Goal: Task Accomplishment & Management: Complete application form

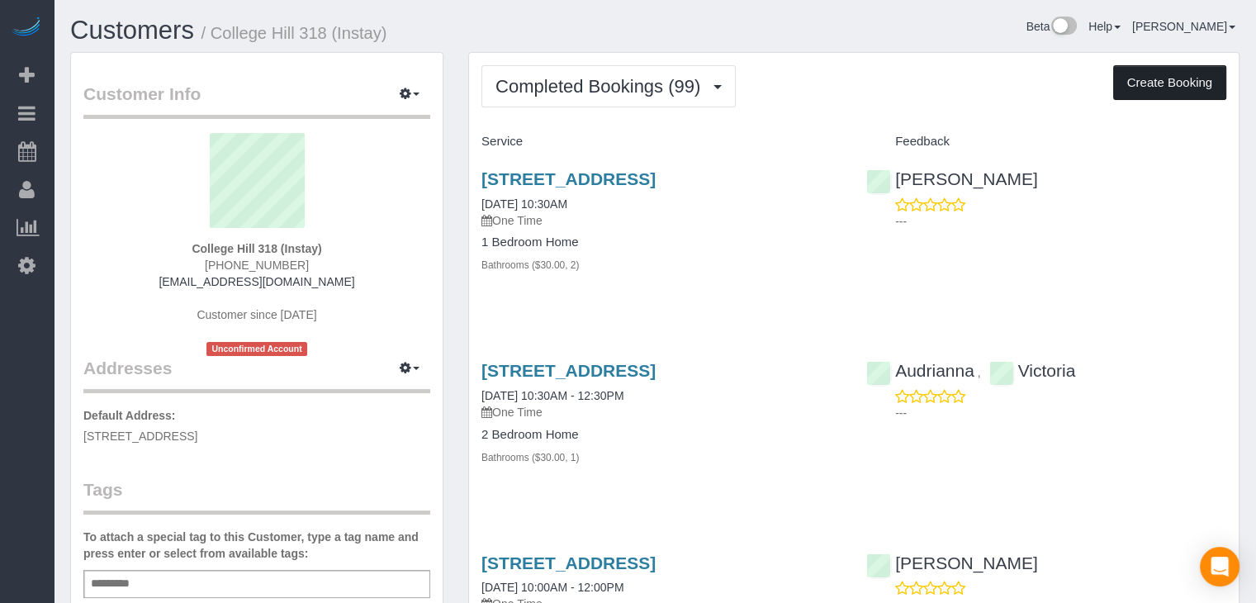
click at [1136, 82] on button "Create Booking" at bounding box center [1169, 82] width 113 height 35
select select "IA"
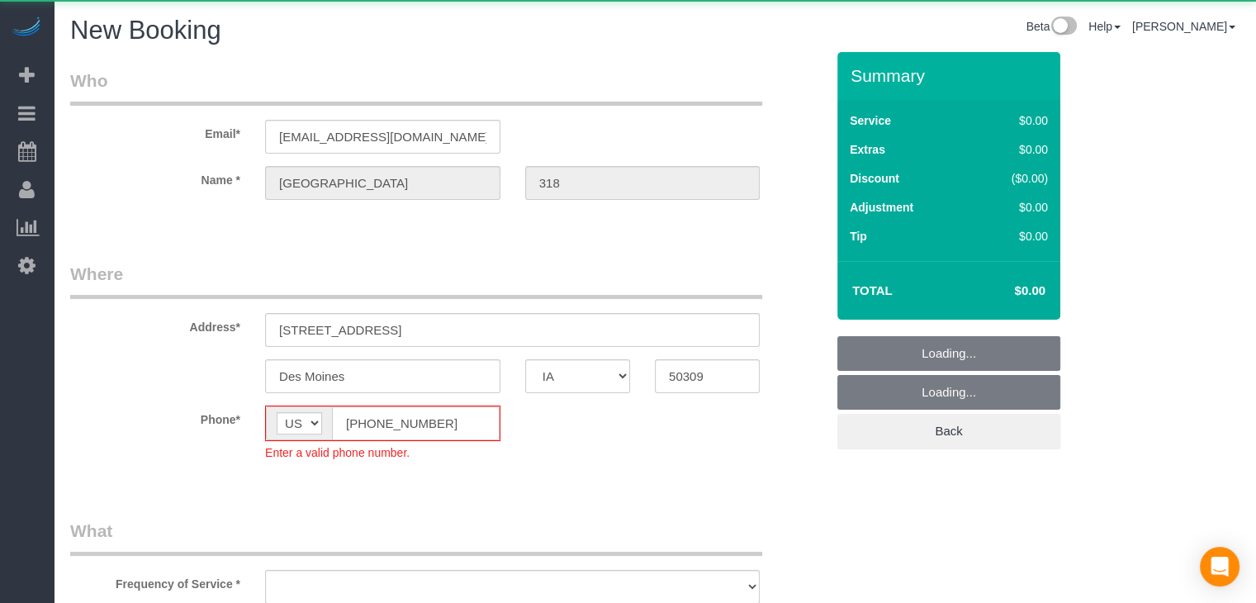
select select "string:[GEOGRAPHIC_DATA]"
select select "object:1771"
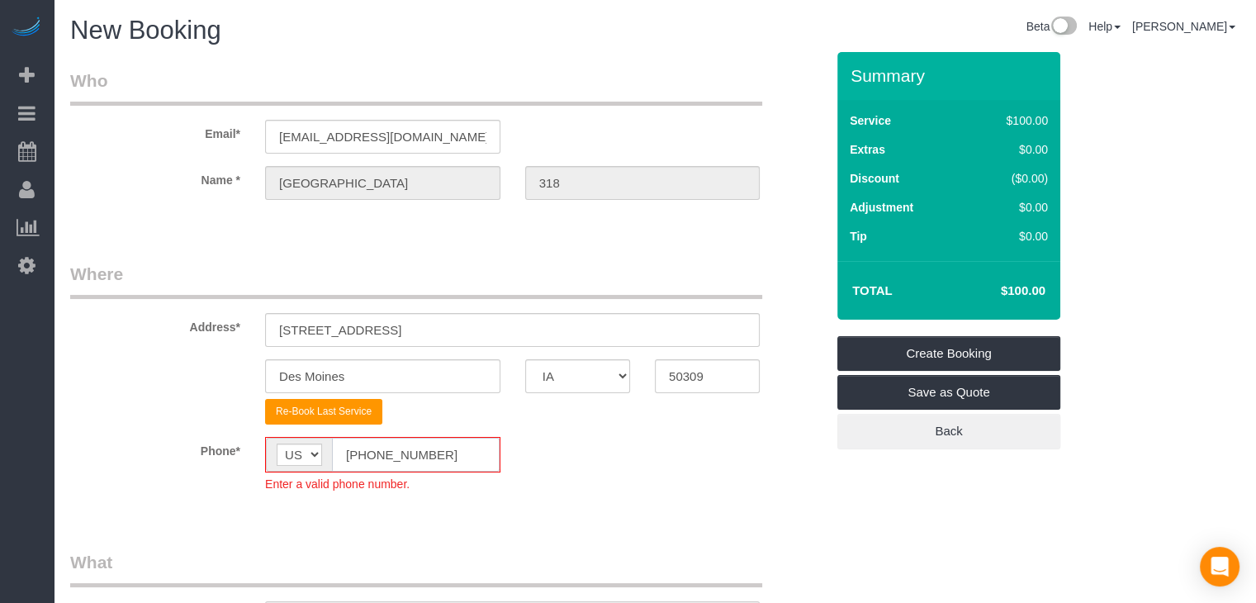
click at [369, 454] on input "[PHONE_NUMBER]" at bounding box center [416, 455] width 168 height 34
click at [364, 453] on input "[PHONE_NUMBER]" at bounding box center [416, 455] width 168 height 34
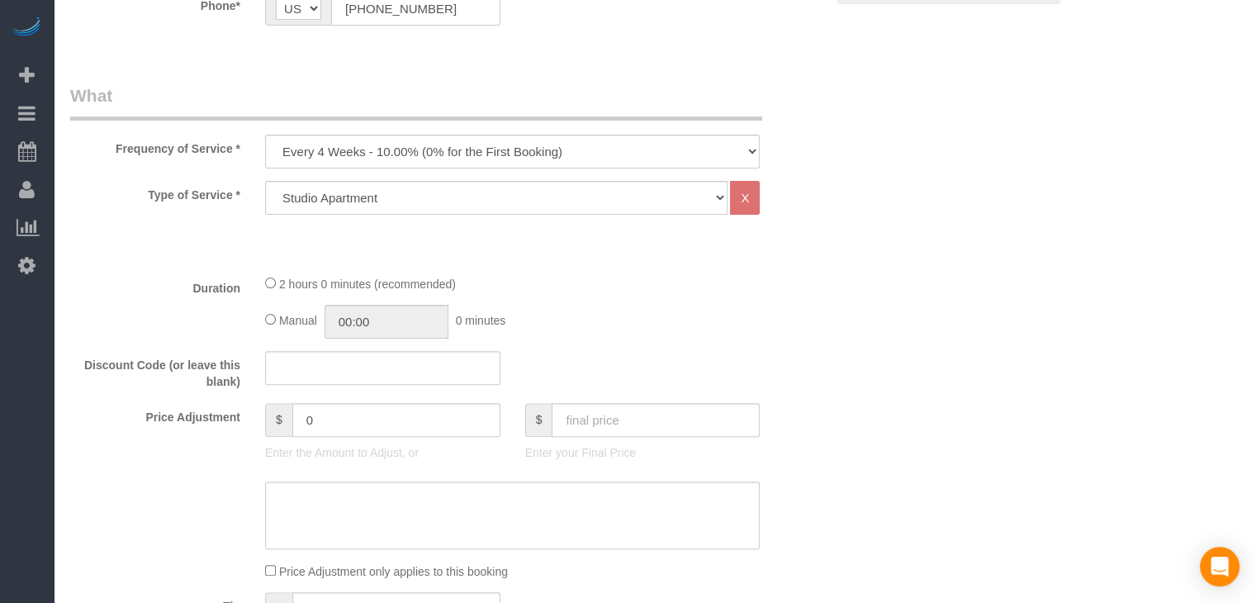
scroll to position [472, 0]
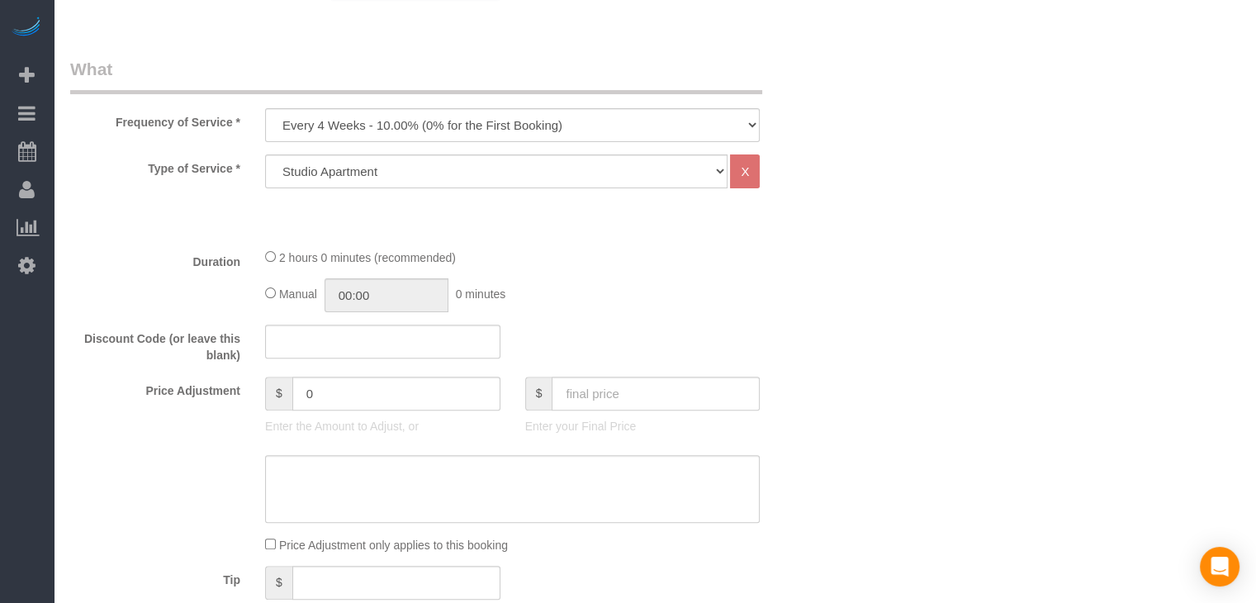
type input "[PHONE_NUMBER]"
click at [464, 123] on select "Every 6 Weeks (0% for the First Booking) One Time Every 8 Weeks (0% for the Fir…" at bounding box center [512, 125] width 495 height 34
select select "object:1773"
click at [265, 108] on select "Every 6 Weeks (0% for the First Booking) One Time Every 8 Weeks (0% for the Fir…" at bounding box center [512, 125] width 495 height 34
click at [400, 179] on select "Studio Apartment 1 Bedroom Home 2 Bedroom Home 3 Bedroom Home 4 Bedroom Home 5 …" at bounding box center [496, 171] width 462 height 34
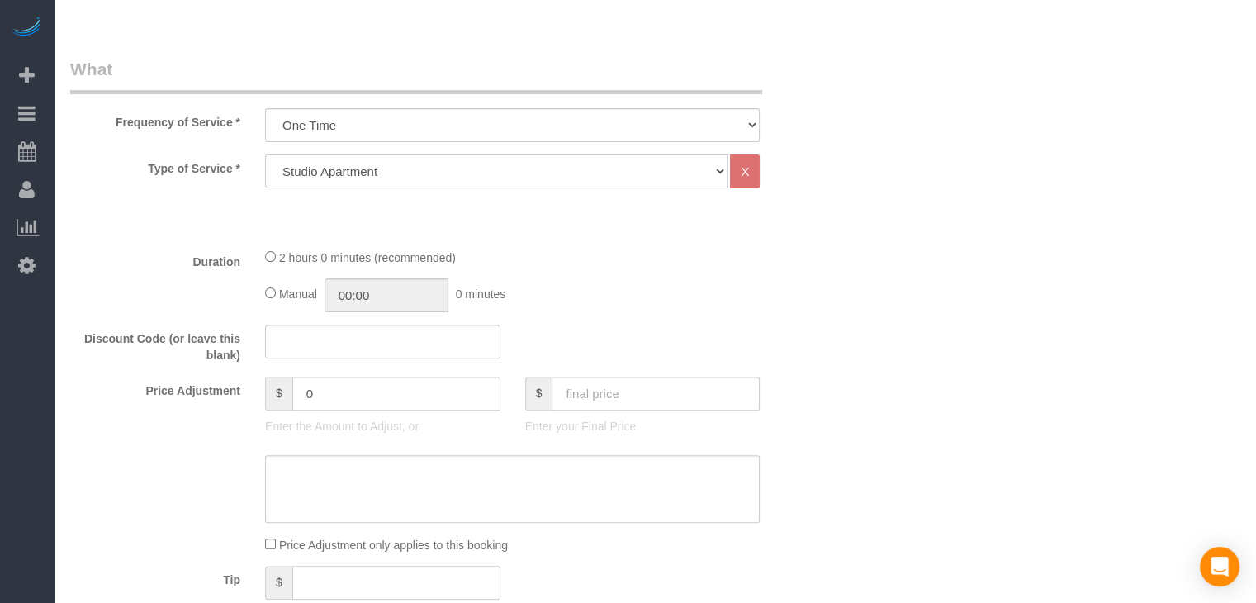
select select "25"
click at [265, 154] on select "Studio Apartment 1 Bedroom Home 2 Bedroom Home 3 Bedroom Home 4 Bedroom Home 5 …" at bounding box center [496, 171] width 462 height 34
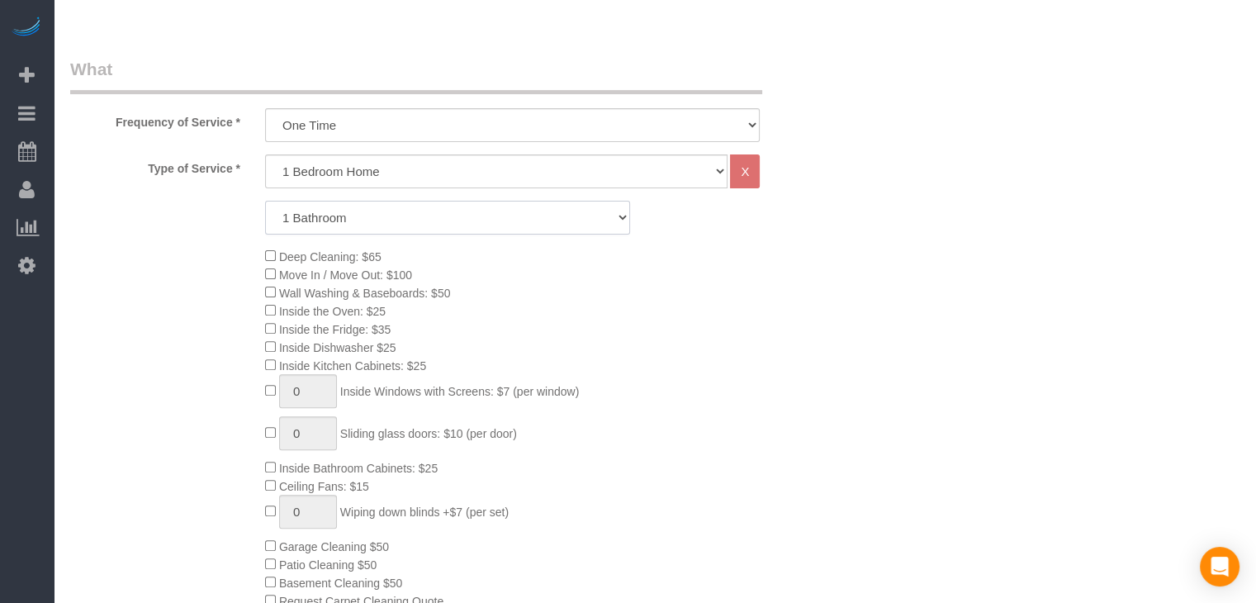
click at [397, 216] on select "1 Bathroom 2 Bathrooms 3 Bathrooms 4 Bathrooms 5 Bathrooms 6 Bathrooms" at bounding box center [447, 218] width 365 height 34
select select "2"
click at [265, 201] on select "1 Bathroom 2 Bathrooms 3 Bathrooms 4 Bathrooms 5 Bathrooms 6 Bathrooms" at bounding box center [447, 218] width 365 height 34
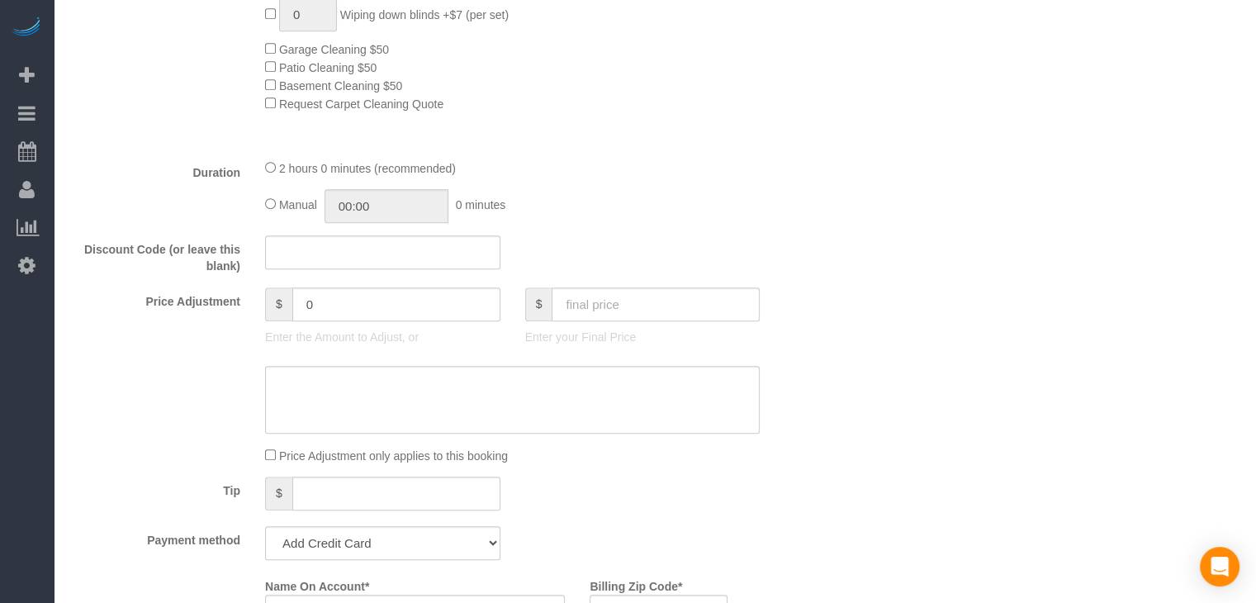
scroll to position [1068, 0]
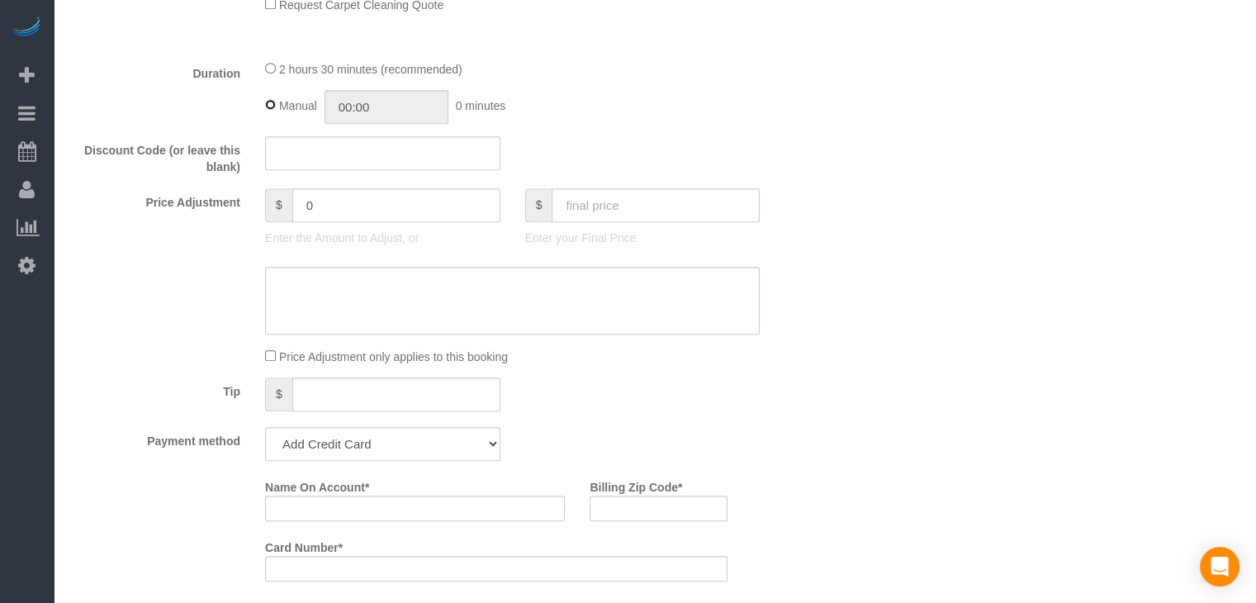
type input "02:30"
click at [628, 221] on input "text" at bounding box center [656, 205] width 208 height 34
type input "95"
type input "-74"
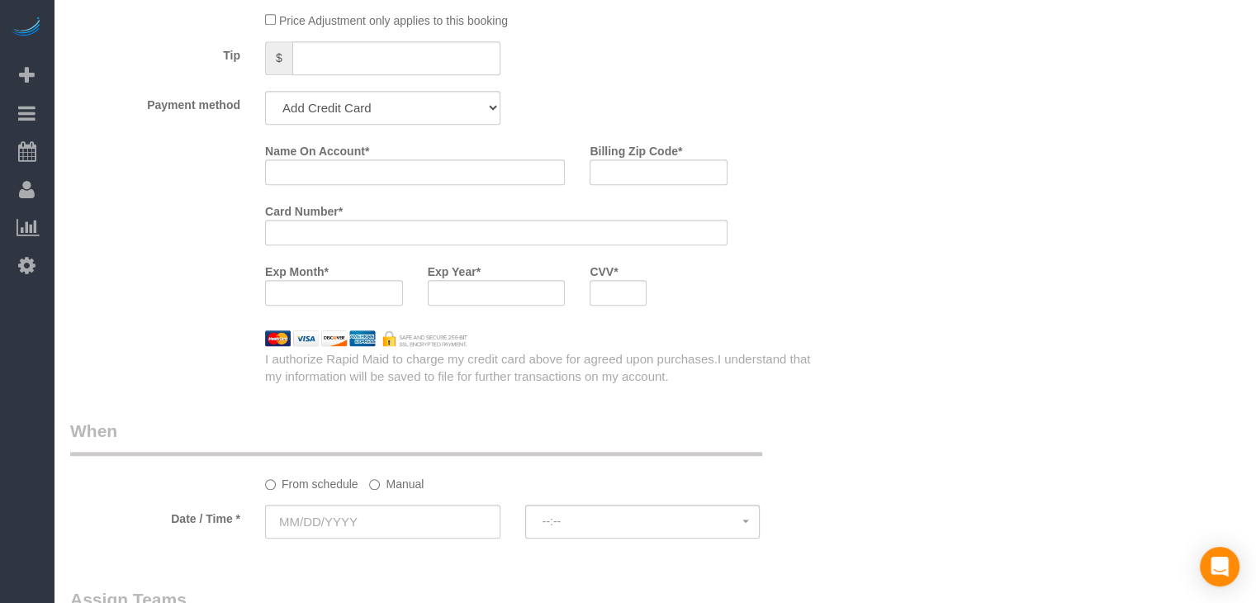
scroll to position [1413, 0]
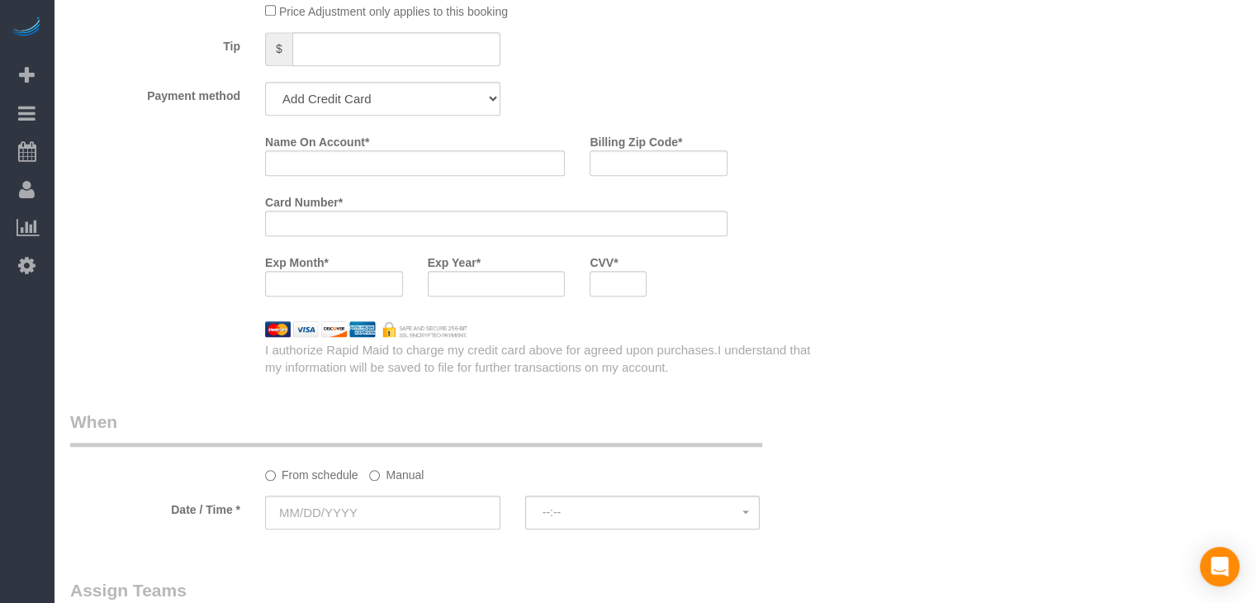
click at [381, 98] on select "Add Credit Card Cash Check Paypal" at bounding box center [382, 99] width 235 height 34
select select "string:check"
click at [265, 87] on select "Add Credit Card Cash Check Paypal" at bounding box center [382, 99] width 235 height 34
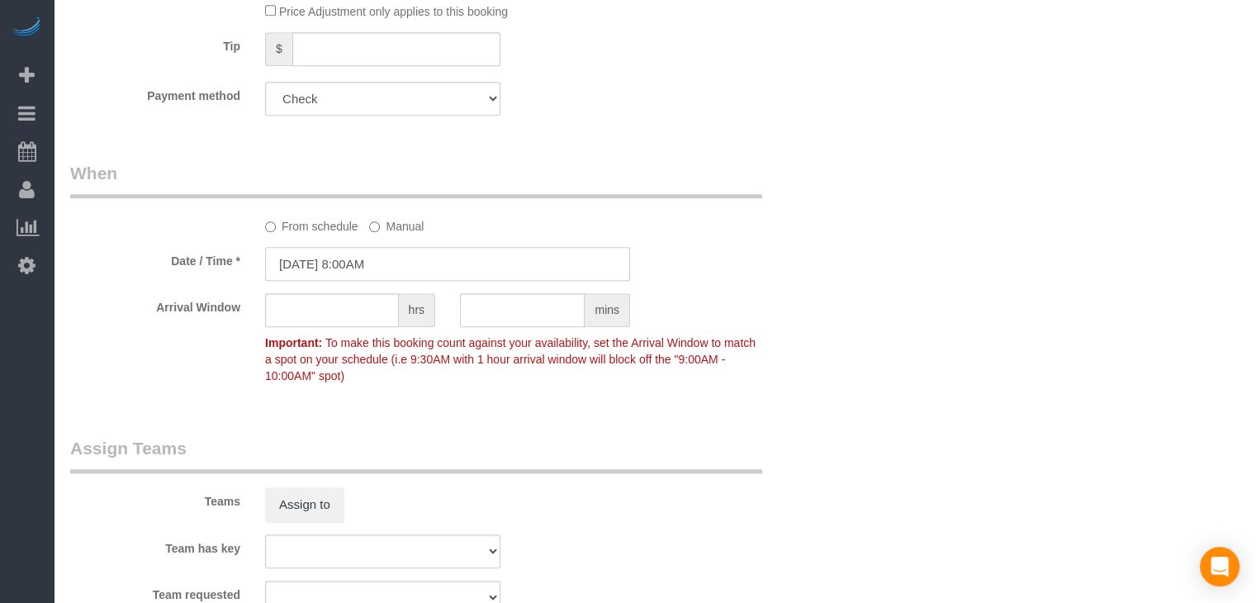
click at [358, 268] on input "[DATE] 8:00AM" at bounding box center [447, 264] width 365 height 34
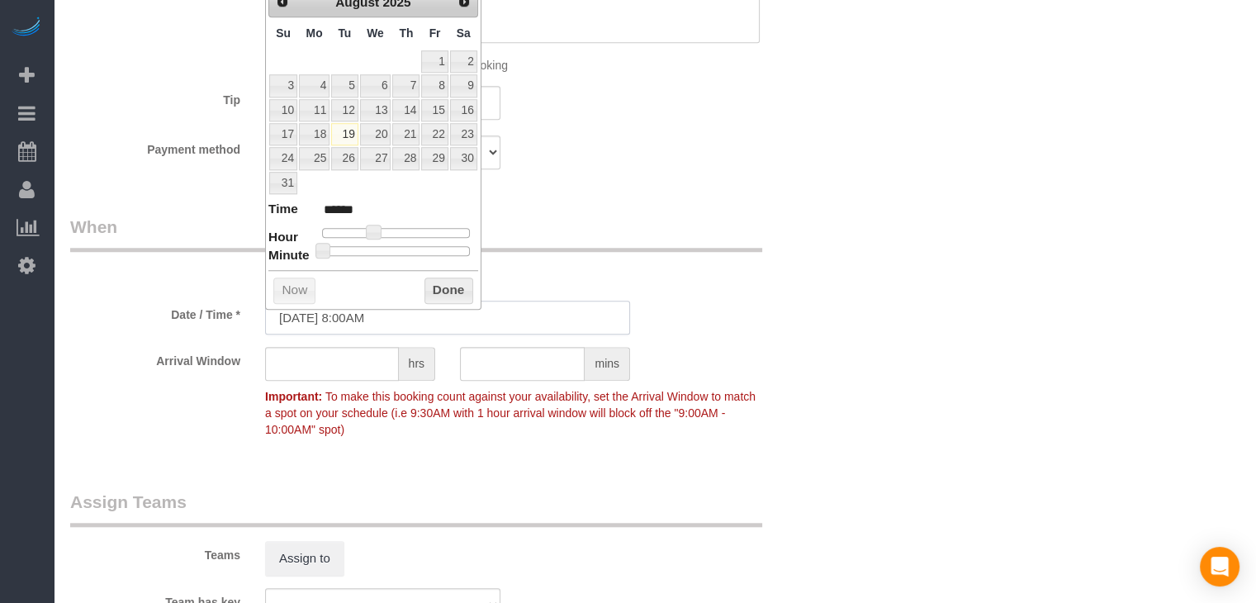
scroll to position [1330, 0]
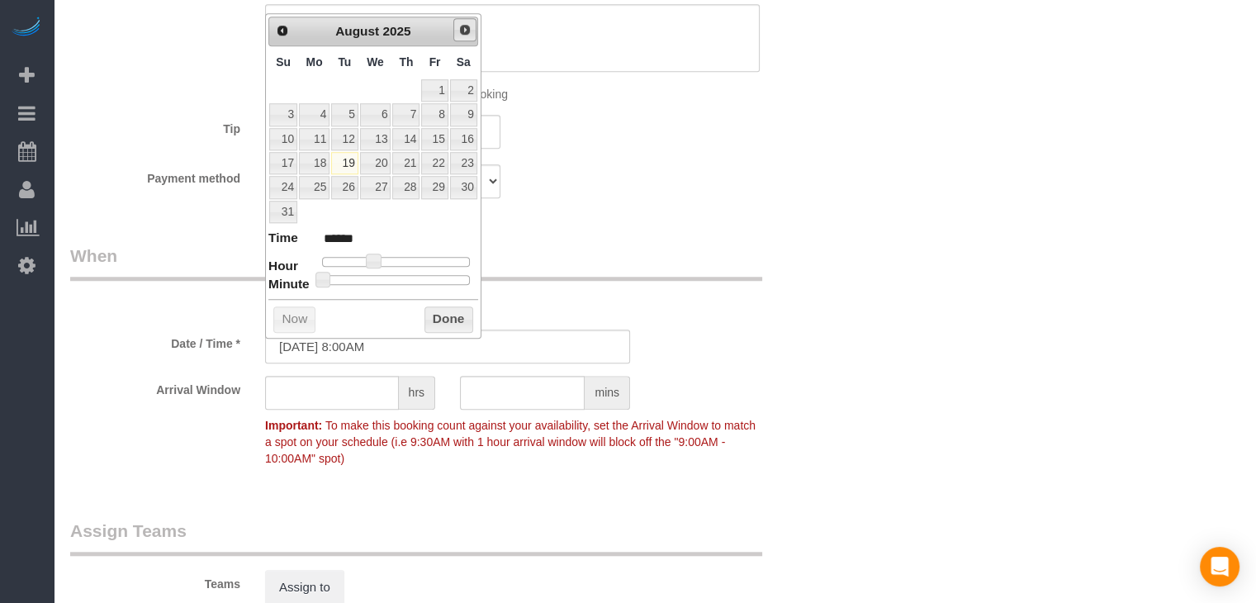
click at [461, 29] on span "Next" at bounding box center [464, 29] width 13 height 13
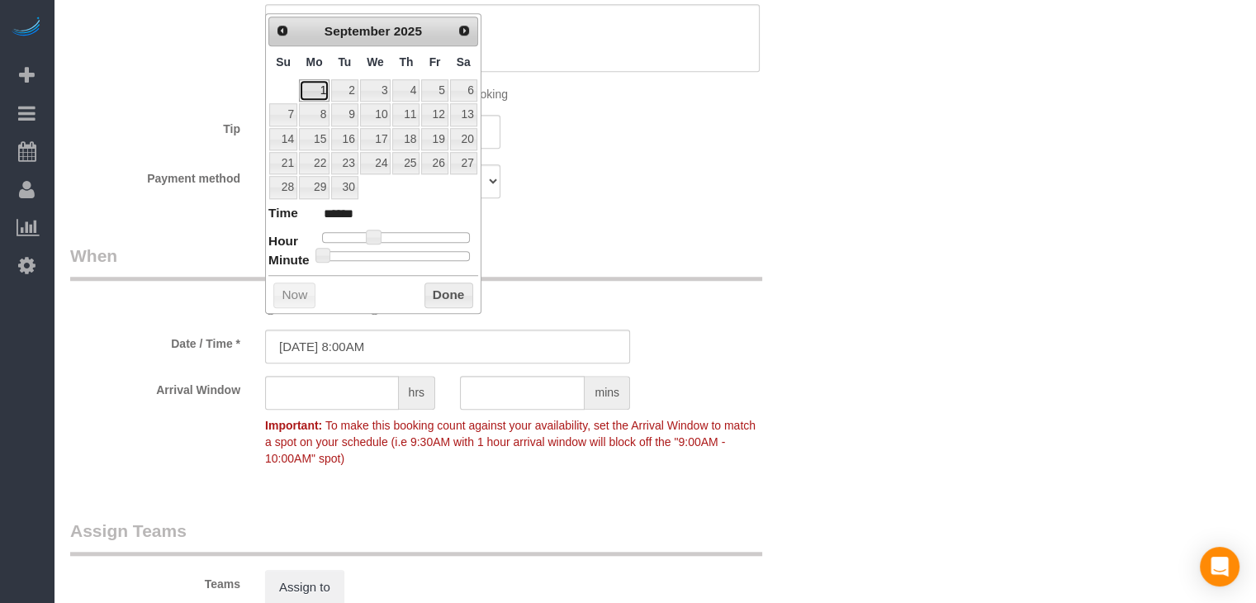
click at [322, 87] on link "1" at bounding box center [314, 90] width 31 height 22
type input "09/01/2025 9:00AM"
type input "******"
type input "09/01/2025 10:00AM"
type input "*******"
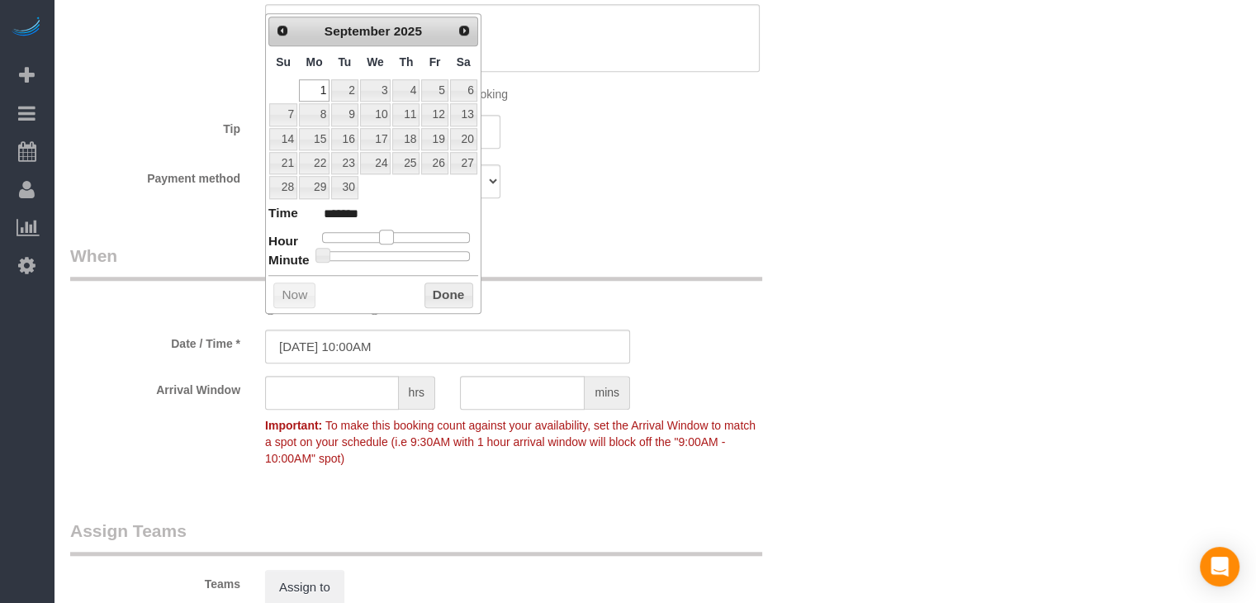
drag, startPoint x: 374, startPoint y: 237, endPoint x: 389, endPoint y: 233, distance: 15.4
click at [389, 233] on span at bounding box center [386, 237] width 15 height 15
click at [434, 295] on button "Done" at bounding box center [449, 295] width 49 height 26
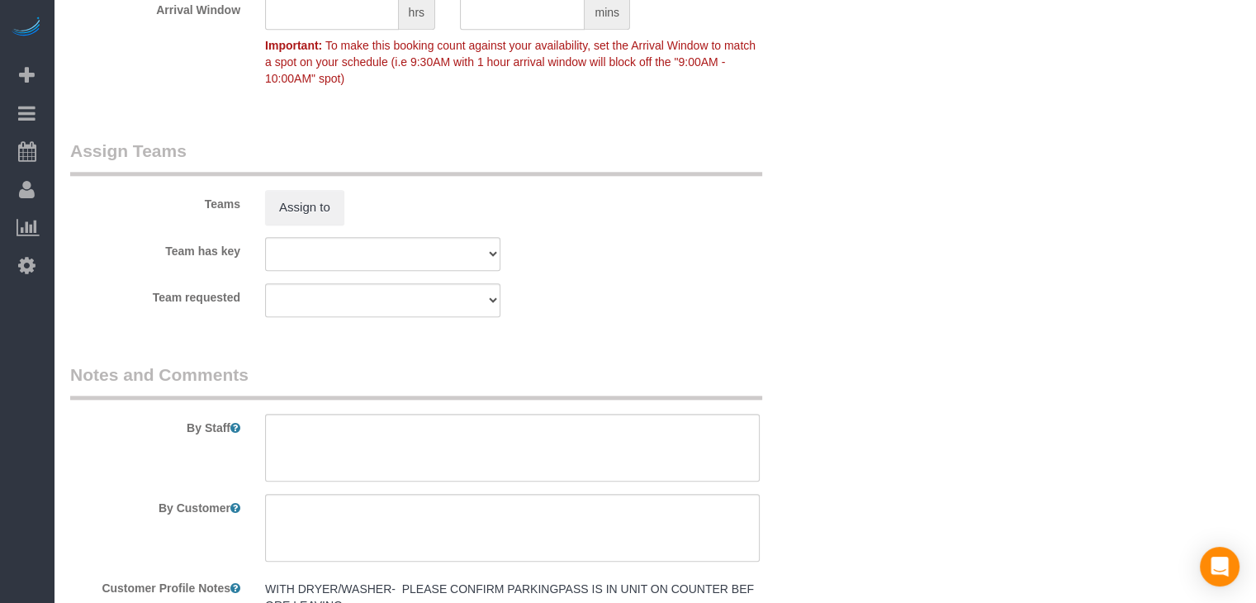
scroll to position [1949, 0]
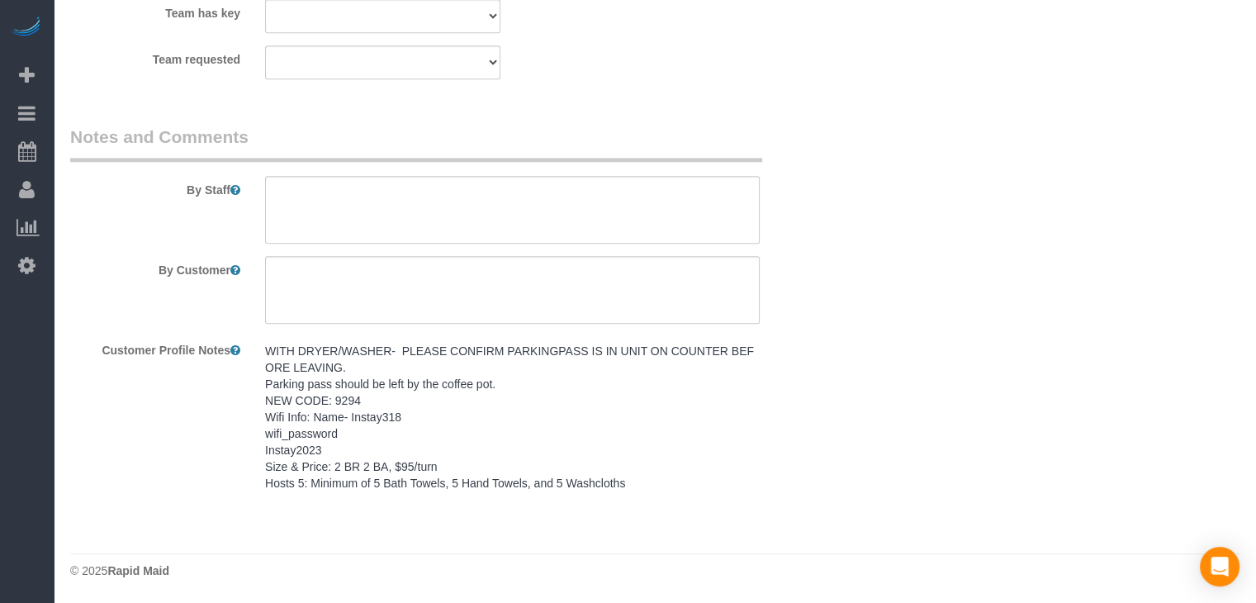
click at [651, 499] on div "WITH DRYER/WASHER- PLEASE CONFIRM PARKINGPASS IS IN UNIT ON COUNTER BEFORE LEAV…" at bounding box center [512, 418] width 519 height 164
click at [327, 393] on pre "WITH DRYER/WASHER- PLEASE CONFIRM PARKINGPASS IS IN UNIT ON COUNTER BEFORE LEAV…" at bounding box center [512, 417] width 495 height 149
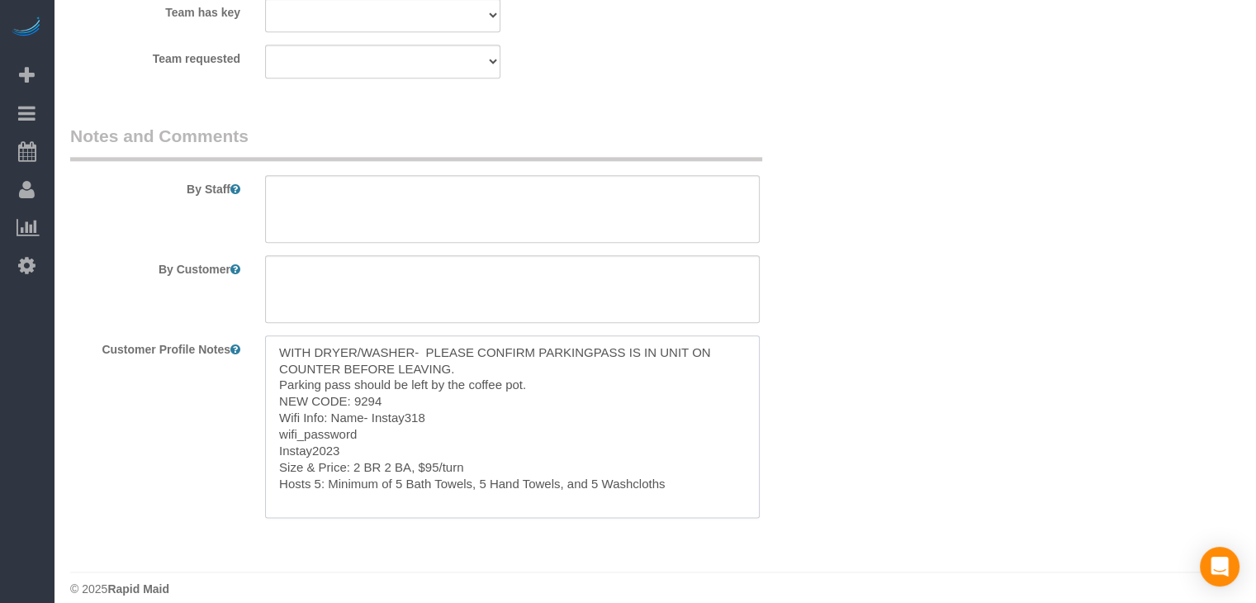
click at [425, 443] on textarea "WITH DRYER/WASHER- PLEASE CONFIRM PARKINGPASS IS IN UNIT ON COUNTER BEFORE LEAV…" at bounding box center [512, 426] width 495 height 183
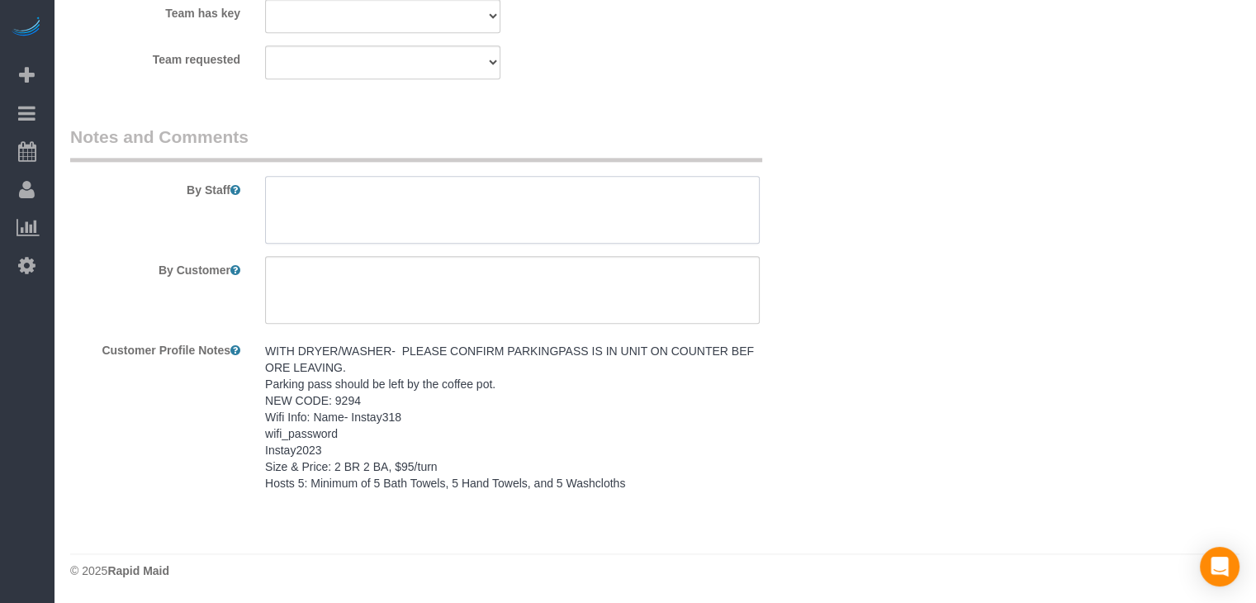
click at [447, 225] on textarea at bounding box center [512, 210] width 495 height 68
paste textarea "WITH DRYER/WASHER- PLEASE CONFIRM PARKINGPASS IS IN UNIT ON COUNTER BEFORE LEAV…"
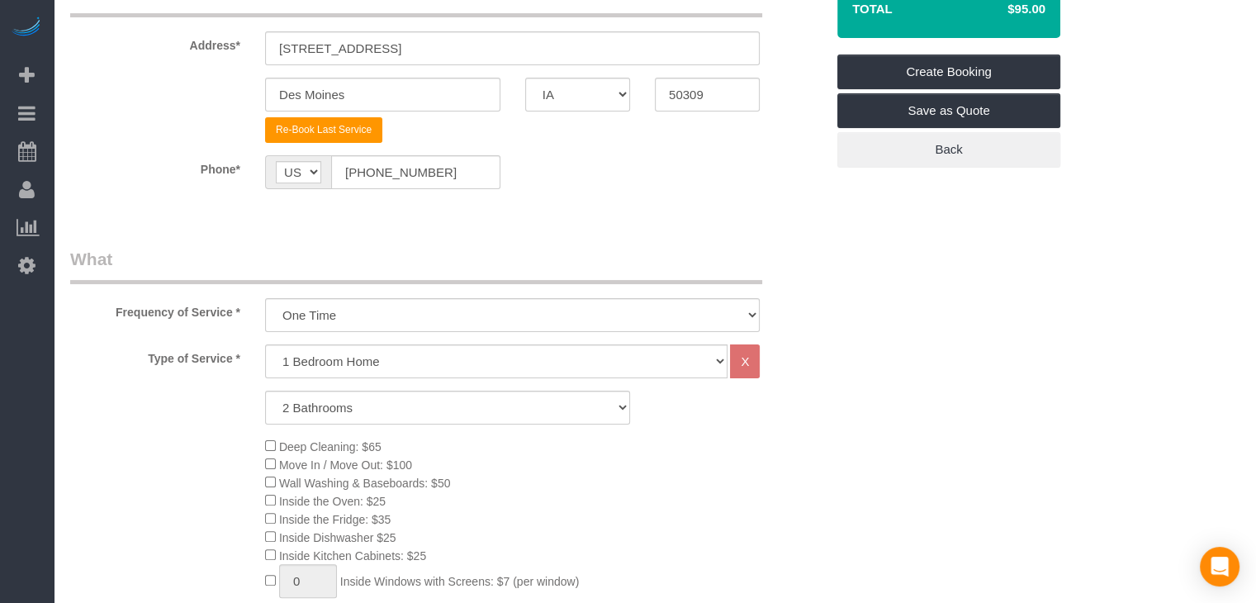
scroll to position [228, 0]
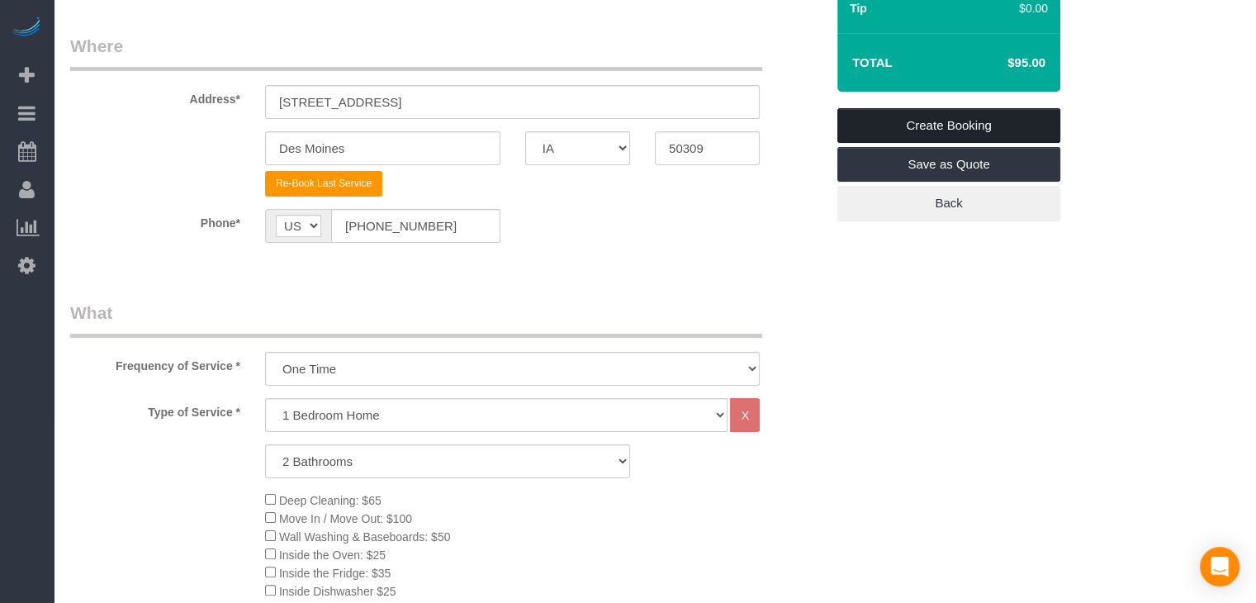
type textarea "WITH DRYER/WASHER- PLEASE CONFIRM PARKINGPASS IS IN UNIT ON COUNTER BEFORE LEAV…"
click at [1003, 117] on link "Create Booking" at bounding box center [948, 125] width 223 height 35
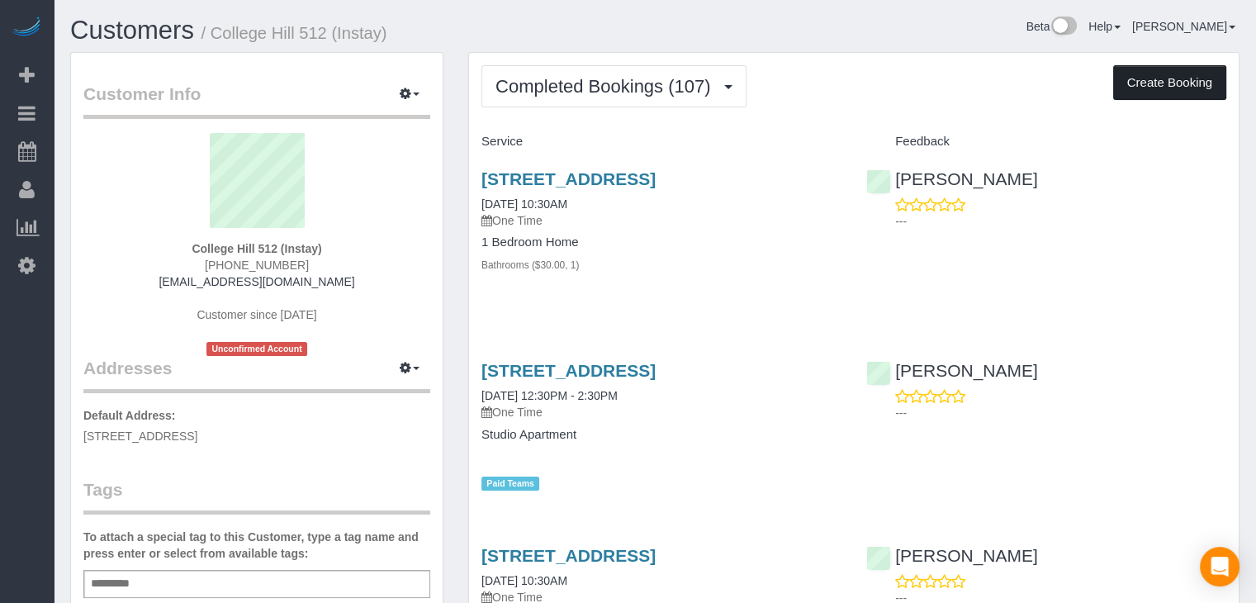
click at [1170, 82] on button "Create Booking" at bounding box center [1169, 82] width 113 height 35
select select "IA"
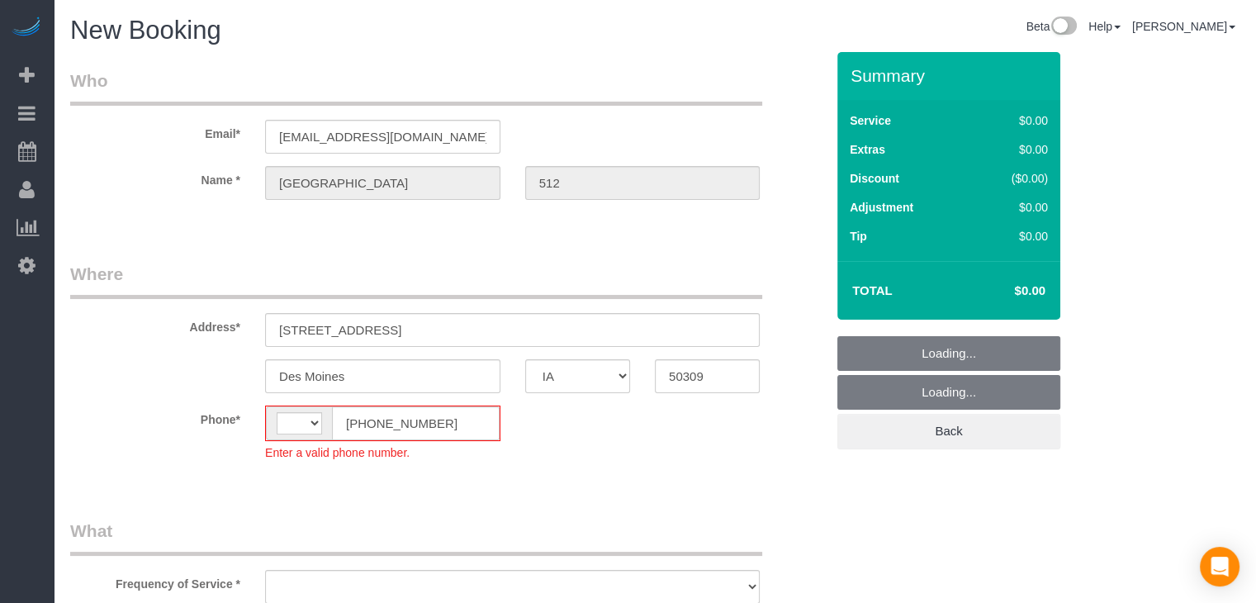
select select "string:[GEOGRAPHIC_DATA]"
select select "object:1752"
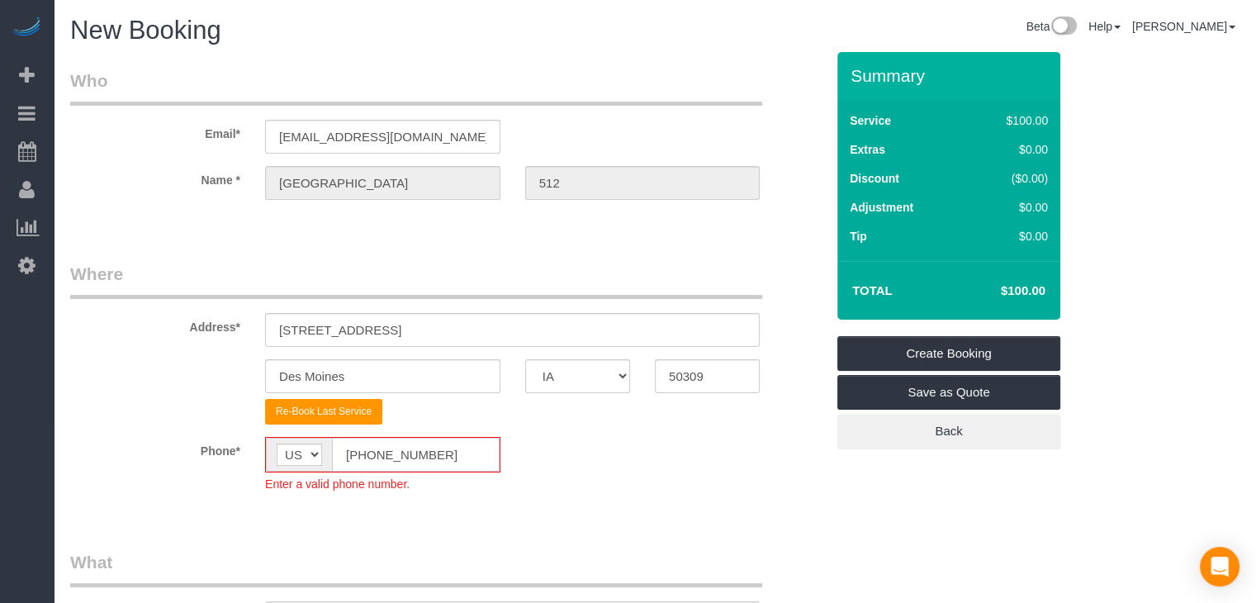
click at [359, 448] on input "[PHONE_NUMBER]" at bounding box center [416, 455] width 168 height 34
click at [363, 452] on input "[PHONE_NUMBER]" at bounding box center [416, 455] width 168 height 34
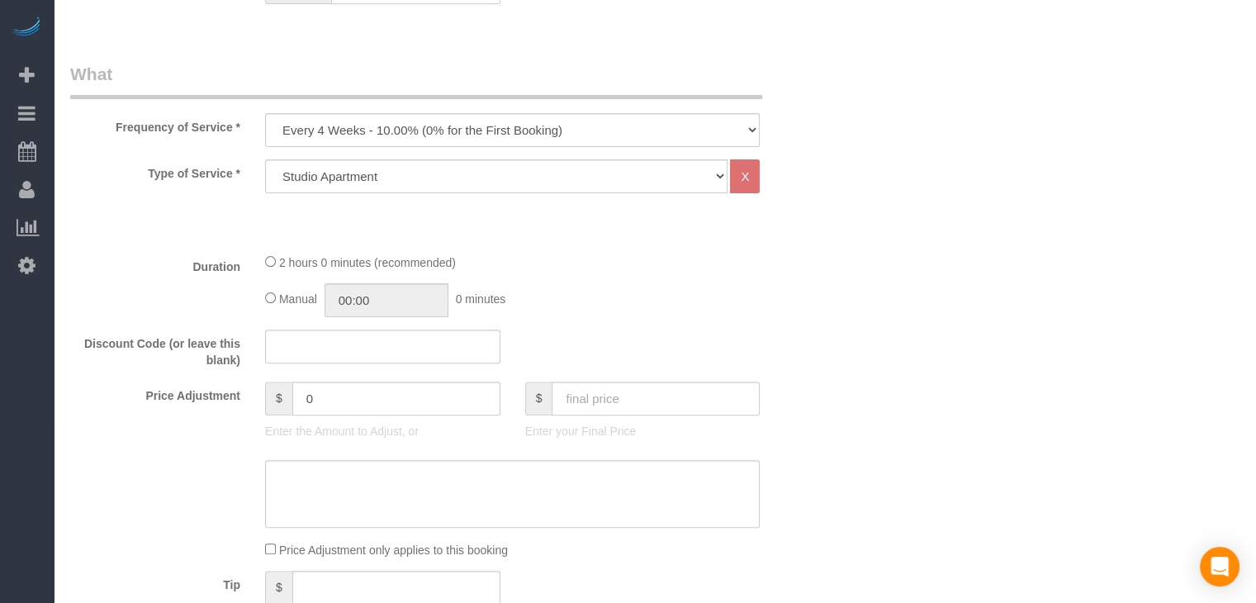
scroll to position [542, 0]
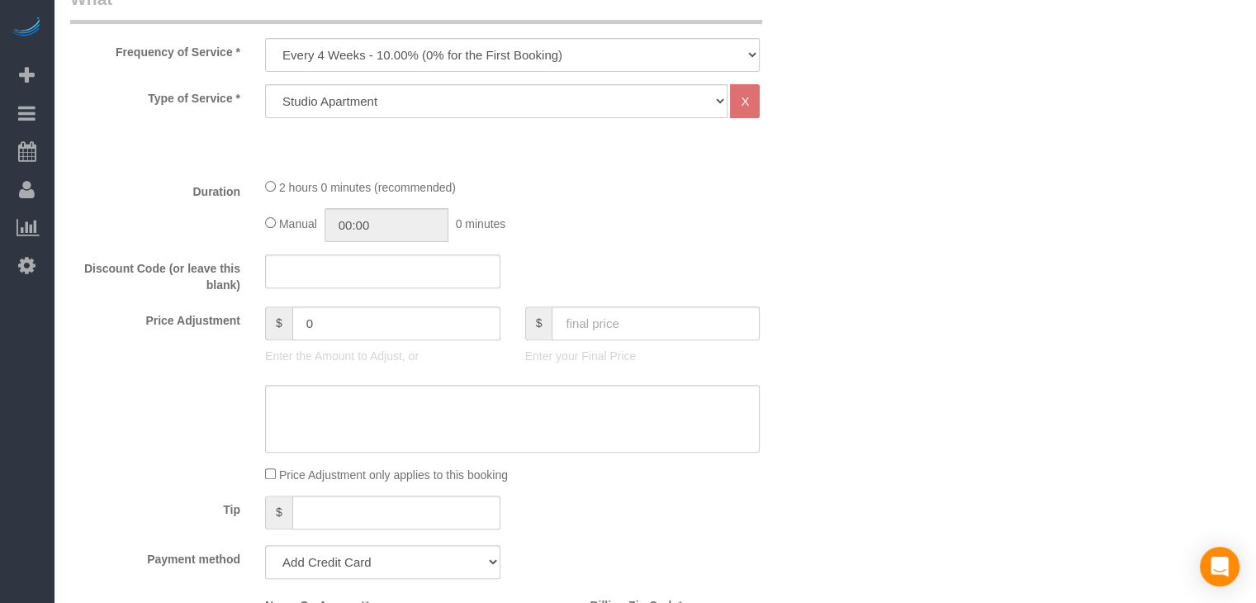
type input "[PHONE_NUMBER]"
drag, startPoint x: 442, startPoint y: 54, endPoint x: 442, endPoint y: 67, distance: 13.2
click at [442, 54] on select "Every 6 Weeks (0% for the First Booking) One Time Every 8 Weeks (0% for the Fir…" at bounding box center [512, 55] width 495 height 34
select select "object:1754"
click at [265, 38] on select "Every 6 Weeks (0% for the First Booking) One Time Every 8 Weeks (0% for the Fir…" at bounding box center [512, 55] width 495 height 34
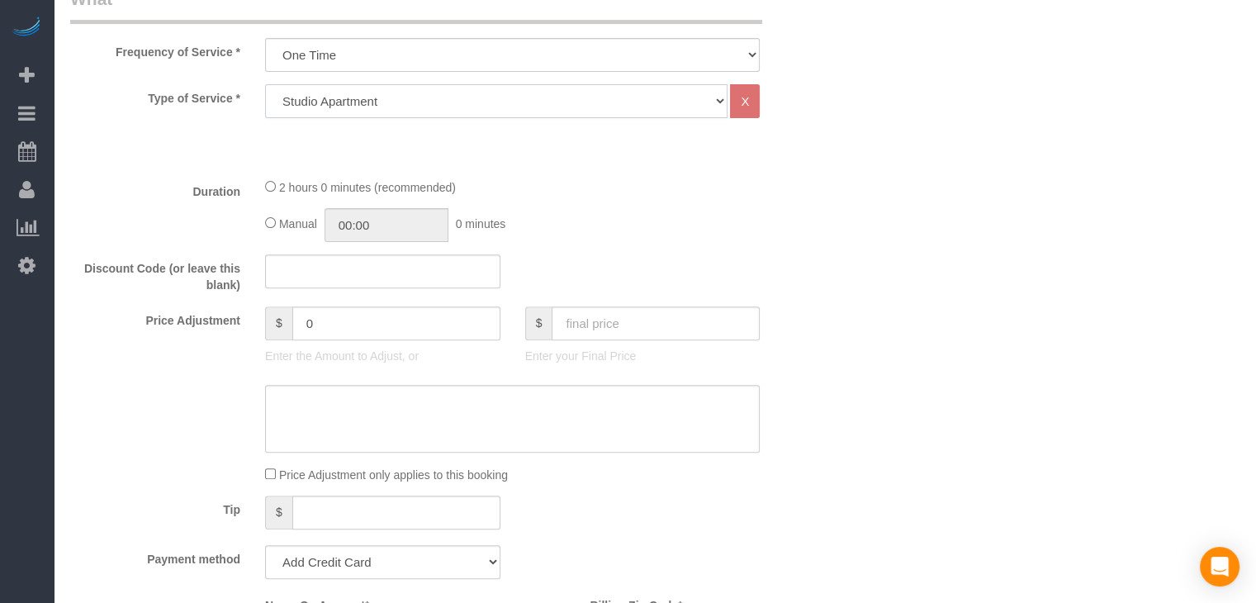
click at [419, 107] on select "Studio Apartment 1 Bedroom Home 2 Bedroom Home 3 Bedroom Home 4 Bedroom Home 5 …" at bounding box center [496, 101] width 462 height 34
select select "25"
click at [265, 84] on select "Studio Apartment 1 Bedroom Home 2 Bedroom Home 3 Bedroom Home 4 Bedroom Home 5 …" at bounding box center [496, 101] width 462 height 34
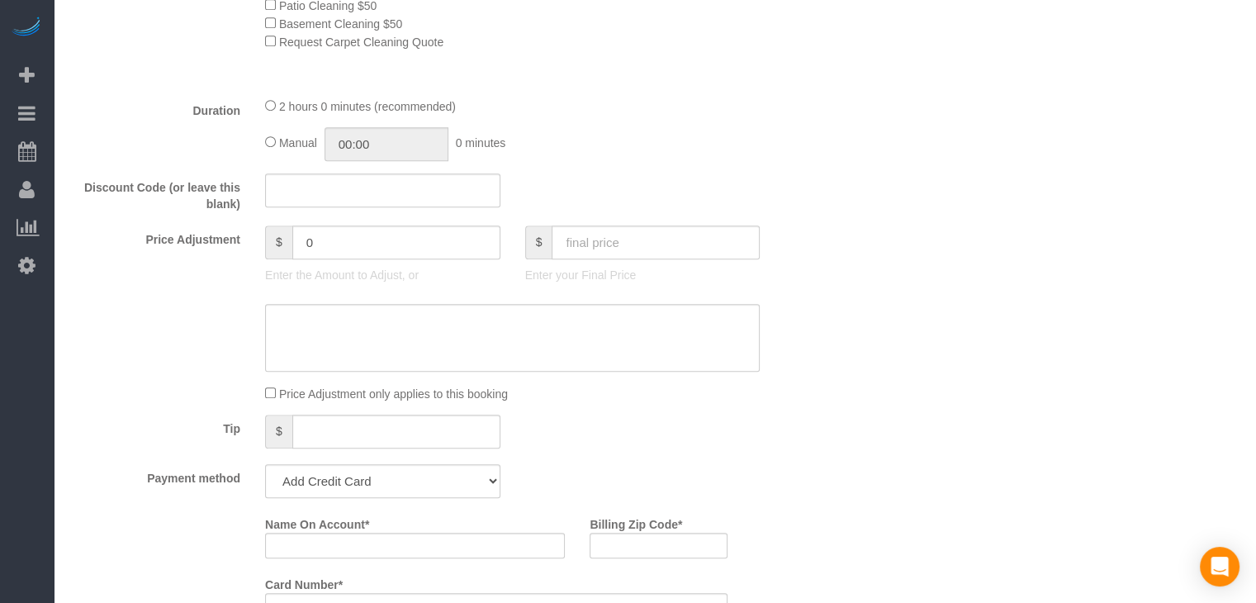
scroll to position [1061, 0]
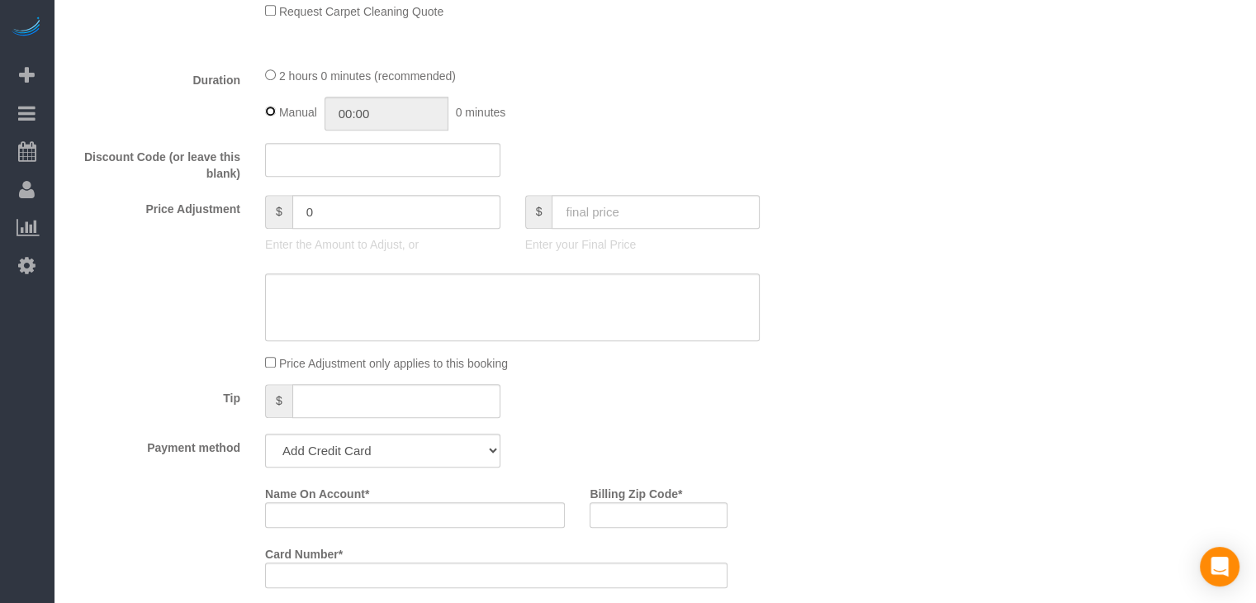
type input "02:00"
click at [653, 209] on input "text" at bounding box center [656, 212] width 208 height 34
type input "75"
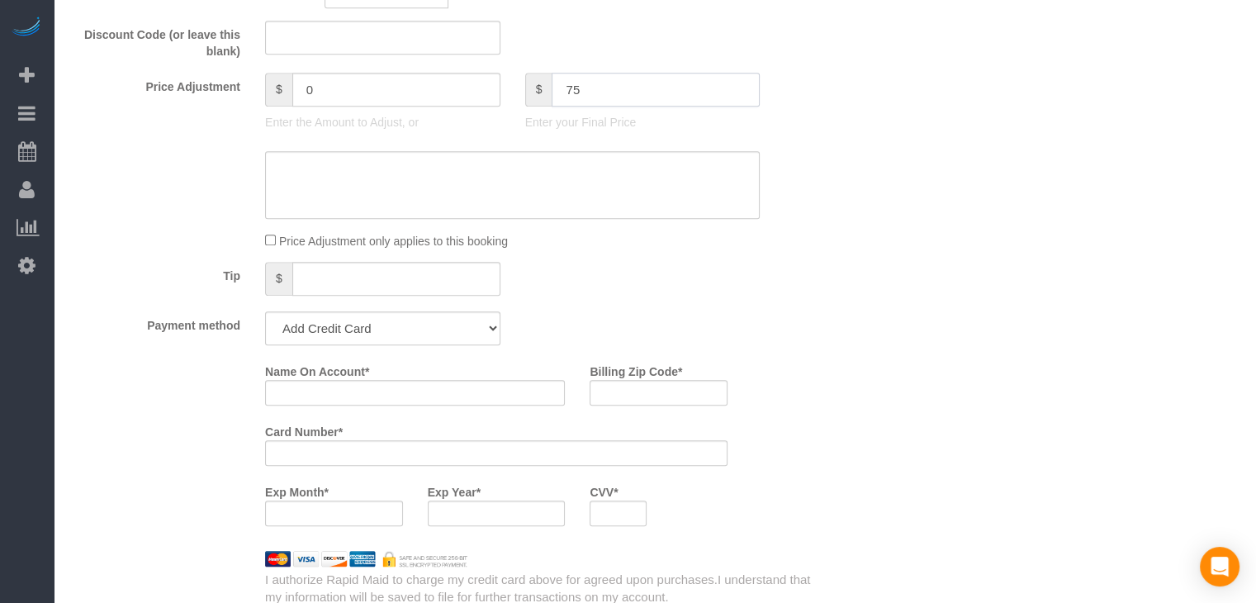
scroll to position [1258, 0]
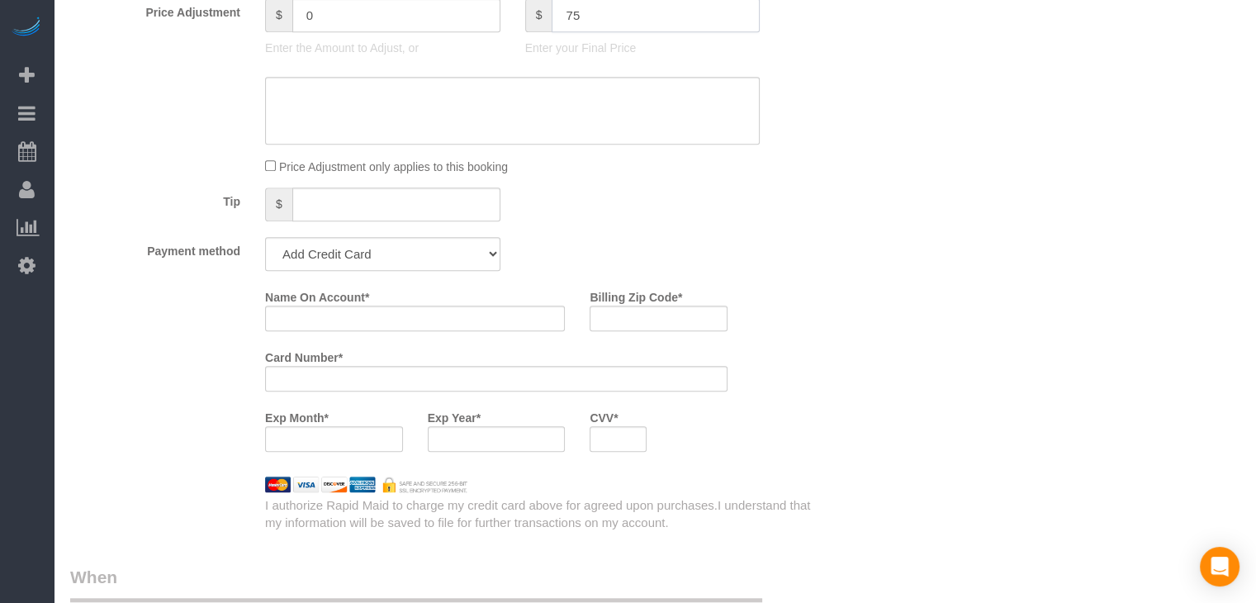
type input "-64"
click at [320, 267] on select "Add Credit Card Cash Check Paypal" at bounding box center [382, 254] width 235 height 34
select select "string:check"
click at [265, 242] on select "Add Credit Card Cash Check Paypal" at bounding box center [382, 254] width 235 height 34
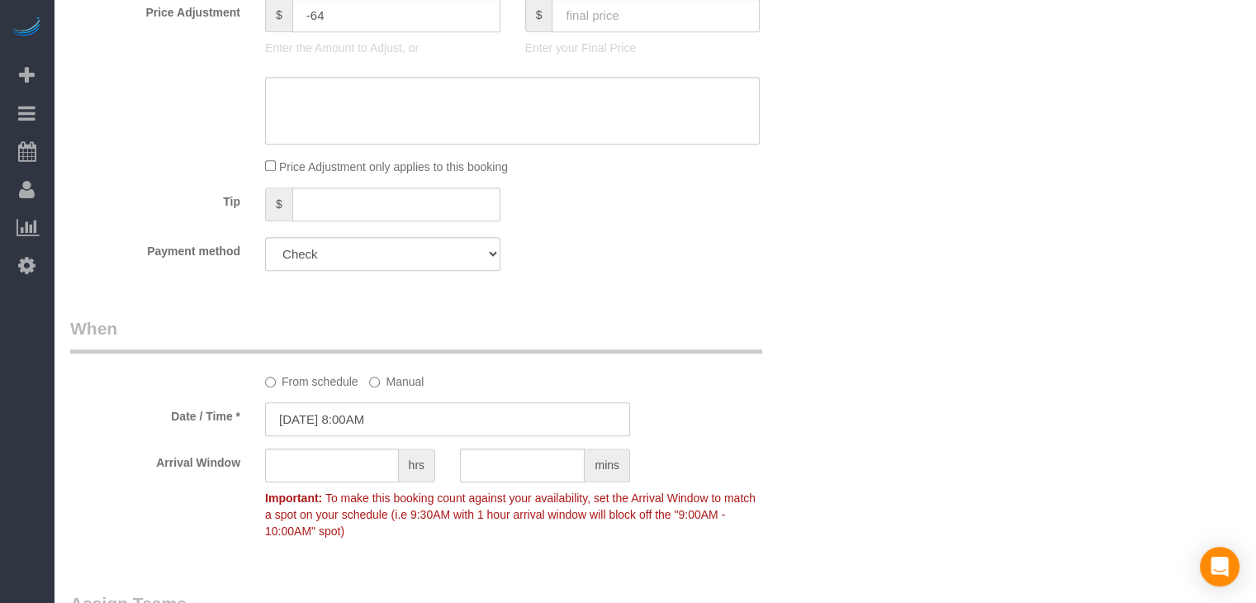
click at [341, 420] on input "[DATE] 8:00AM" at bounding box center [447, 419] width 365 height 34
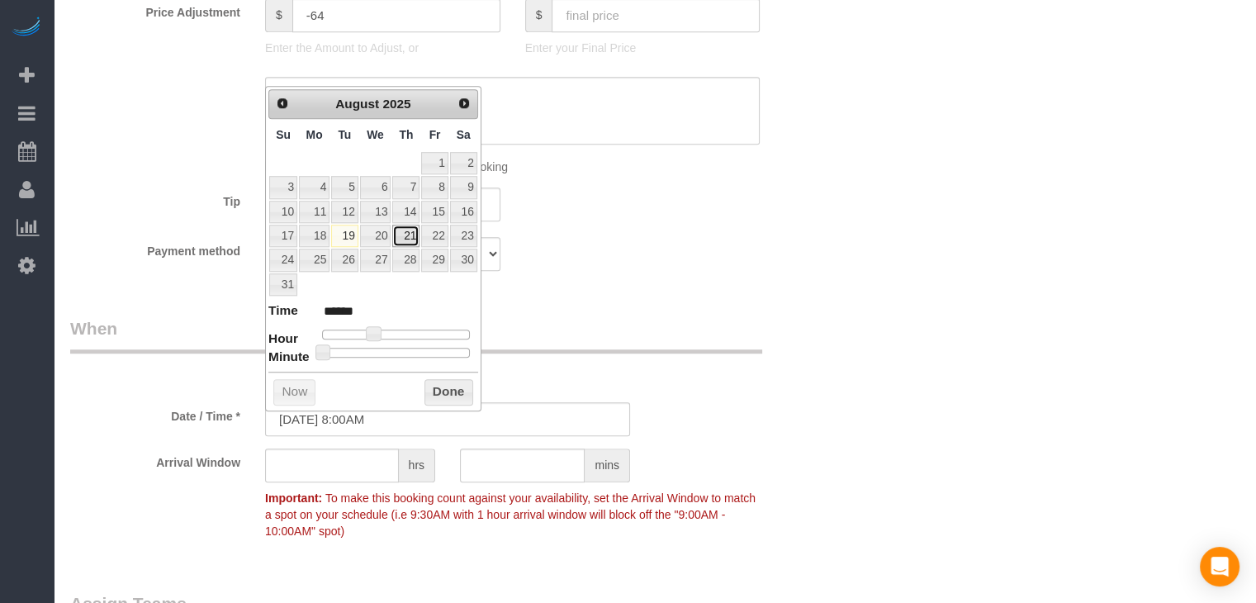
click at [410, 230] on link "21" at bounding box center [405, 236] width 27 height 22
type input "08/21/2025 9:00AM"
type input "******"
type input "08/21/2025 10:00AM"
type input "*******"
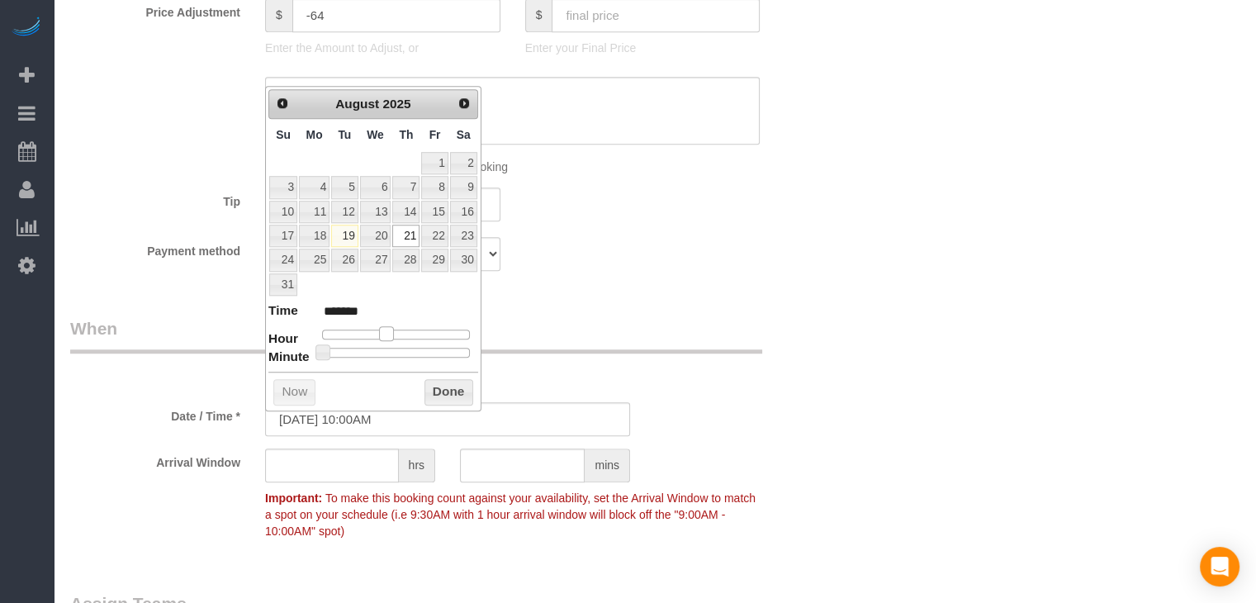
drag, startPoint x: 377, startPoint y: 329, endPoint x: 388, endPoint y: 328, distance: 11.6
click at [388, 328] on span at bounding box center [386, 333] width 15 height 15
click at [441, 379] on button "Done" at bounding box center [449, 392] width 49 height 26
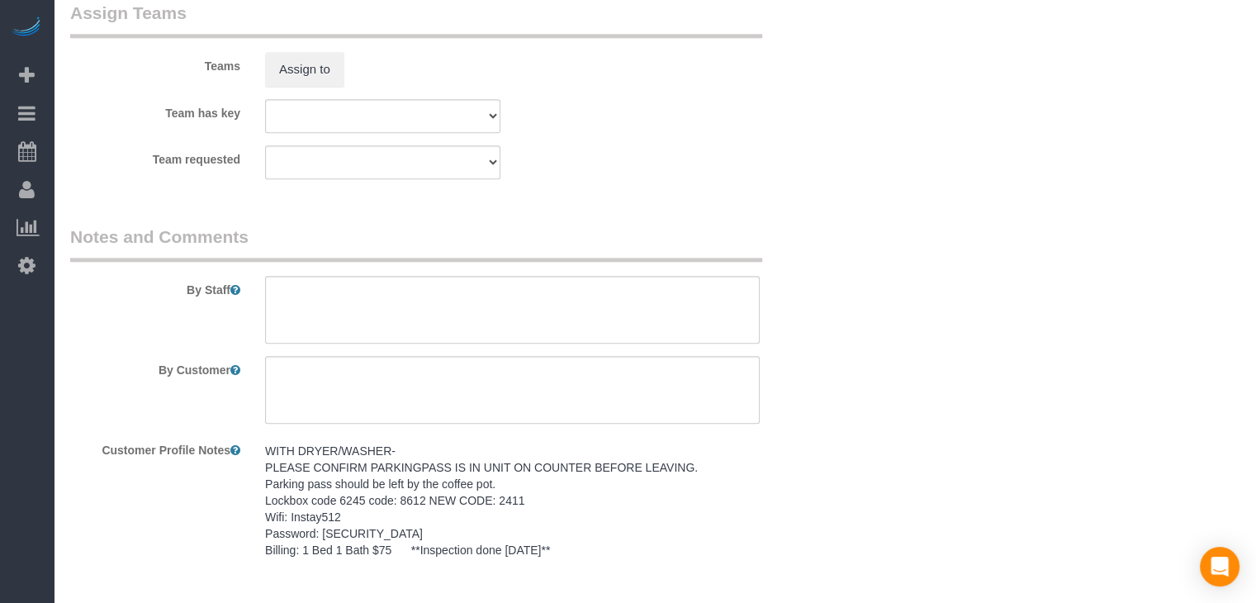
scroll to position [1860, 0]
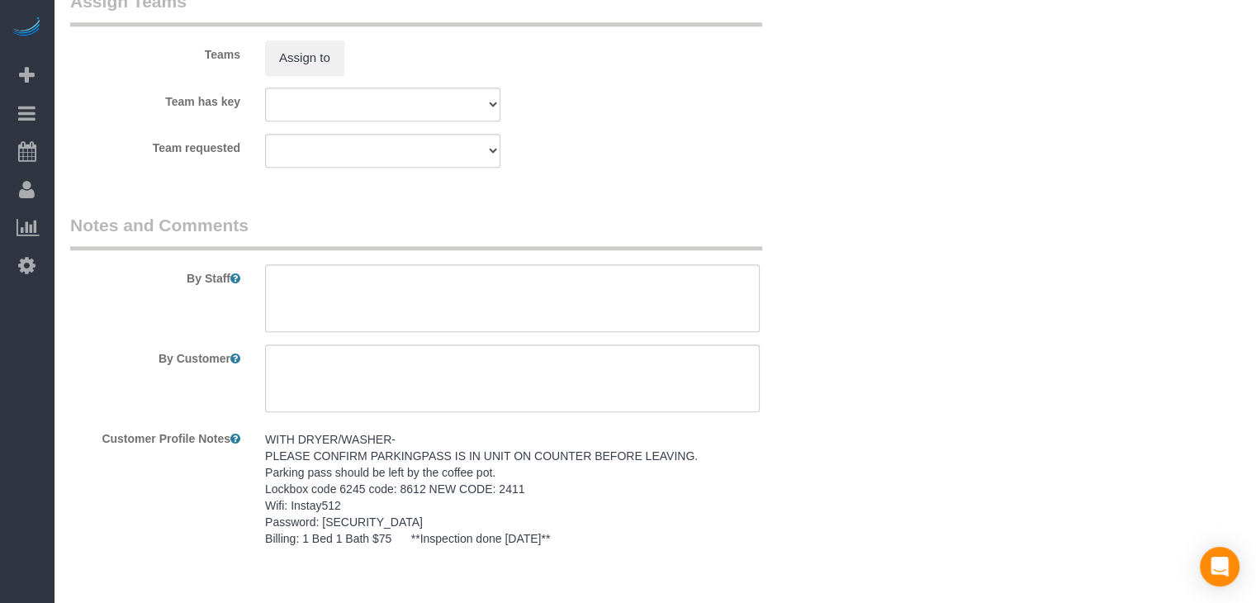
click at [467, 504] on pre "WITH DRYER/WASHER- PLEASE CONFIRM PARKINGPASS IS IN UNIT ON COUNTER BEFORE LEAV…" at bounding box center [512, 489] width 495 height 116
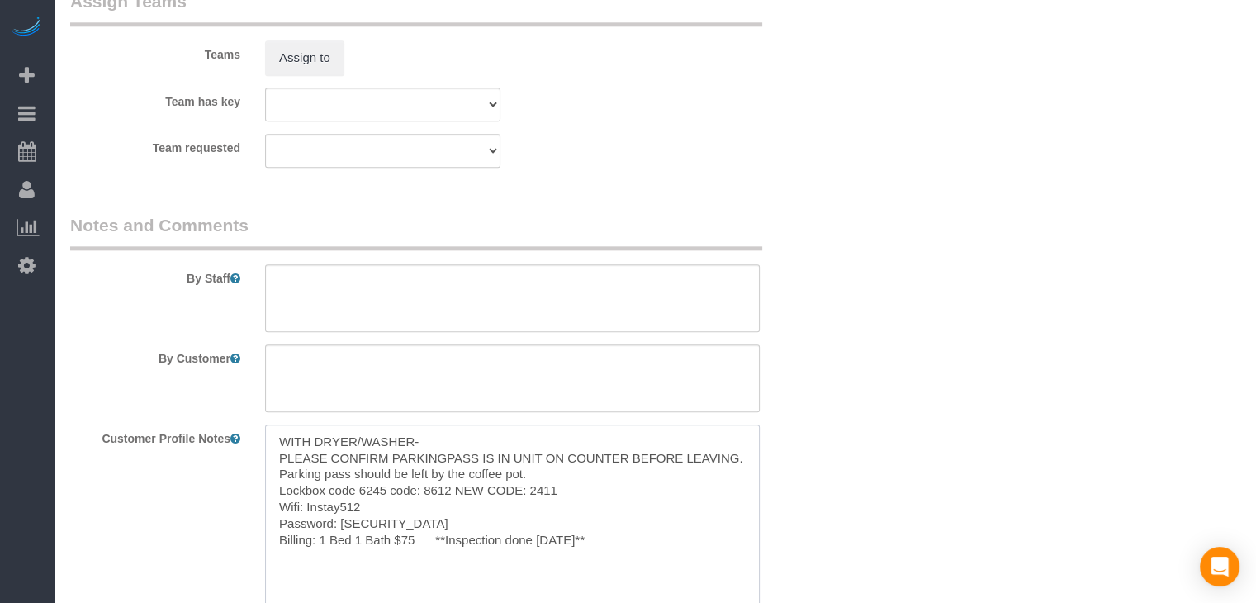
click at [467, 511] on textarea "WITH DRYER/WASHER- PLEASE CONFIRM PARKINGPASS IS IN UNIT ON COUNTER BEFORE LEAV…" at bounding box center [512, 516] width 495 height 183
click at [453, 295] on textarea at bounding box center [512, 298] width 495 height 68
paste textarea "WITH DRYER/WASHER- PLEASE CONFIRM PARKINGPASS IS IN UNIT ON COUNTER BEFORE LEAV…"
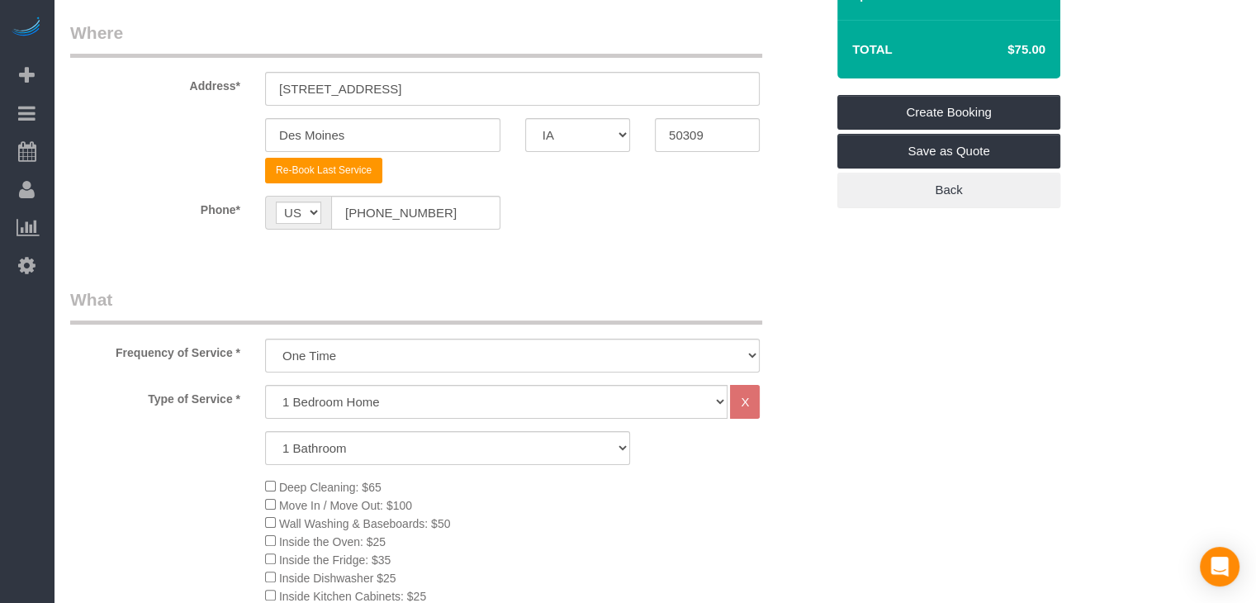
scroll to position [225, 0]
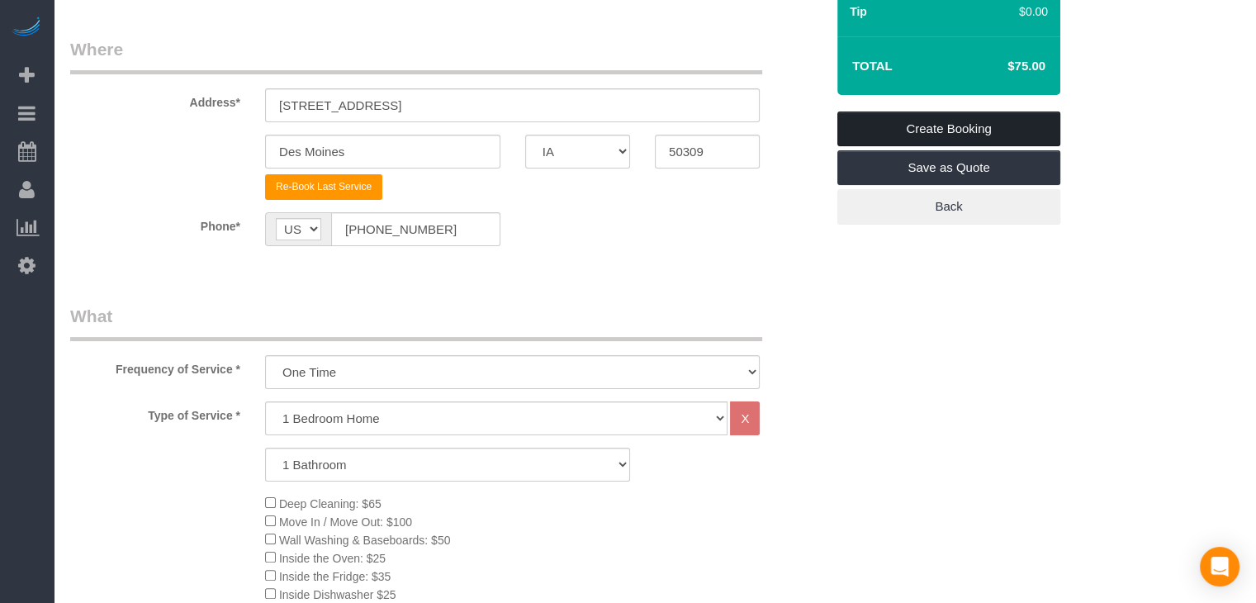
type textarea "WITH DRYER/WASHER- PLEASE CONFIRM PARKINGPASS IS IN UNIT ON COUNTER BEFORE LEAV…"
click at [1031, 129] on link "Create Booking" at bounding box center [948, 128] width 223 height 35
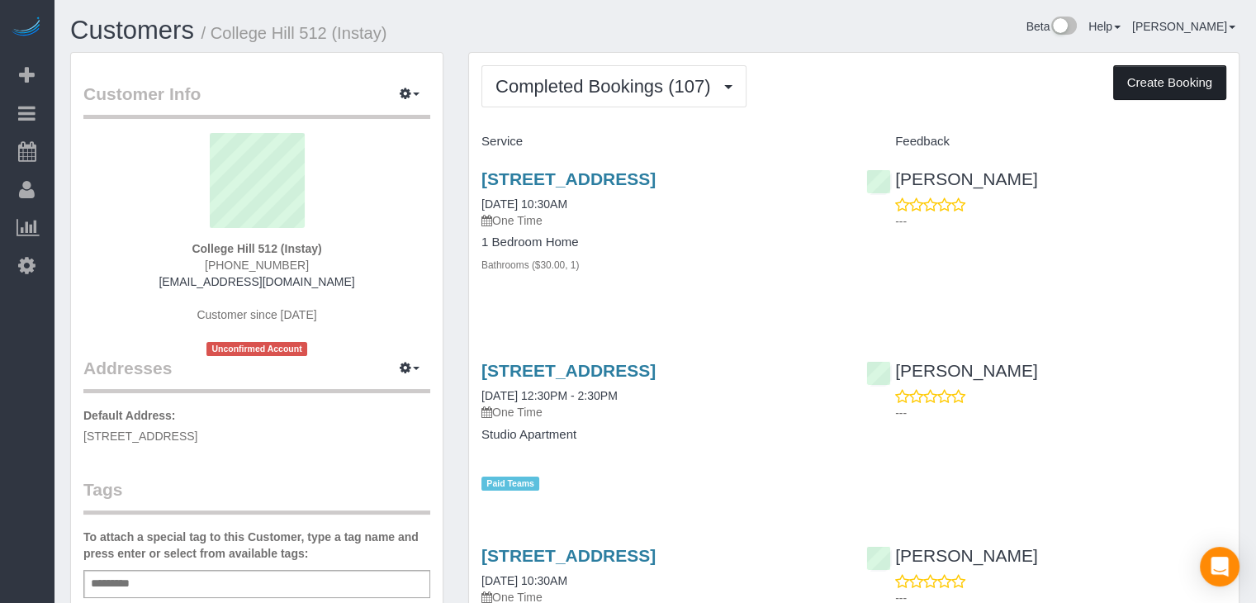
click at [1183, 96] on button "Create Booking" at bounding box center [1169, 82] width 113 height 35
select select "IA"
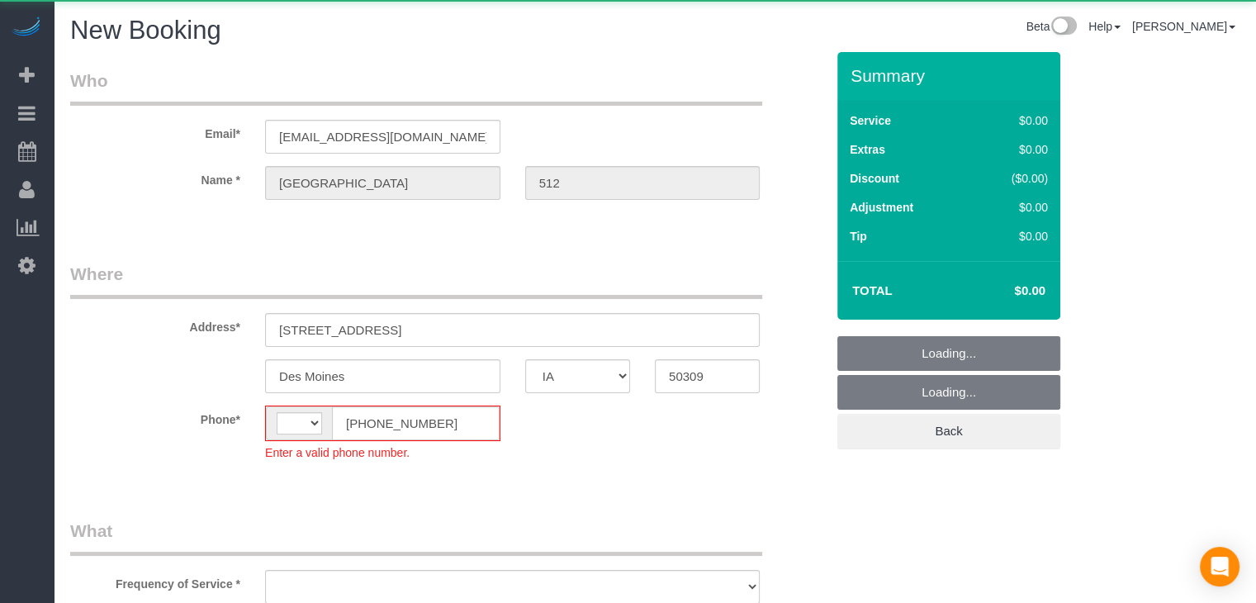
select select "string:[GEOGRAPHIC_DATA]"
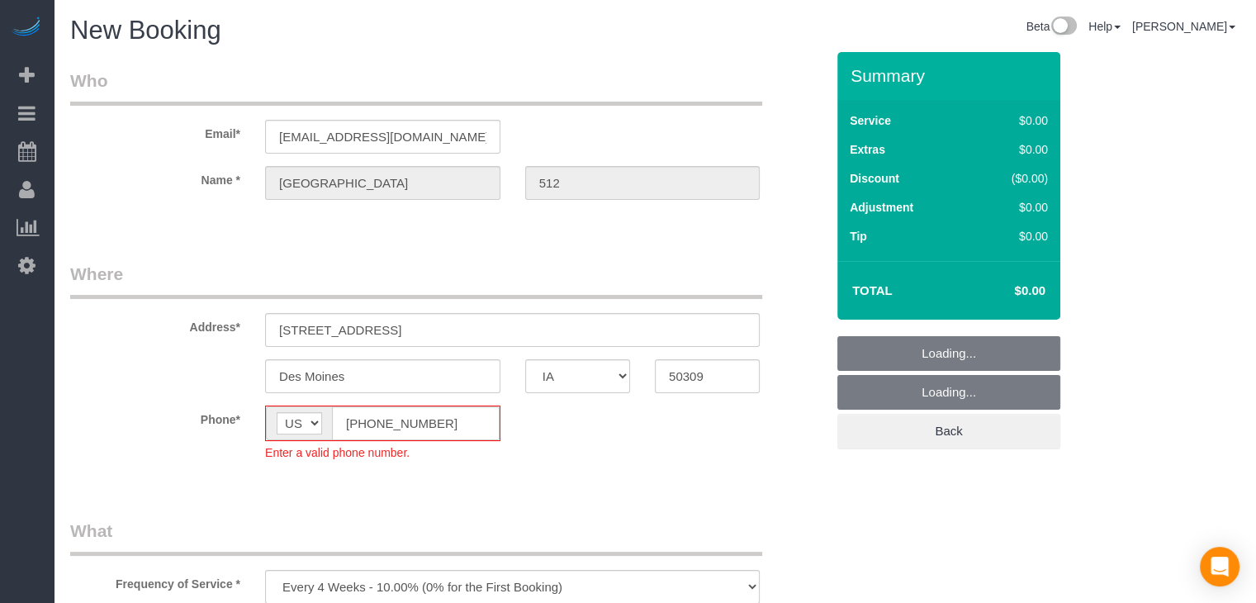
select select "object:1768"
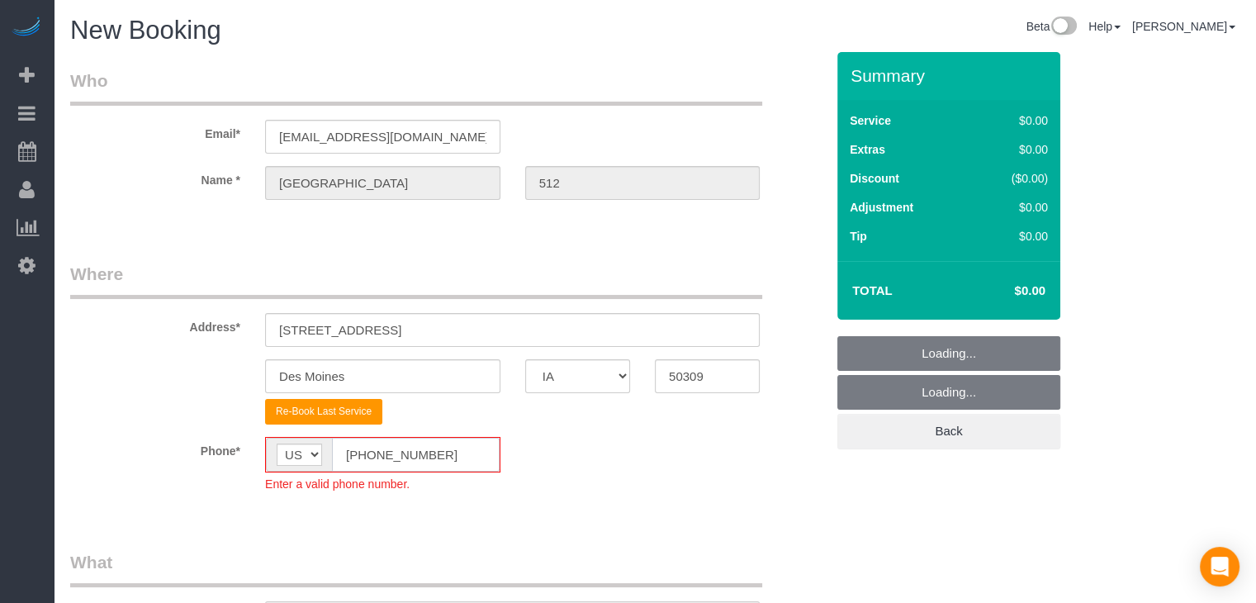
click at [360, 453] on input "[PHONE_NUMBER]" at bounding box center [416, 455] width 168 height 34
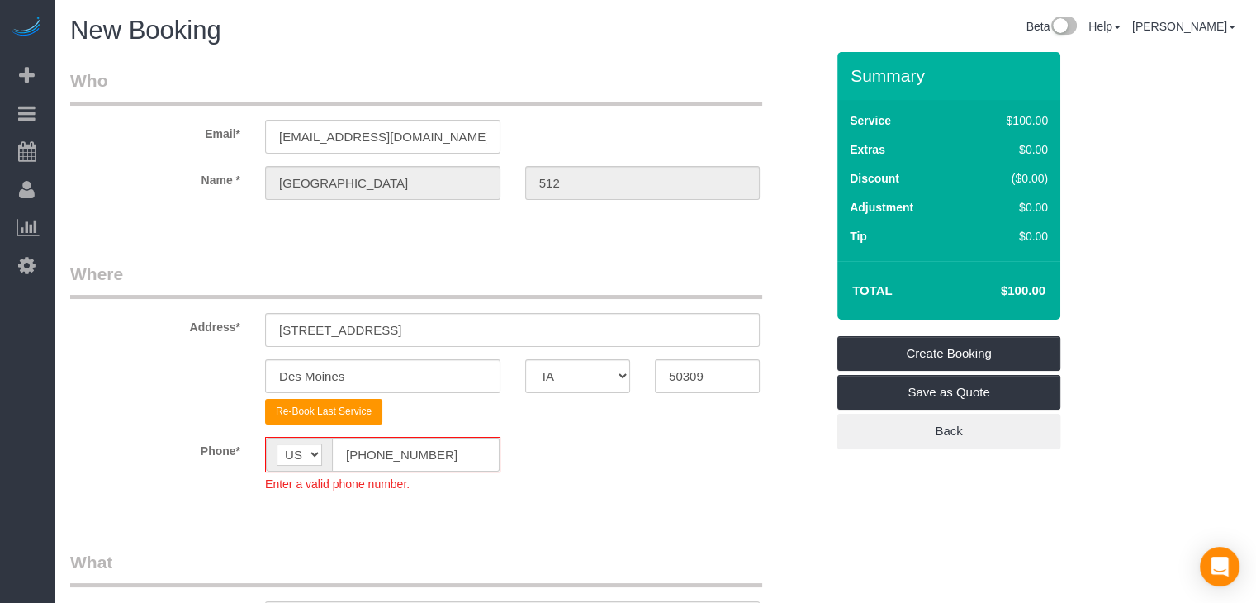
click at [763, 470] on div "Phone* AF AL DZ AD AO AI AQ AG AR AM AW AU AT AZ BS BH BD BB BY BE BZ BJ BM BT …" at bounding box center [448, 464] width 780 height 55
click at [369, 453] on input "(511) 555-5555" at bounding box center [416, 455] width 168 height 34
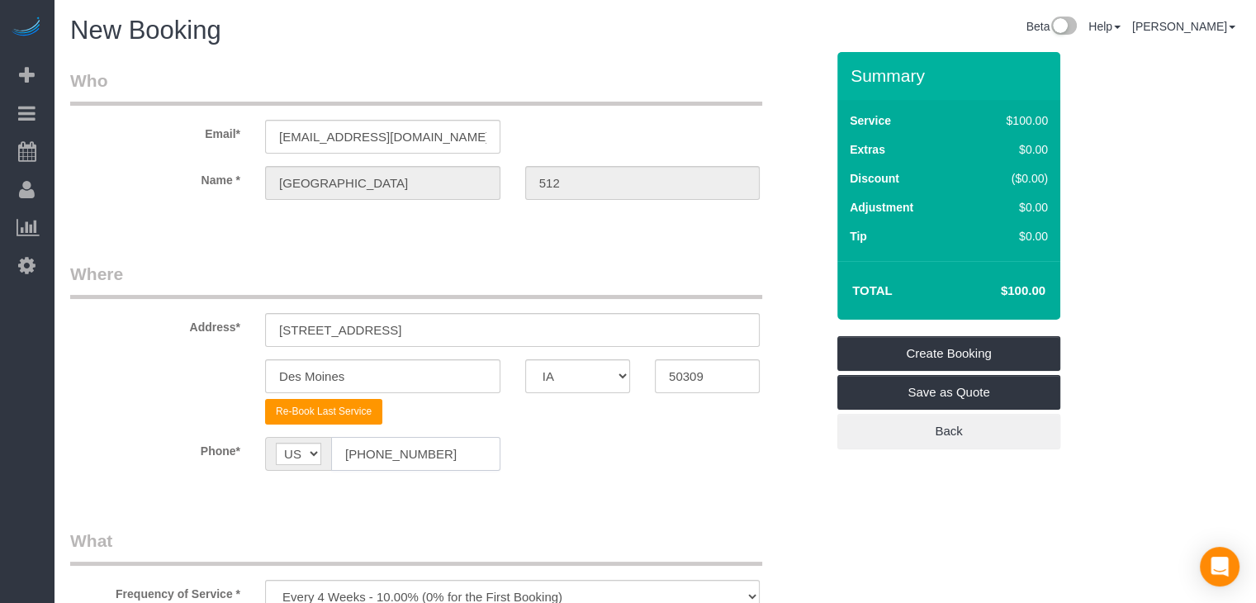
type input "[PHONE_NUMBER]"
click at [651, 473] on sui-booking-location "Phone* AF AL DZ AD AO AI AQ AG AR AM AW AU AT AZ BS BH BD BB BY BE BZ BJ BM BT …" at bounding box center [447, 460] width 755 height 46
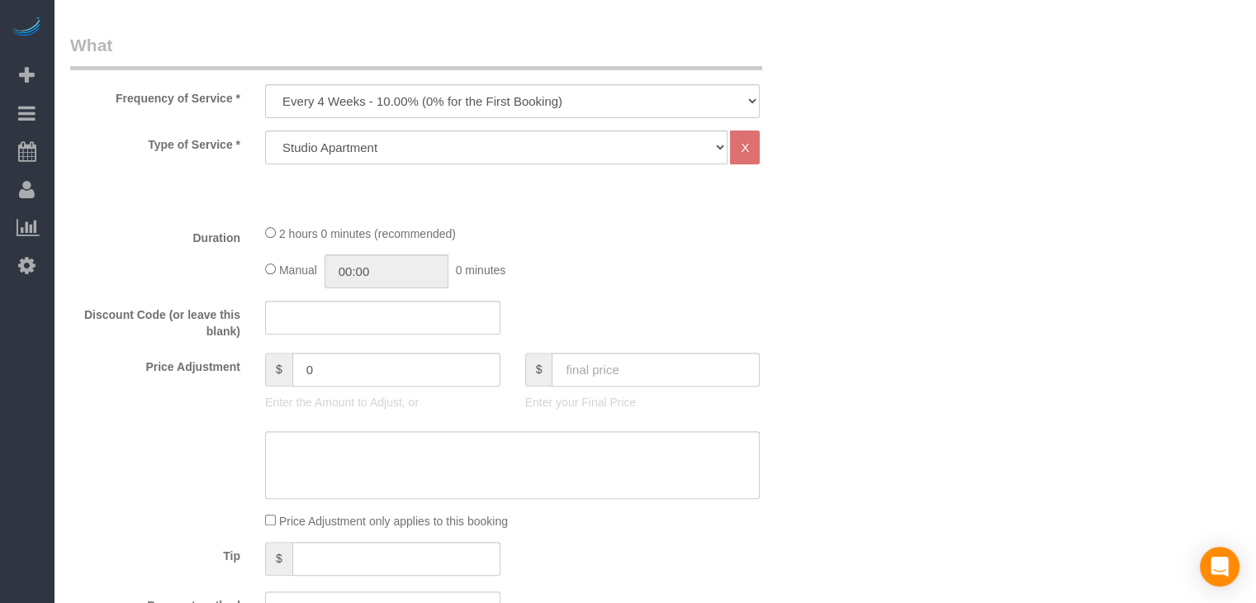
scroll to position [498, 0]
drag, startPoint x: 474, startPoint y: 103, endPoint x: 474, endPoint y: 113, distance: 9.9
click at [474, 103] on select "Every 6 Weeks (0% for the First Booking) One Time Every 8 Weeks (0% for the Fir…" at bounding box center [512, 99] width 495 height 34
click at [265, 82] on select "Every 6 Weeks (0% for the First Booking) One Time Every 8 Weeks (0% for the Fir…" at bounding box center [512, 99] width 495 height 34
drag, startPoint x: 474, startPoint y: 96, endPoint x: 474, endPoint y: 110, distance: 14.0
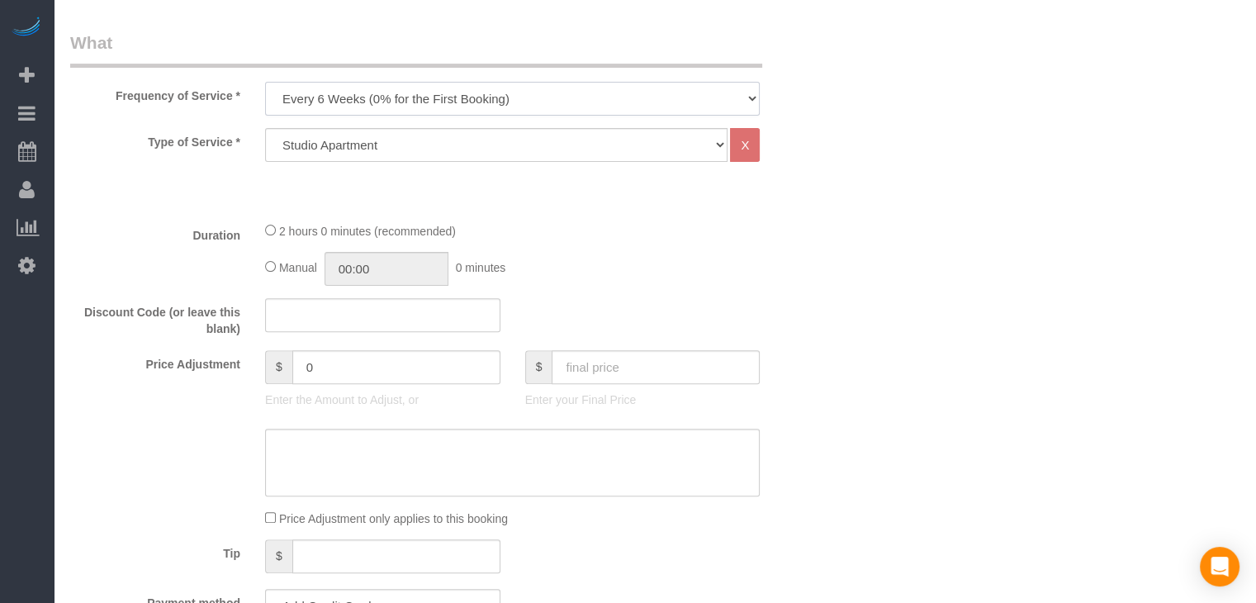
click at [474, 96] on select "Every 6 Weeks (0% for the First Booking) One Time Every 8 Weeks (0% for the Fir…" at bounding box center [512, 99] width 495 height 34
select select "object:1770"
click at [265, 82] on select "Every 6 Weeks (0% for the First Booking) One Time Every 8 Weeks (0% for the Fir…" at bounding box center [512, 99] width 495 height 34
click at [472, 145] on select "Studio Apartment 1 Bedroom Home 2 Bedroom Home 3 Bedroom Home 4 Bedroom Home 5 …" at bounding box center [496, 145] width 462 height 34
select select "25"
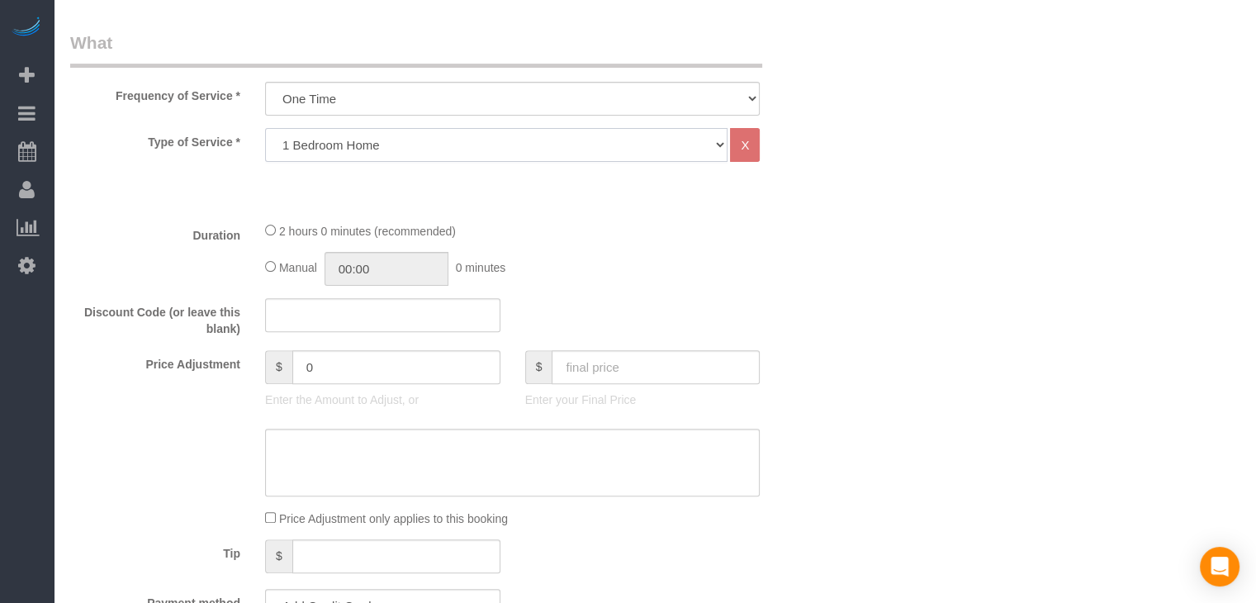
click at [265, 128] on select "Studio Apartment 1 Bedroom Home 2 Bedroom Home 3 Bedroom Home 4 Bedroom Home 5 …" at bounding box center [496, 145] width 462 height 34
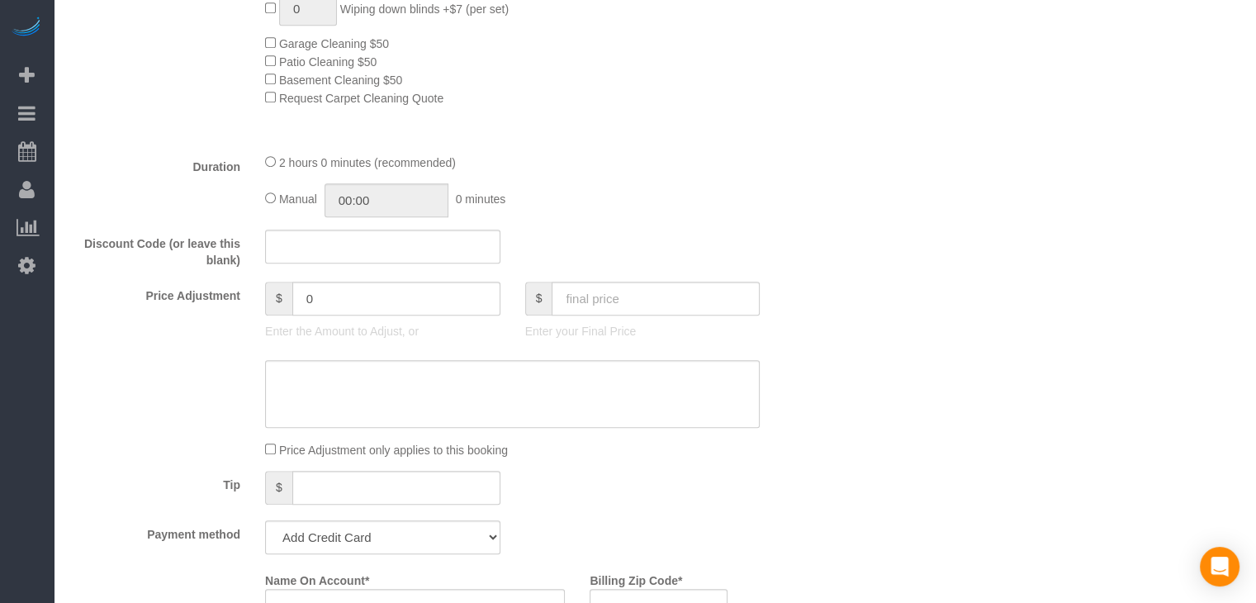
scroll to position [1002, 0]
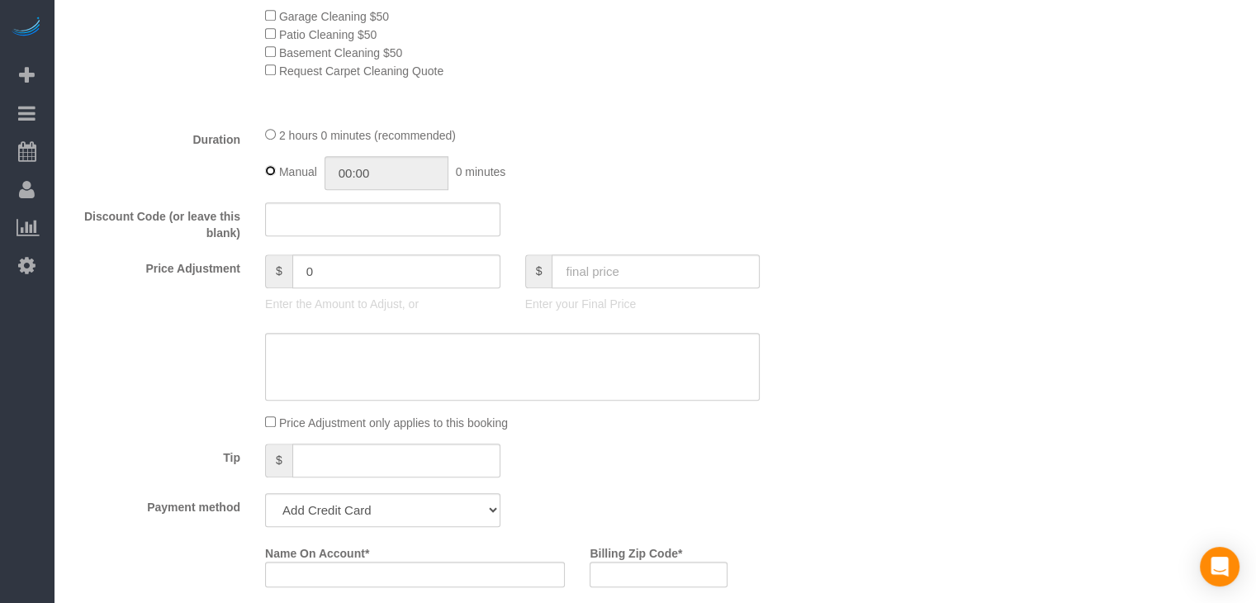
type input "02:00"
click at [733, 266] on input "text" at bounding box center [656, 271] width 208 height 34
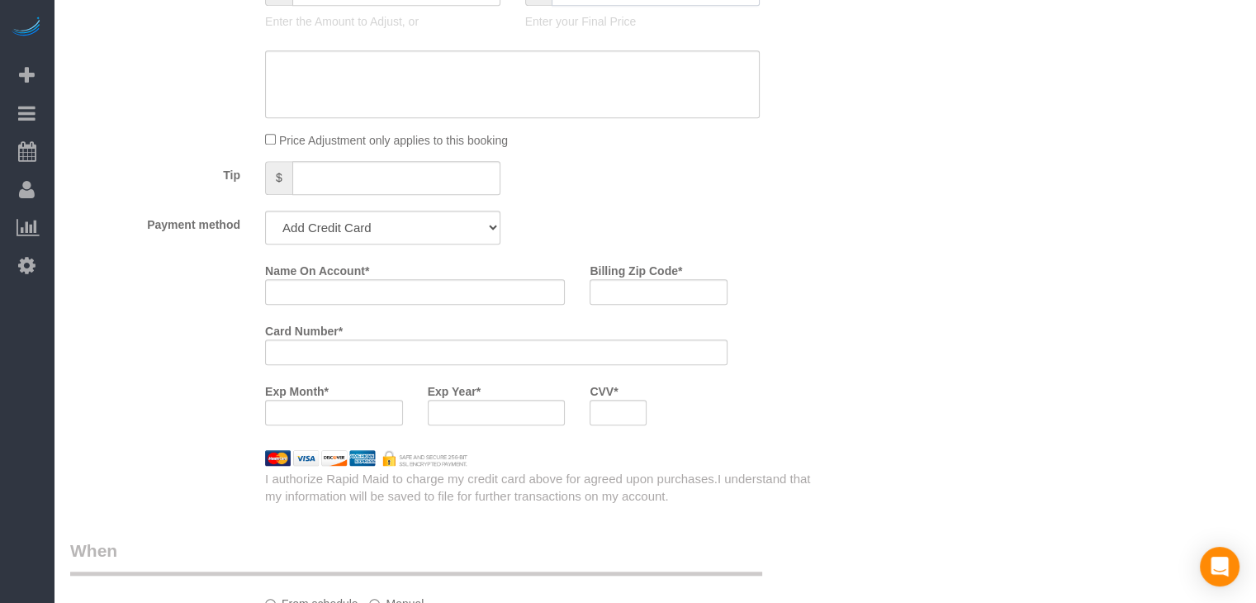
scroll to position [1337, 0]
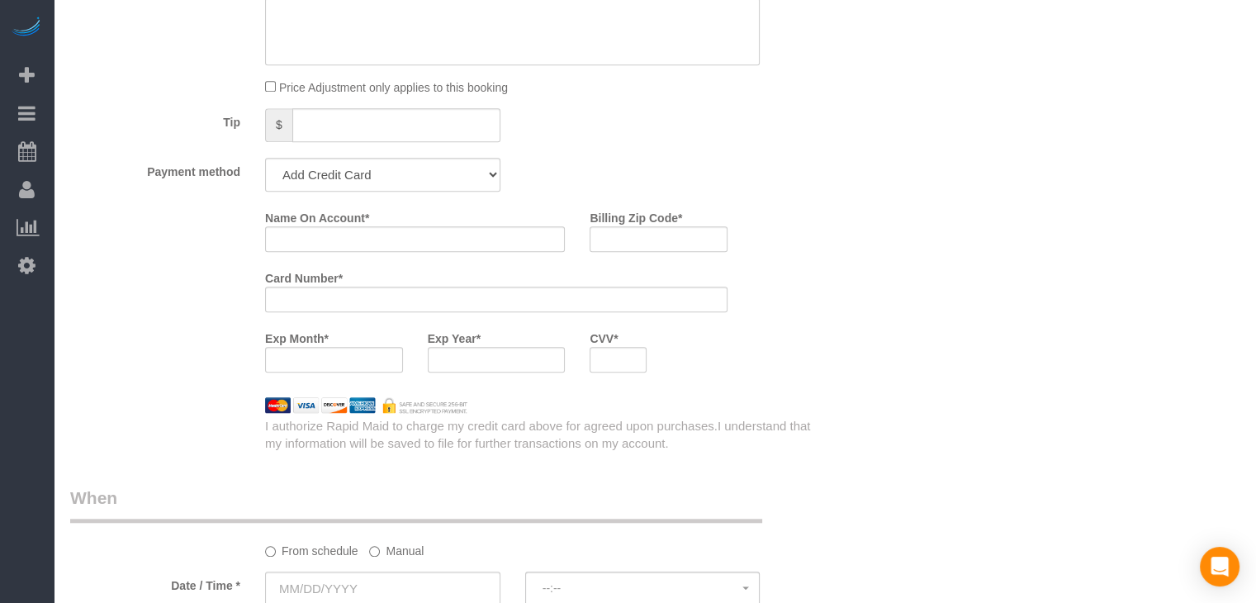
type input "75"
click at [381, 186] on select "Add Credit Card Cash Check Paypal" at bounding box center [382, 175] width 235 height 34
type input "-64"
select select "string:check"
click at [265, 163] on select "Add Credit Card Cash Check Paypal" at bounding box center [382, 175] width 235 height 34
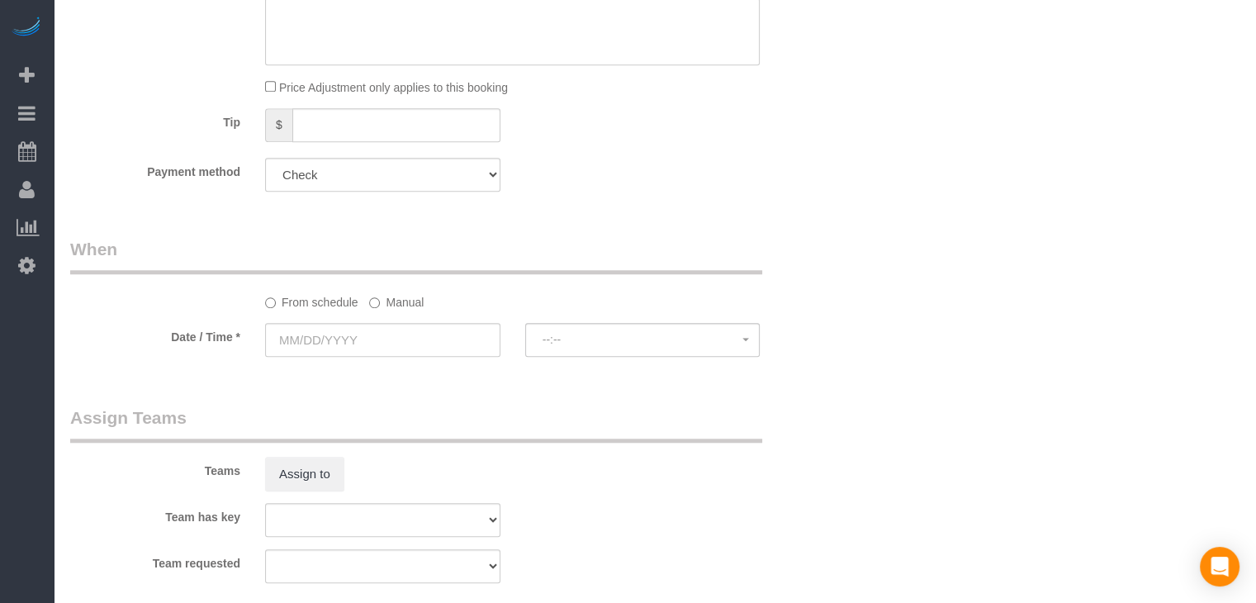
click at [373, 311] on label "Manual" at bounding box center [396, 299] width 55 height 22
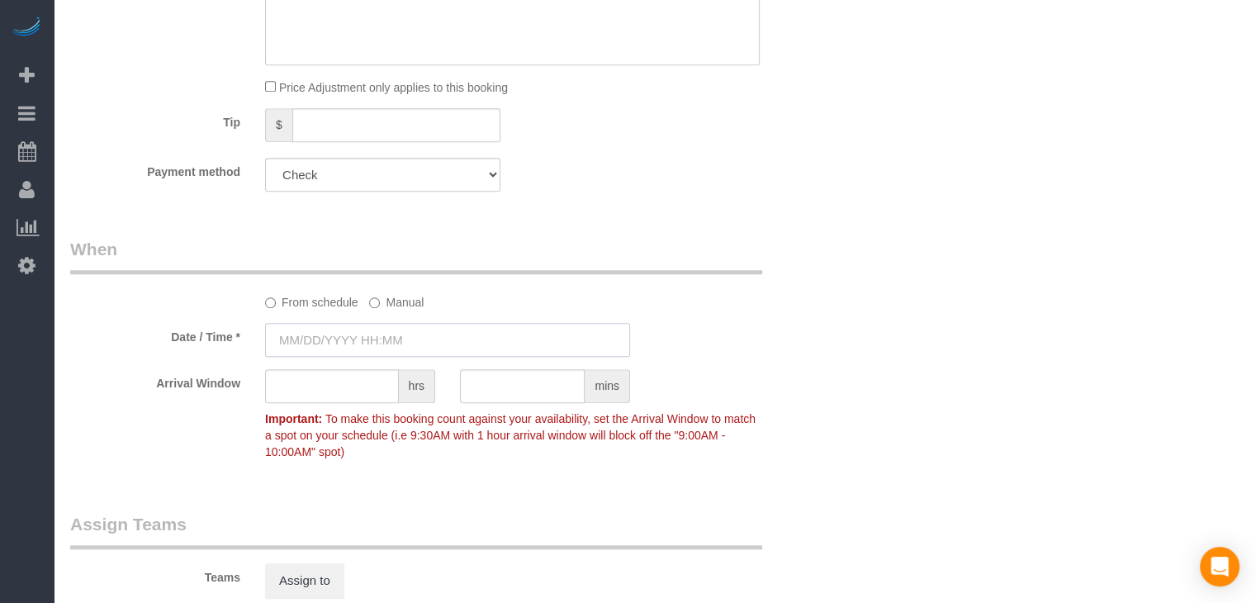
click at [360, 338] on input "text" at bounding box center [447, 340] width 365 height 34
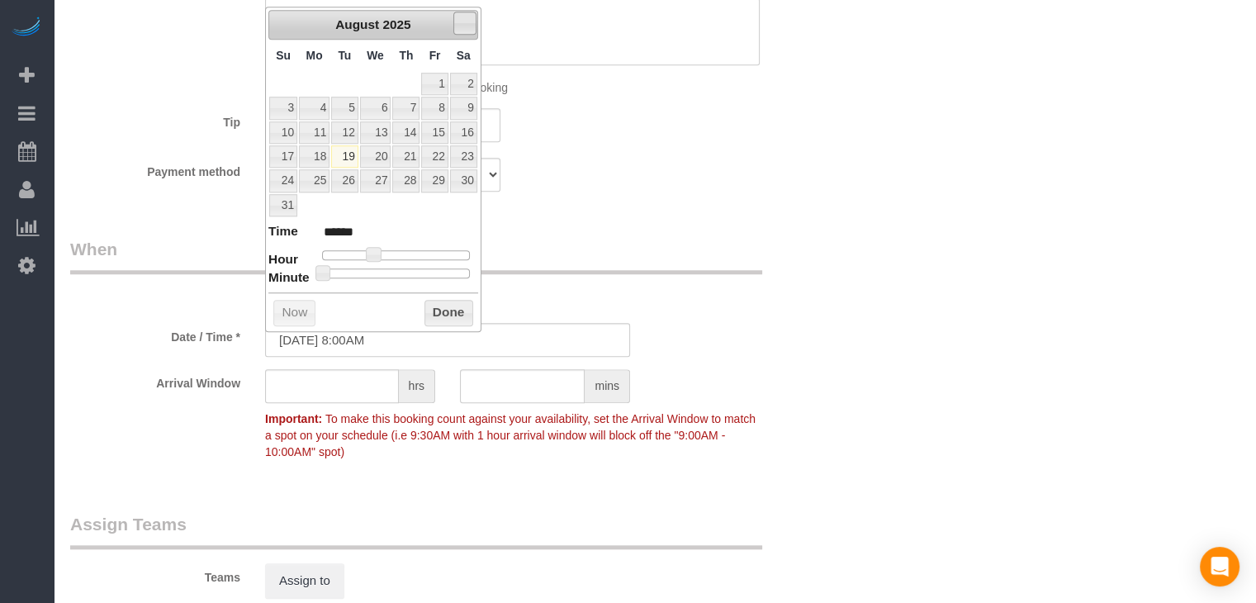
click at [459, 14] on link "Next" at bounding box center [464, 23] width 23 height 23
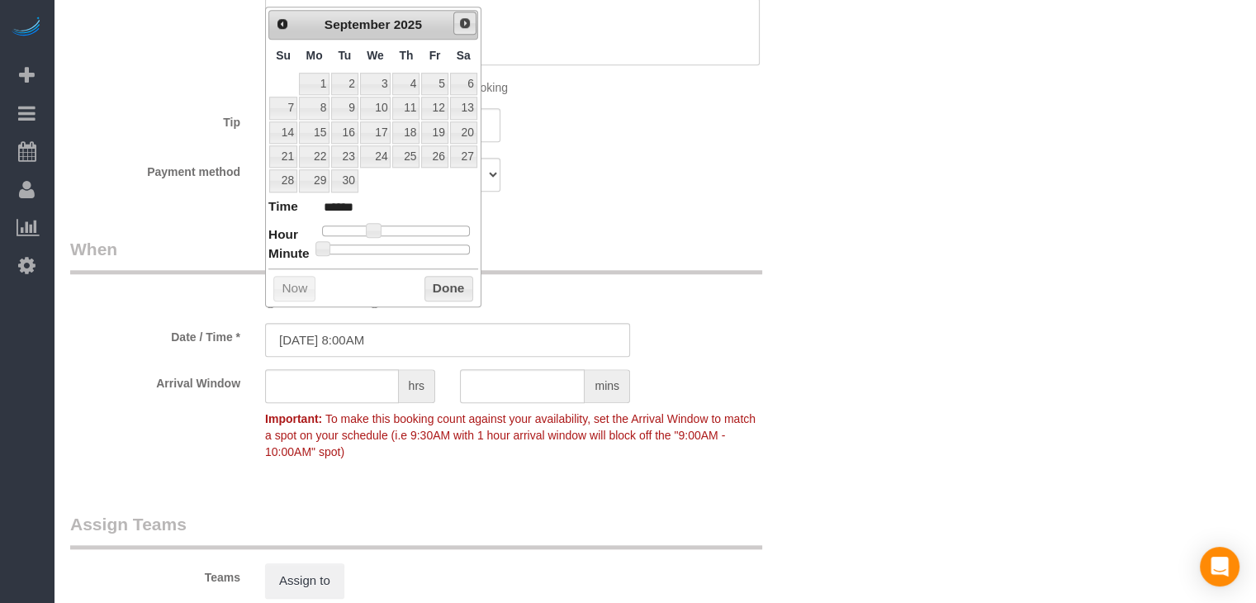
click at [459, 14] on link "Next" at bounding box center [464, 23] width 23 height 23
click at [433, 149] on link "24" at bounding box center [434, 156] width 26 height 22
type input "10/24/2025 9:00AM"
type input "******"
type input "10/24/2025 10:00AM"
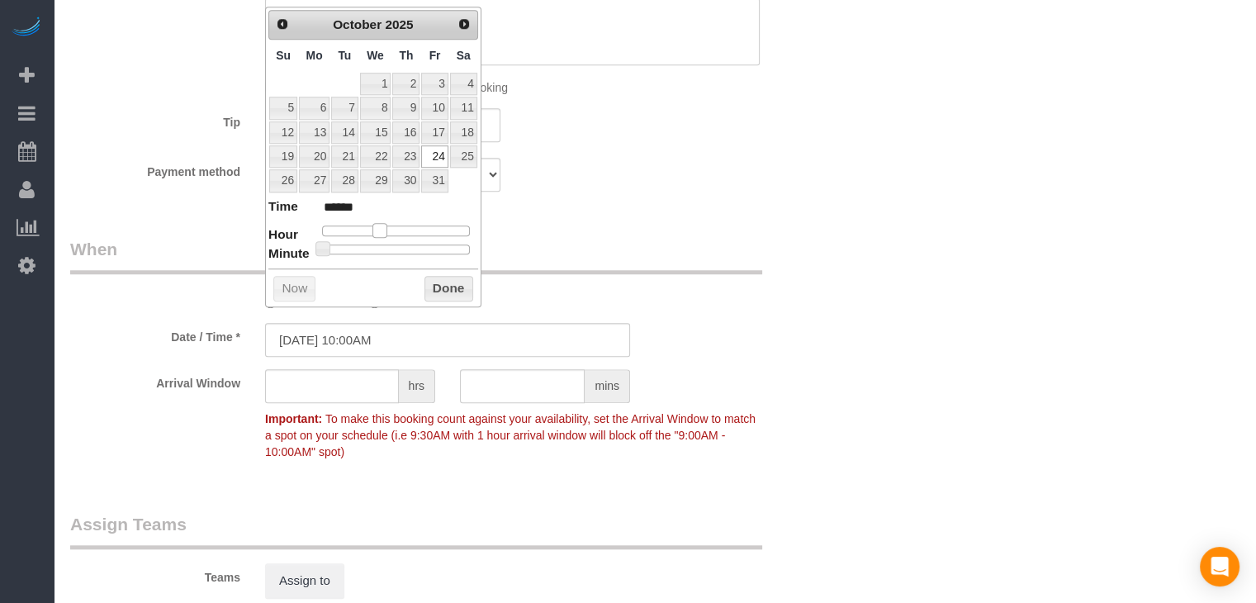
type input "*******"
drag, startPoint x: 377, startPoint y: 227, endPoint x: 394, endPoint y: 229, distance: 16.6
click at [394, 229] on div at bounding box center [396, 230] width 148 height 10
click at [437, 287] on button "Done" at bounding box center [449, 289] width 49 height 26
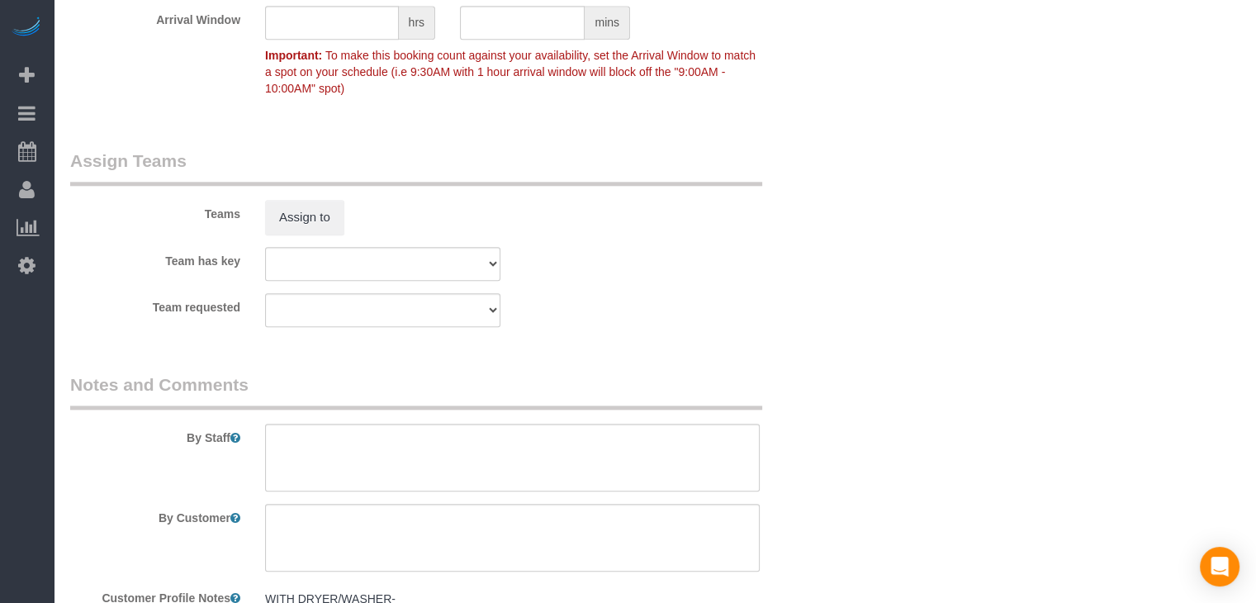
scroll to position [1919, 0]
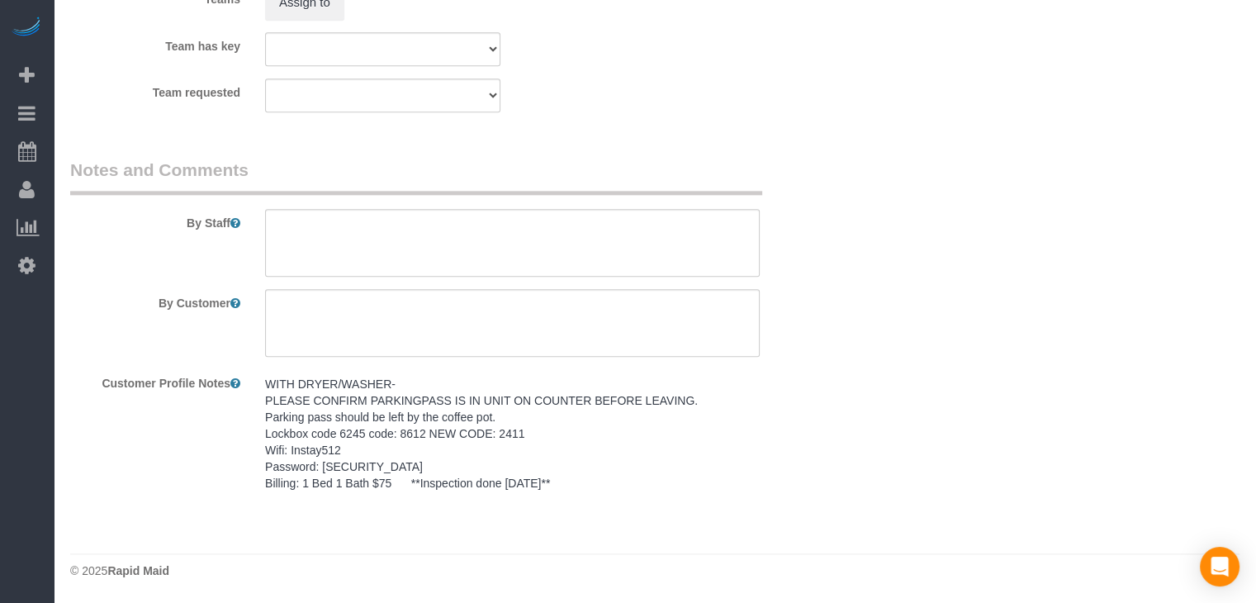
click at [576, 450] on pre "WITH DRYER/WASHER- PLEASE CONFIRM PARKINGPASS IS IN UNIT ON COUNTER BEFORE LEAV…" at bounding box center [512, 434] width 495 height 116
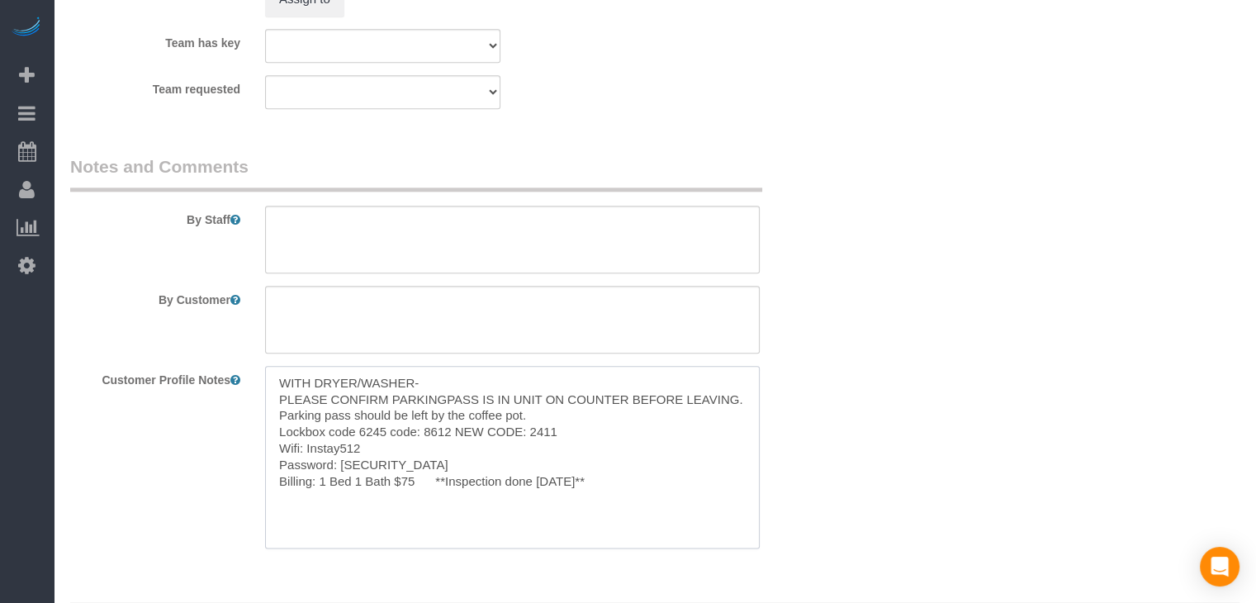
click at [522, 443] on textarea "WITH DRYER/WASHER- PLEASE CONFIRM PARKINGPASS IS IN UNIT ON COUNTER BEFORE LEAV…" at bounding box center [512, 457] width 495 height 183
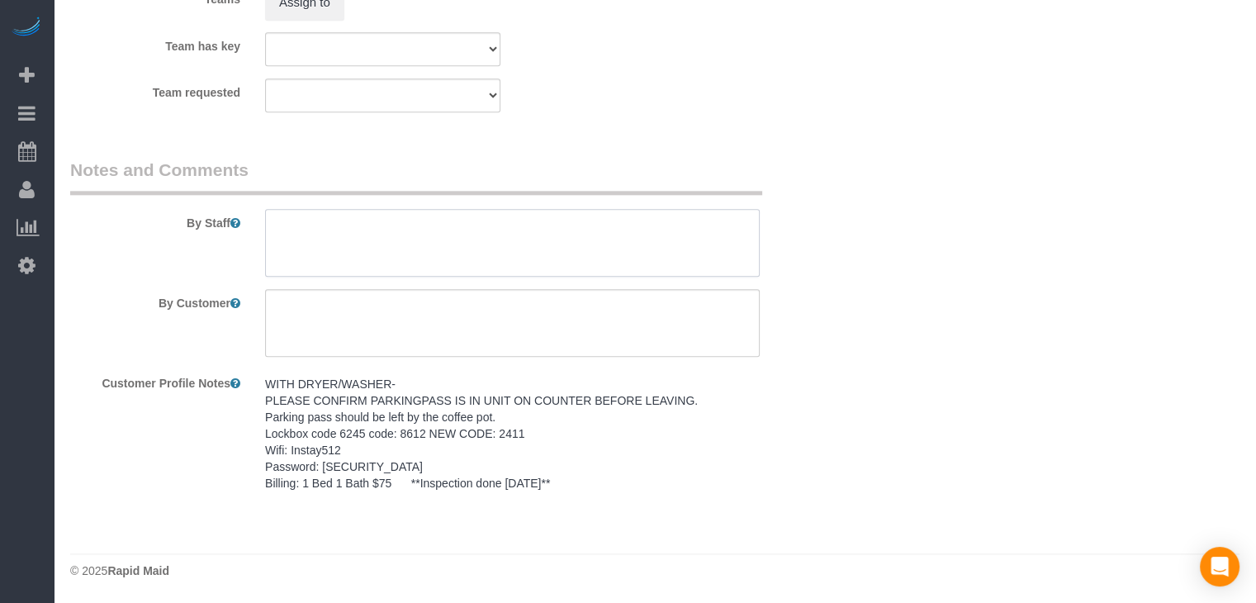
click at [510, 240] on textarea at bounding box center [512, 243] width 495 height 68
paste textarea "WITH DRYER/WASHER- PLEASE CONFIRM PARKINGPASS IS IN UNIT ON COUNTER BEFORE LEAV…"
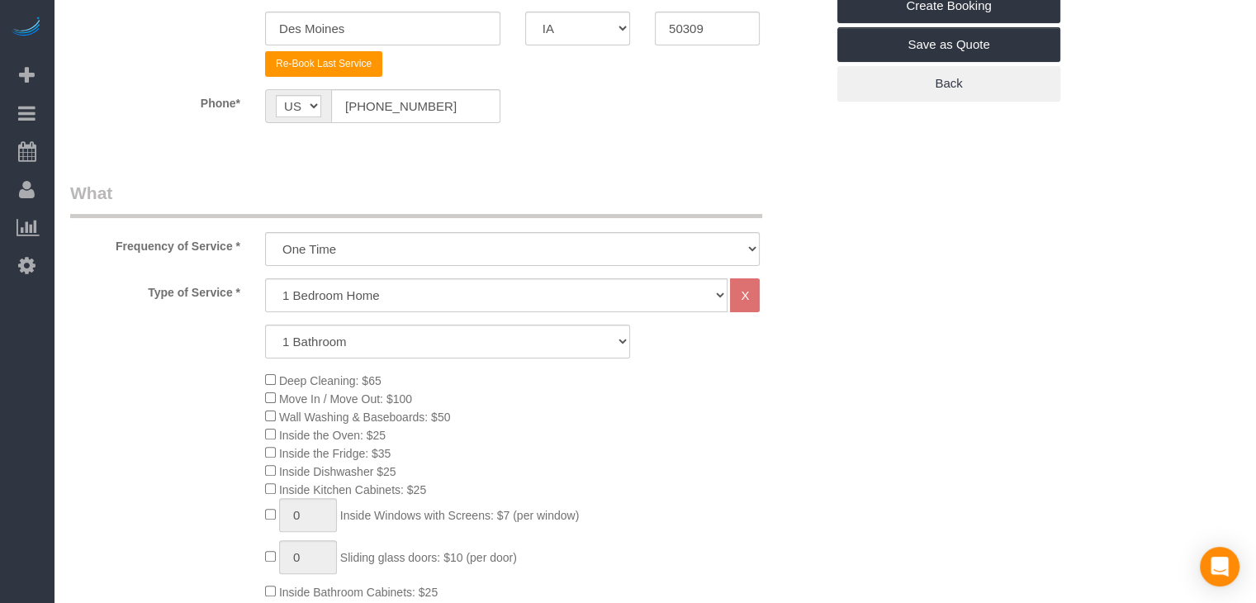
scroll to position [161, 0]
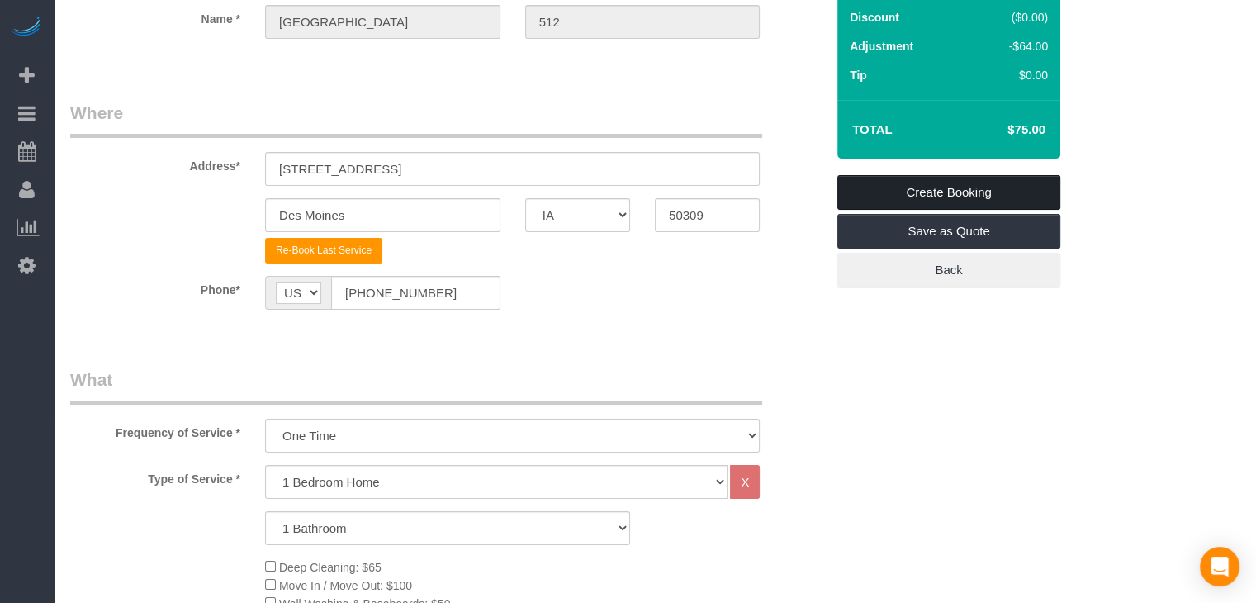
type textarea "WITH DRYER/WASHER- PLEASE CONFIRM PARKINGPASS IS IN UNIT ON COUNTER BEFORE LEAV…"
click at [1022, 202] on link "Create Booking" at bounding box center [948, 192] width 223 height 35
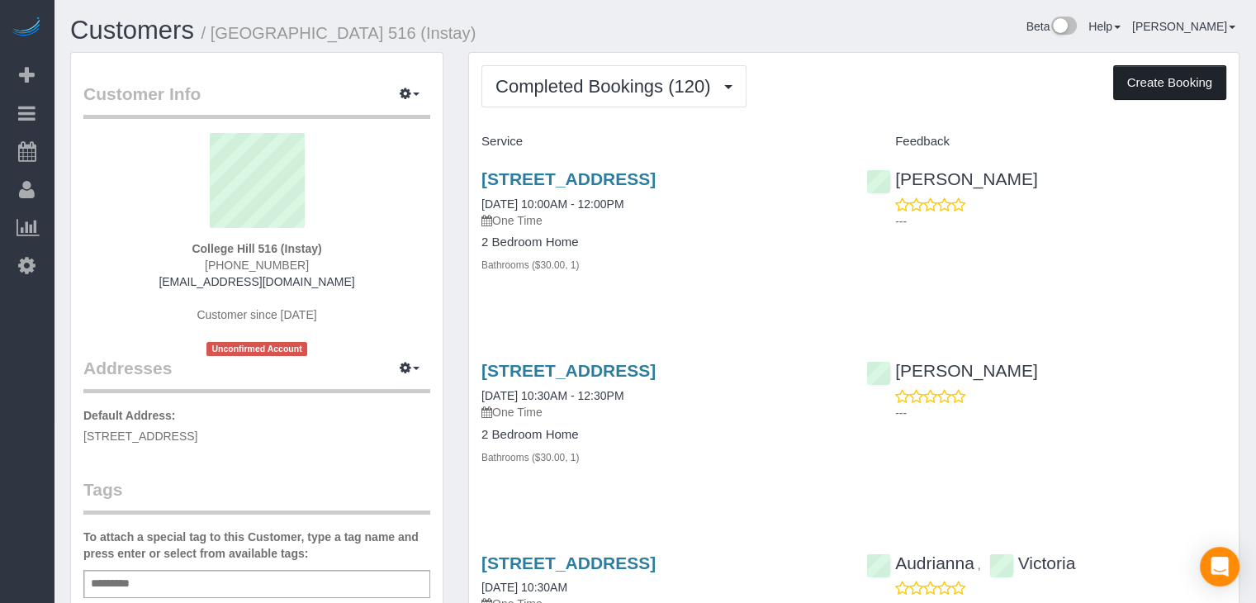
click at [1199, 83] on button "Create Booking" at bounding box center [1169, 82] width 113 height 35
select select "IA"
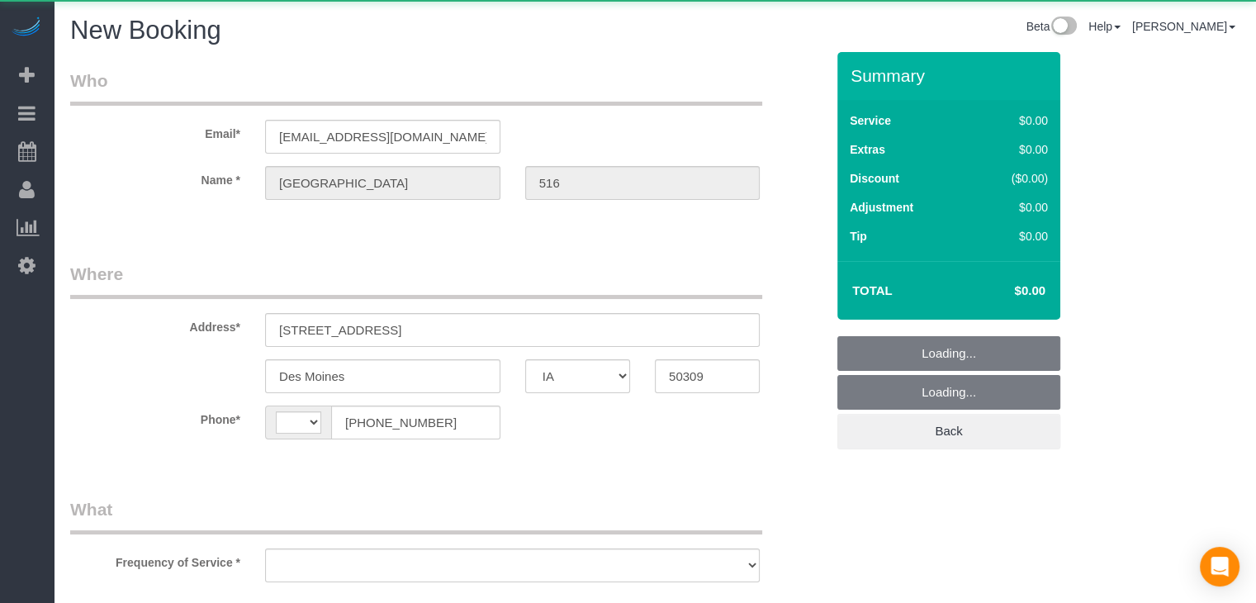
select select "object:1451"
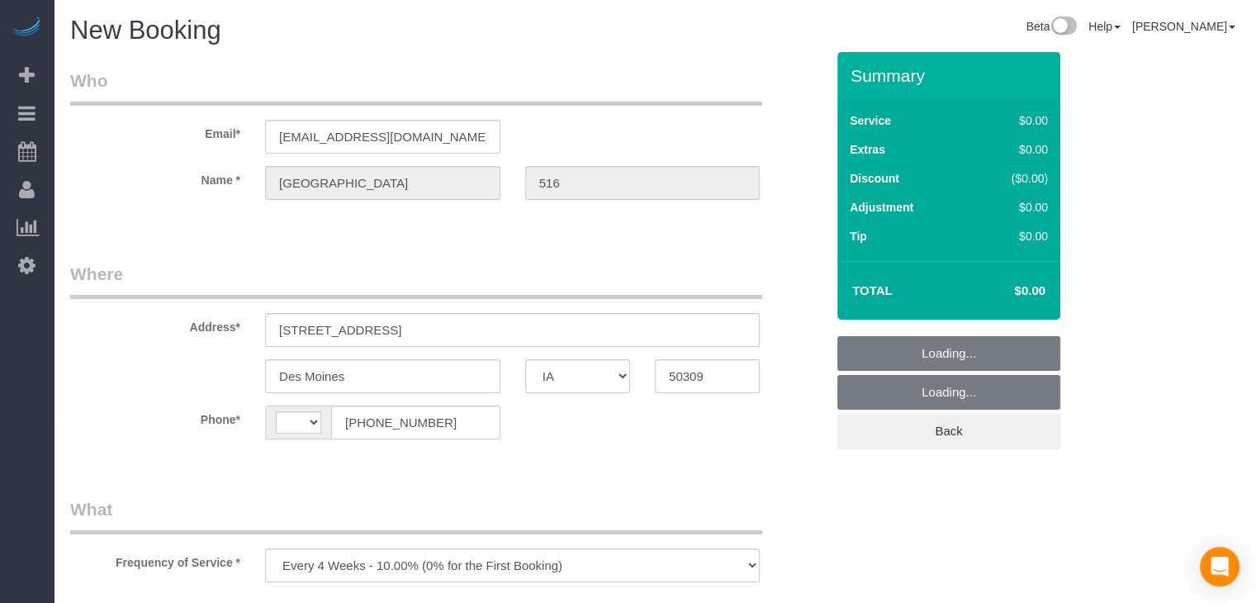
select select "string:[GEOGRAPHIC_DATA]"
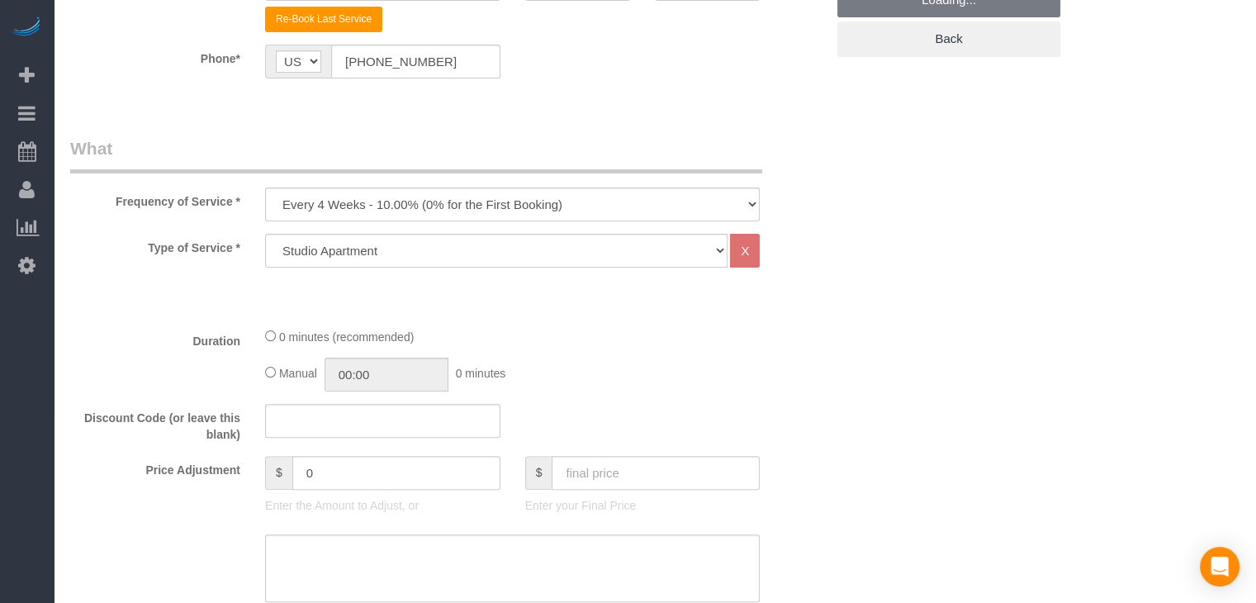
scroll to position [437, 0]
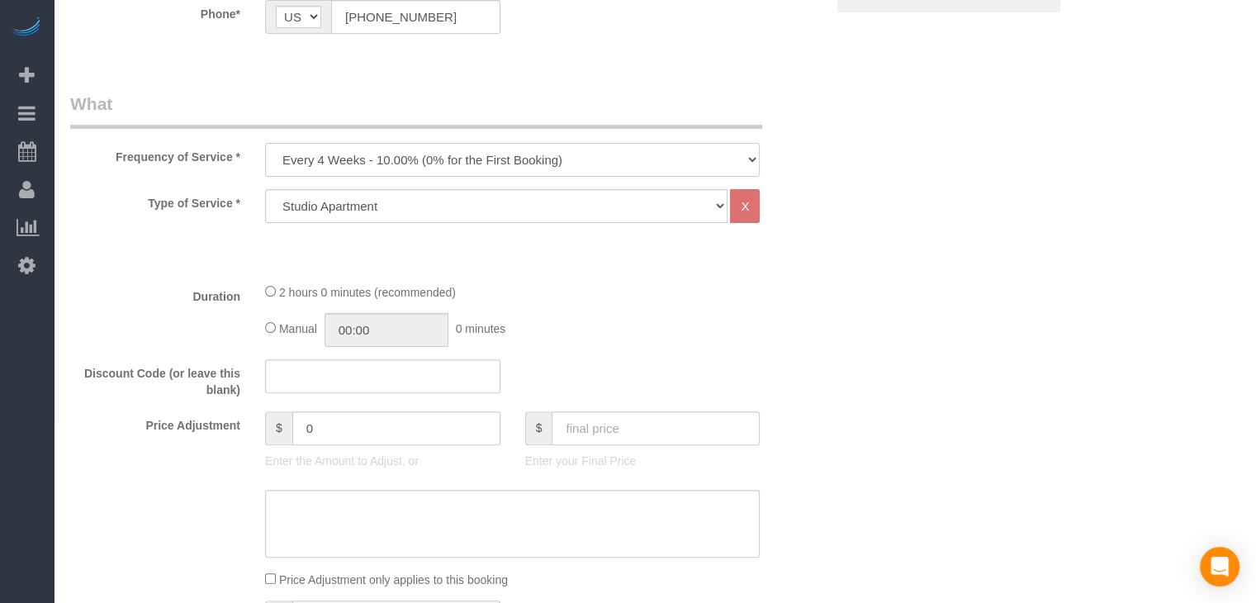
drag, startPoint x: 439, startPoint y: 149, endPoint x: 436, endPoint y: 162, distance: 12.8
click at [439, 149] on select "Every 6 Weeks (0% for the First Booking) One Time Every 8 Weeks (0% for the Fir…" at bounding box center [512, 160] width 495 height 34
select select "object:1789"
click at [265, 143] on select "Every 6 Weeks (0% for the First Booking) One Time Every 8 Weeks (0% for the Fir…" at bounding box center [512, 160] width 495 height 34
drag, startPoint x: 462, startPoint y: 206, endPoint x: 462, endPoint y: 219, distance: 13.2
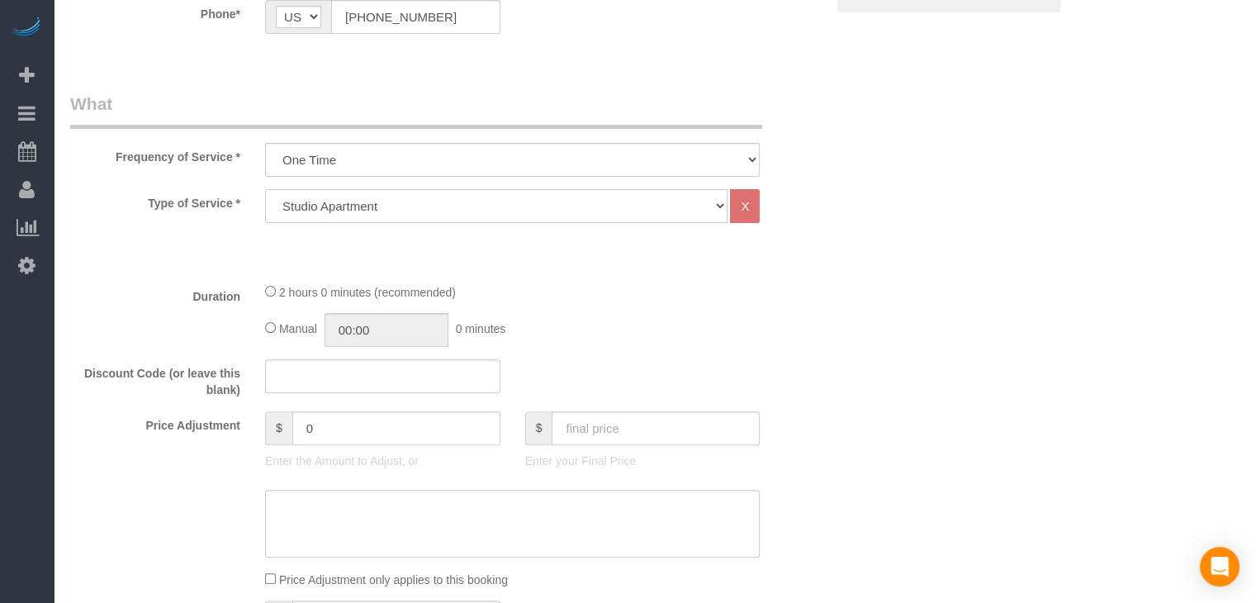
click at [462, 206] on select "Studio Apartment 1 Bedroom Home 2 Bedroom Home 3 Bedroom Home 4 Bedroom Home 5 …" at bounding box center [496, 206] width 462 height 34
select select "25"
click at [265, 189] on select "Studio Apartment 1 Bedroom Home 2 Bedroom Home 3 Bedroom Home 4 Bedroom Home 5 …" at bounding box center [496, 206] width 462 height 34
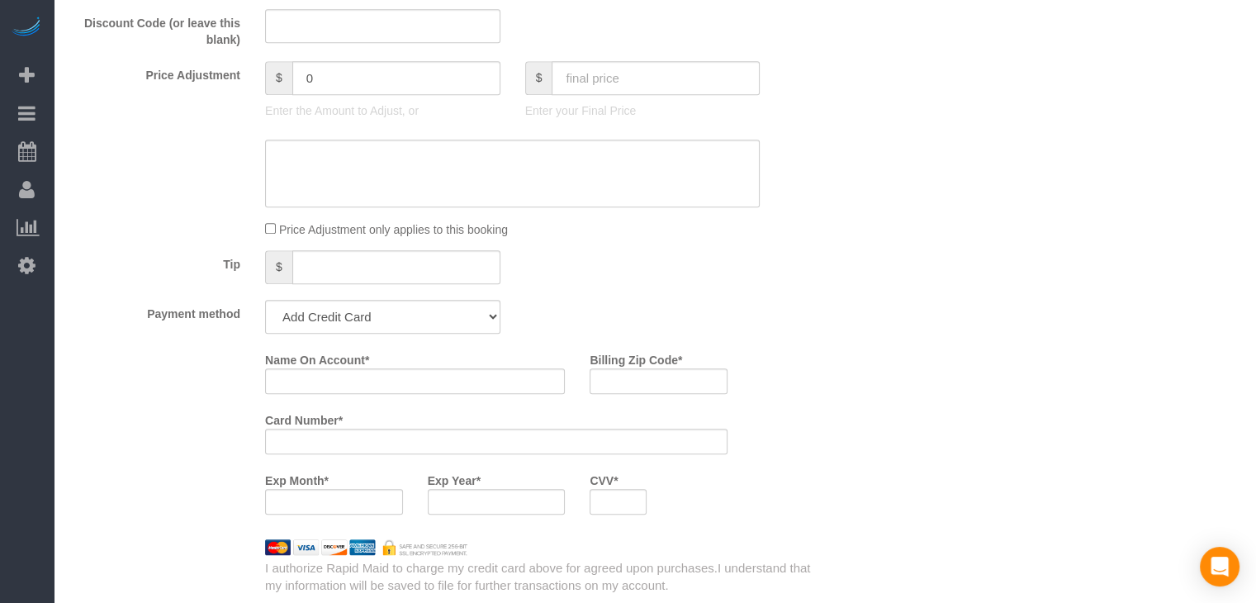
scroll to position [903, 0]
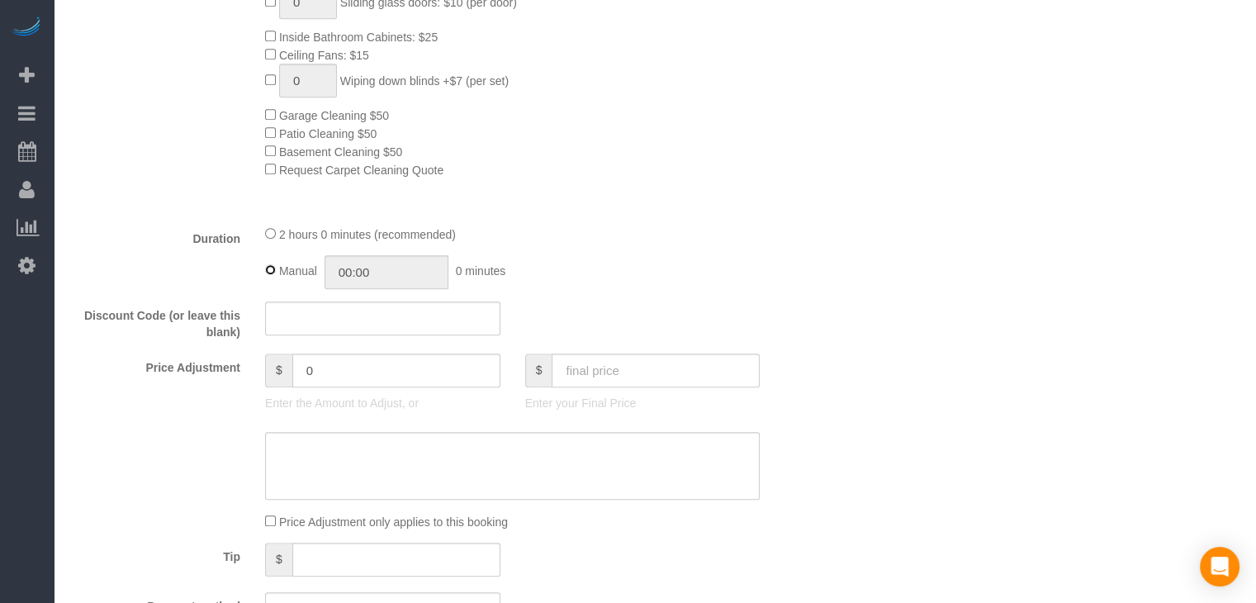
type input "02:00"
click at [664, 367] on input "text" at bounding box center [656, 370] width 208 height 34
type input "95"
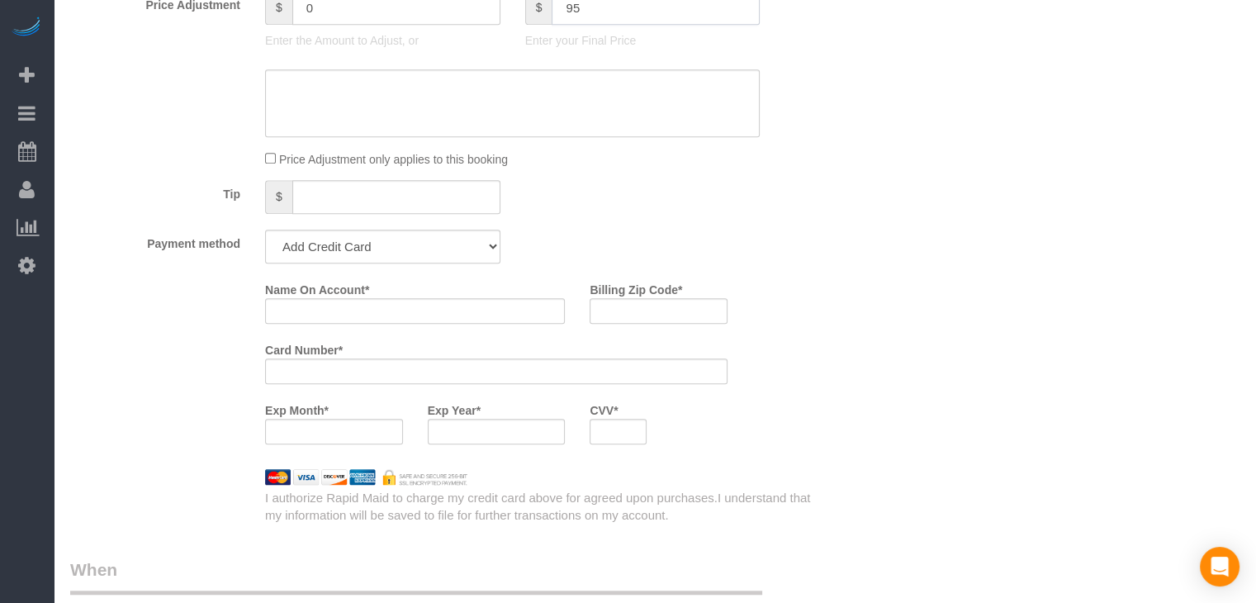
scroll to position [1410, 0]
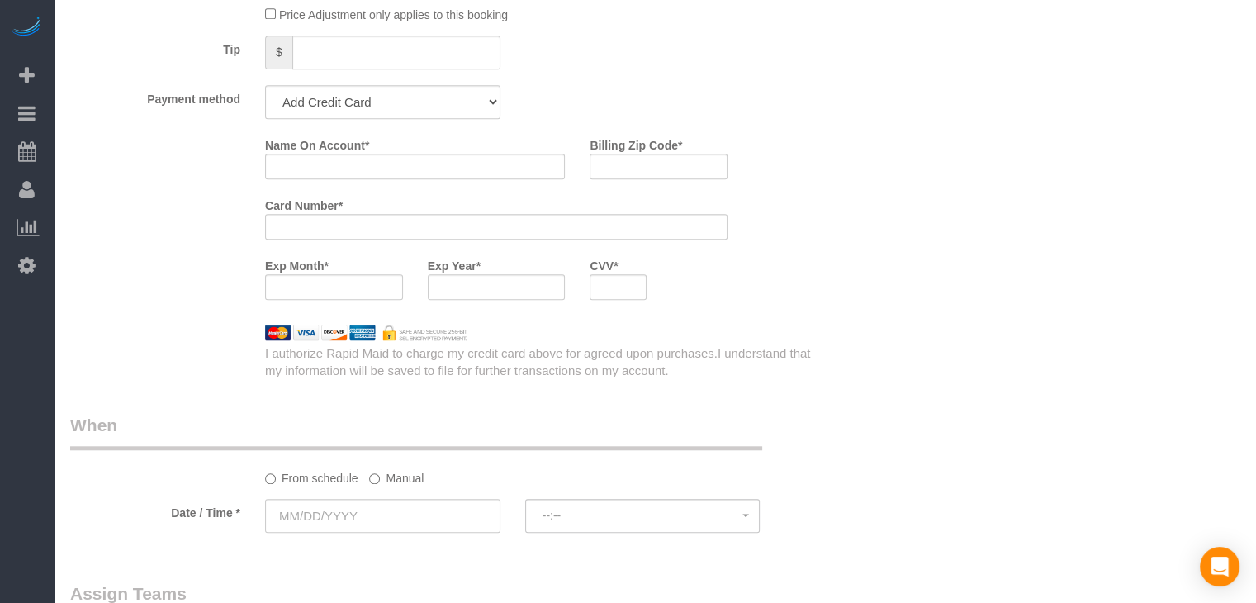
type input "-44"
drag, startPoint x: 351, startPoint y: 111, endPoint x: 351, endPoint y: 120, distance: 9.1
click at [351, 111] on select "Add Credit Card Cash Check Paypal" at bounding box center [382, 102] width 235 height 34
select select "string:check"
click at [265, 90] on select "Add Credit Card Cash Check Paypal" at bounding box center [382, 102] width 235 height 34
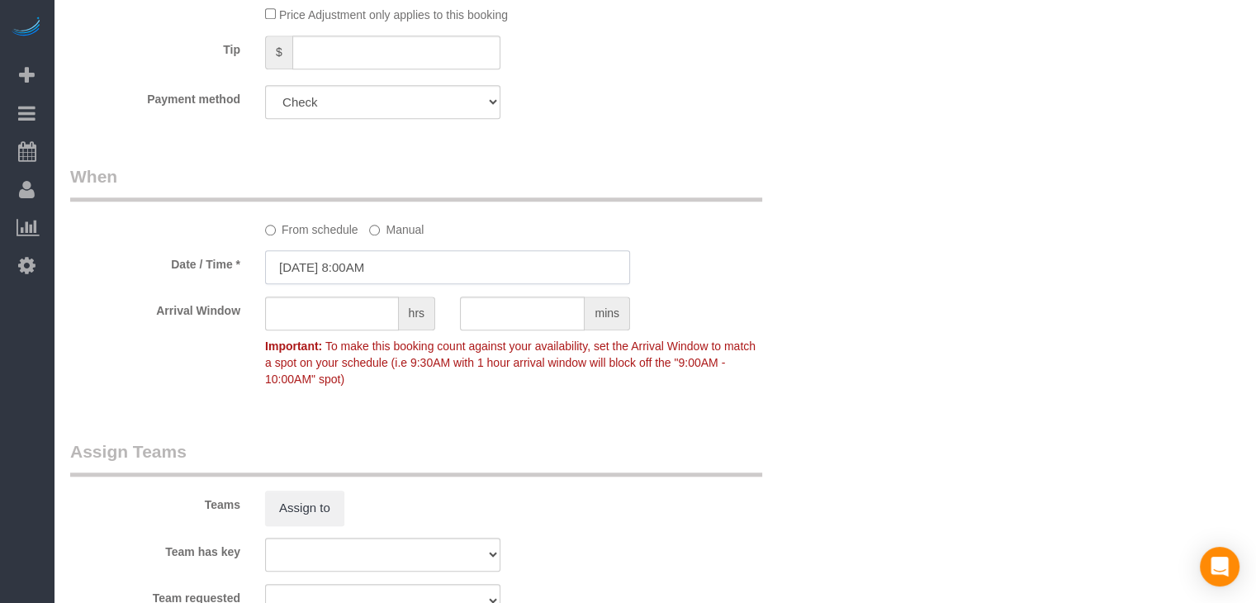
click at [320, 265] on input "[DATE] 8:00AM" at bounding box center [447, 267] width 365 height 34
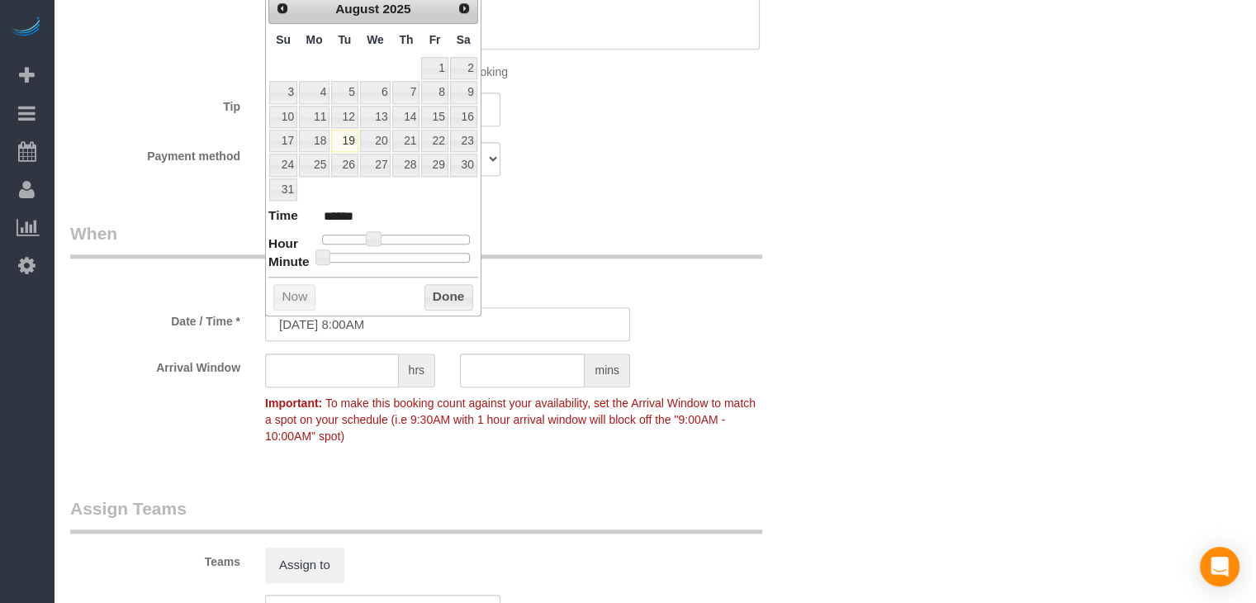
scroll to position [1327, 0]
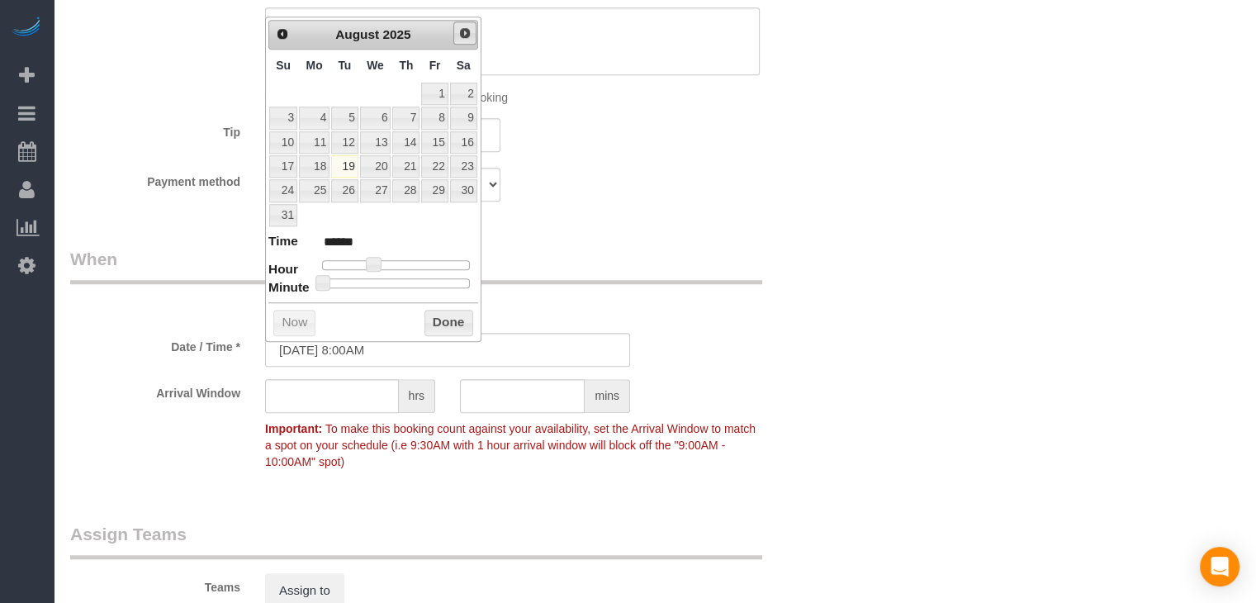
click at [468, 27] on span "Next" at bounding box center [464, 32] width 13 height 13
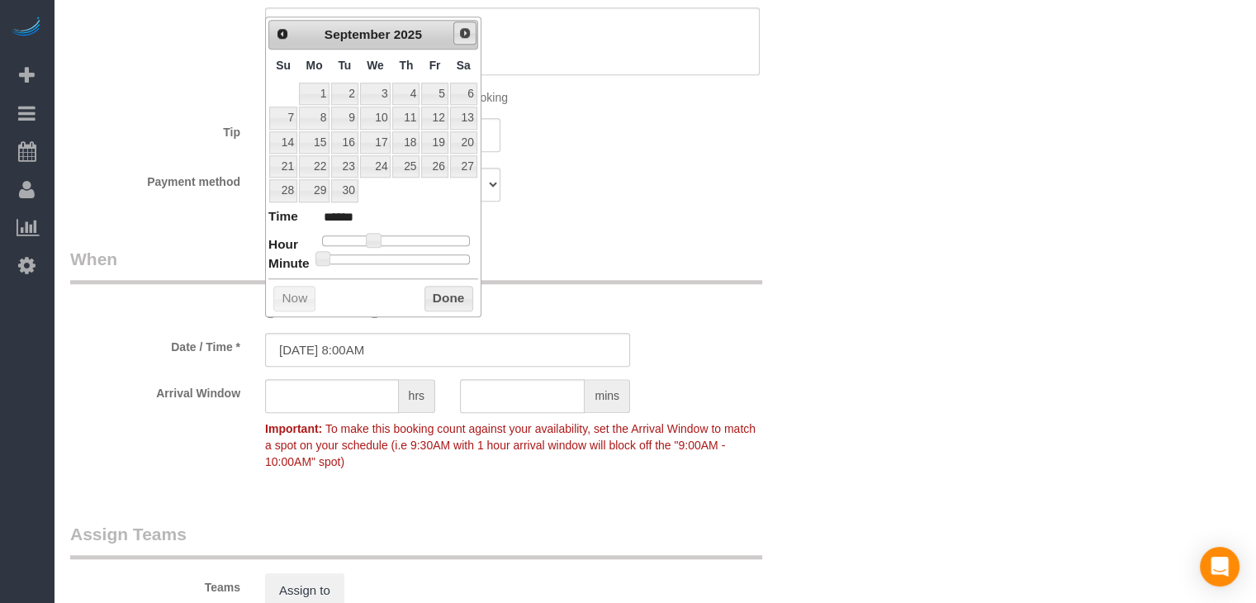
click at [461, 32] on span "Next" at bounding box center [464, 32] width 13 height 13
click at [433, 163] on link "24" at bounding box center [434, 166] width 26 height 22
type input "10/24/2025 9:00AM"
type input "******"
type input "10/24/2025 10:00AM"
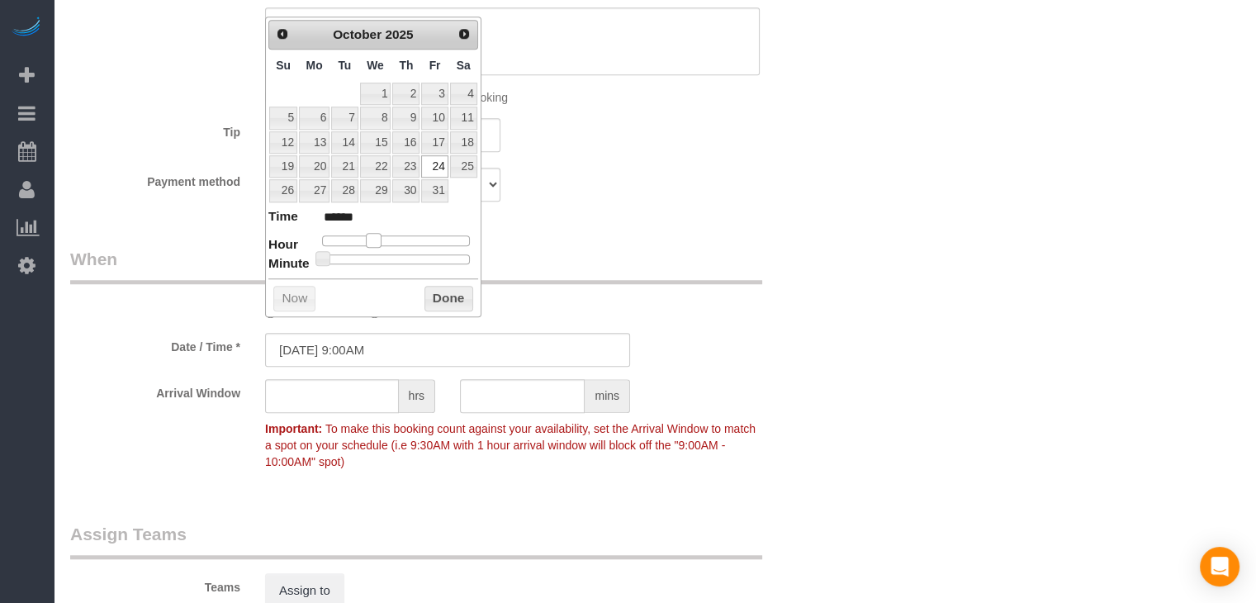
type input "*******"
drag, startPoint x: 370, startPoint y: 233, endPoint x: 383, endPoint y: 235, distance: 13.3
click at [383, 235] on span at bounding box center [386, 240] width 15 height 15
click at [451, 294] on button "Done" at bounding box center [449, 299] width 49 height 26
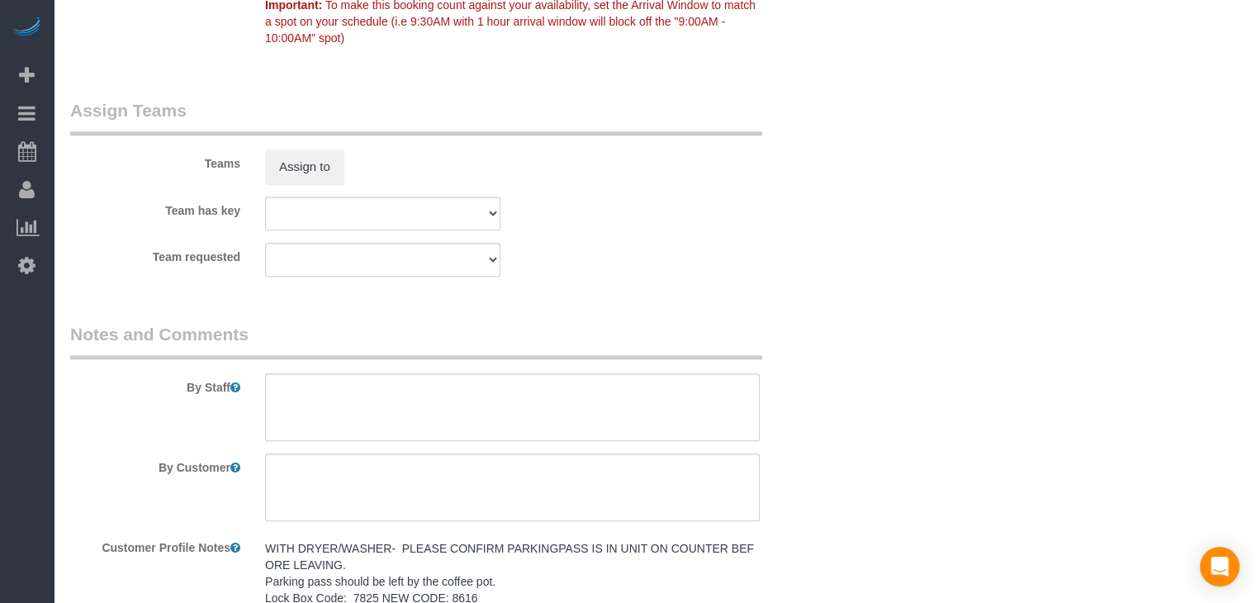
scroll to position [1947, 0]
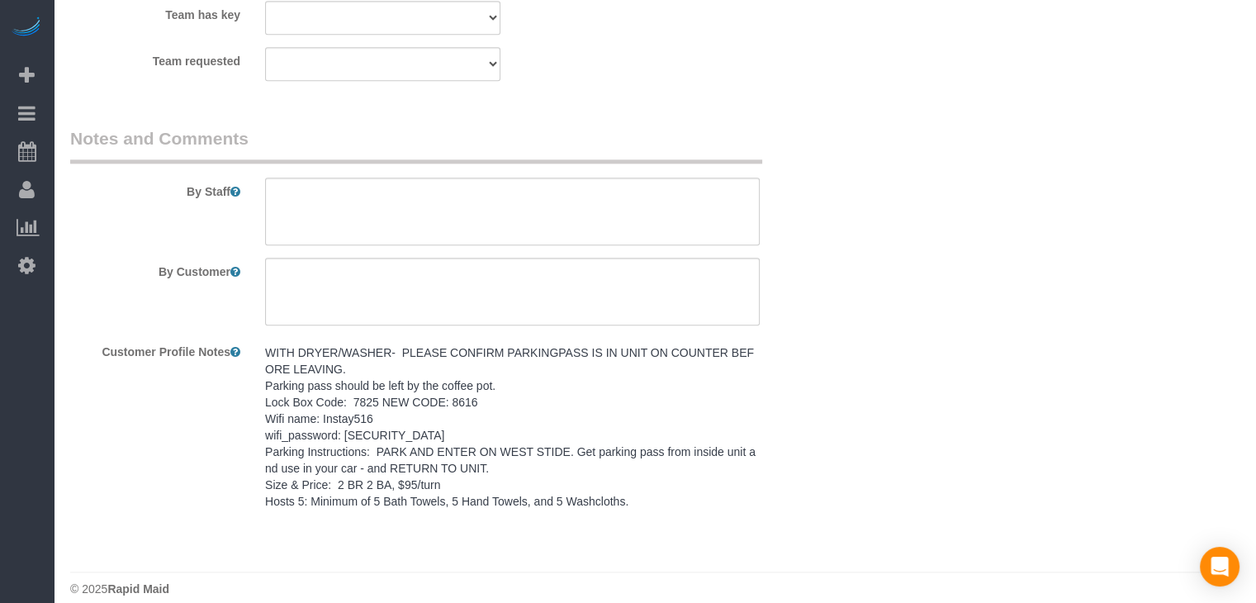
click at [531, 405] on pre "WITH DRYER/WASHER- PLEASE CONFIRM PARKINGPASS IS IN UNIT ON COUNTER BEFORE LEAV…" at bounding box center [512, 426] width 495 height 165
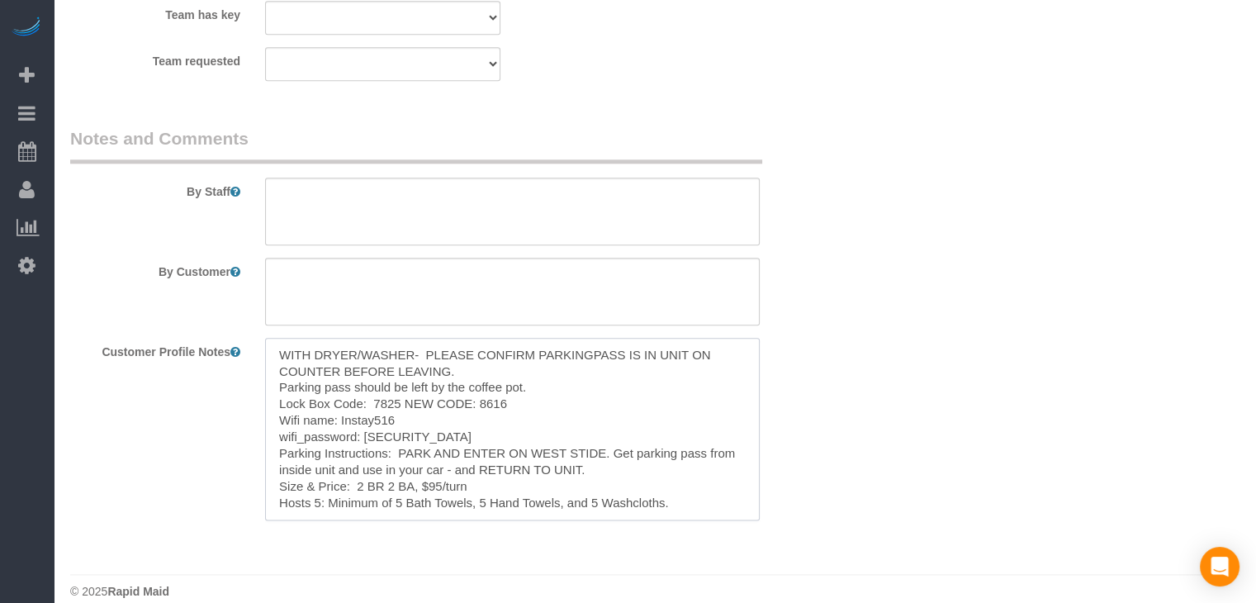
click at [525, 436] on textarea "WITH DRYER/WASHER- PLEASE CONFIRM PARKINGPASS IS IN UNIT ON COUNTER BEFORE LEAV…" at bounding box center [512, 429] width 495 height 183
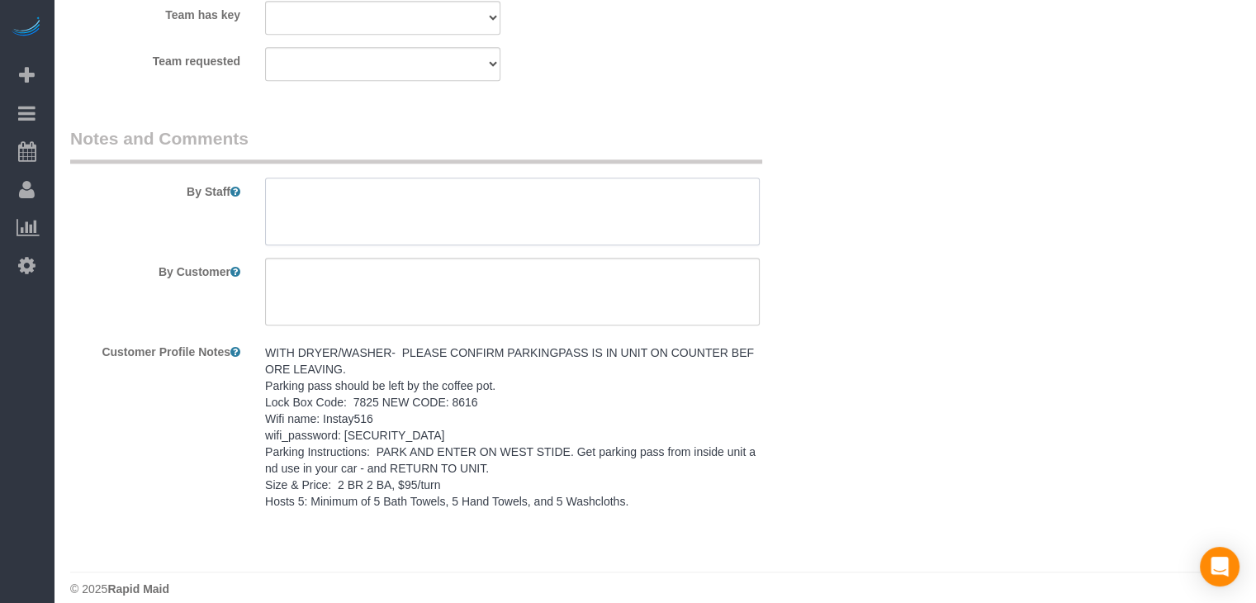
drag, startPoint x: 515, startPoint y: 202, endPoint x: 575, endPoint y: 218, distance: 61.7
click at [515, 202] on textarea at bounding box center [512, 212] width 495 height 68
paste textarea "WITH DRYER/WASHER- PLEASE CONFIRM PARKINGPASS IS IN UNIT ON COUNTER BEFORE LEAV…"
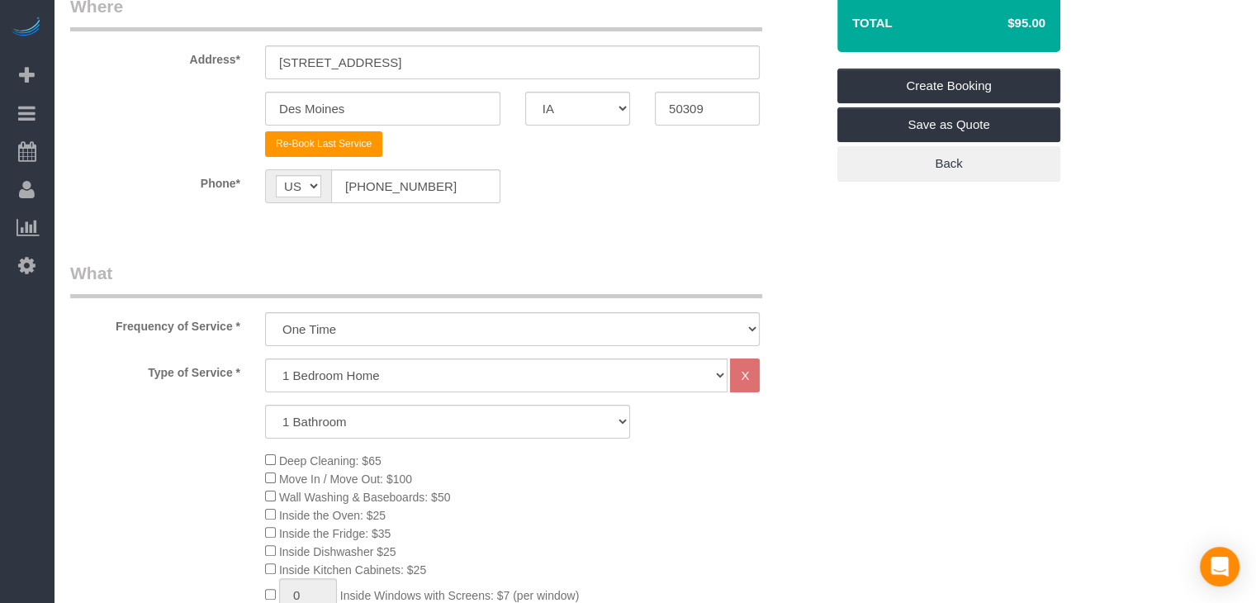
scroll to position [259, 0]
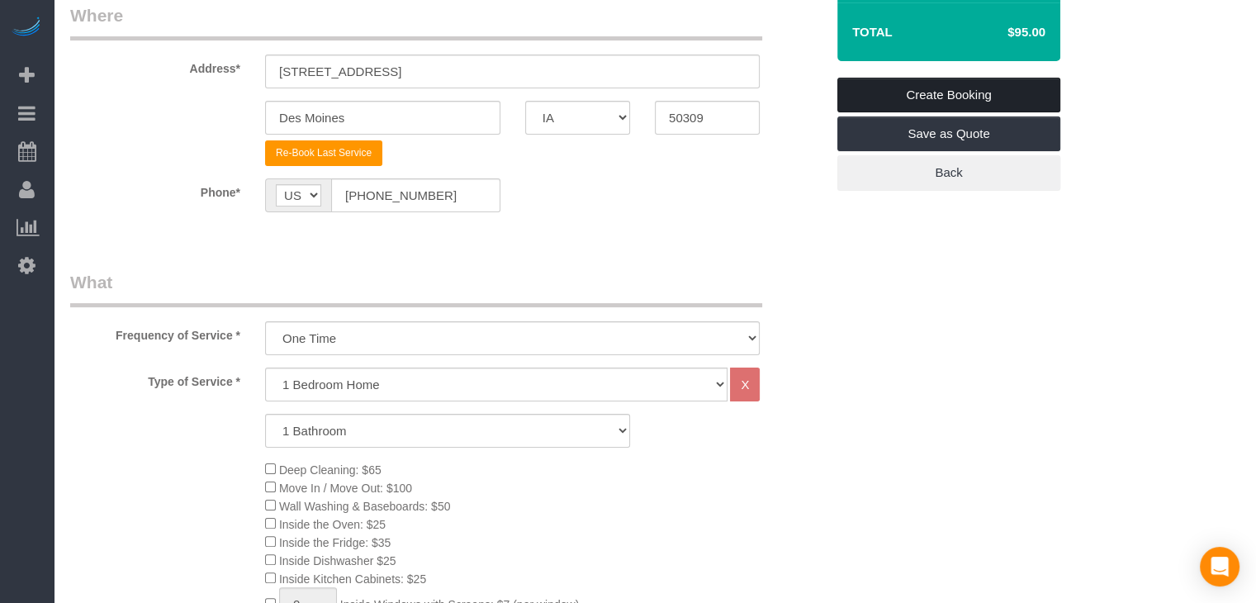
type textarea "WITH DRYER/WASHER- PLEASE CONFIRM PARKINGPASS IS IN UNIT ON COUNTER BEFORE LEAV…"
click at [981, 107] on link "Create Booking" at bounding box center [948, 95] width 223 height 35
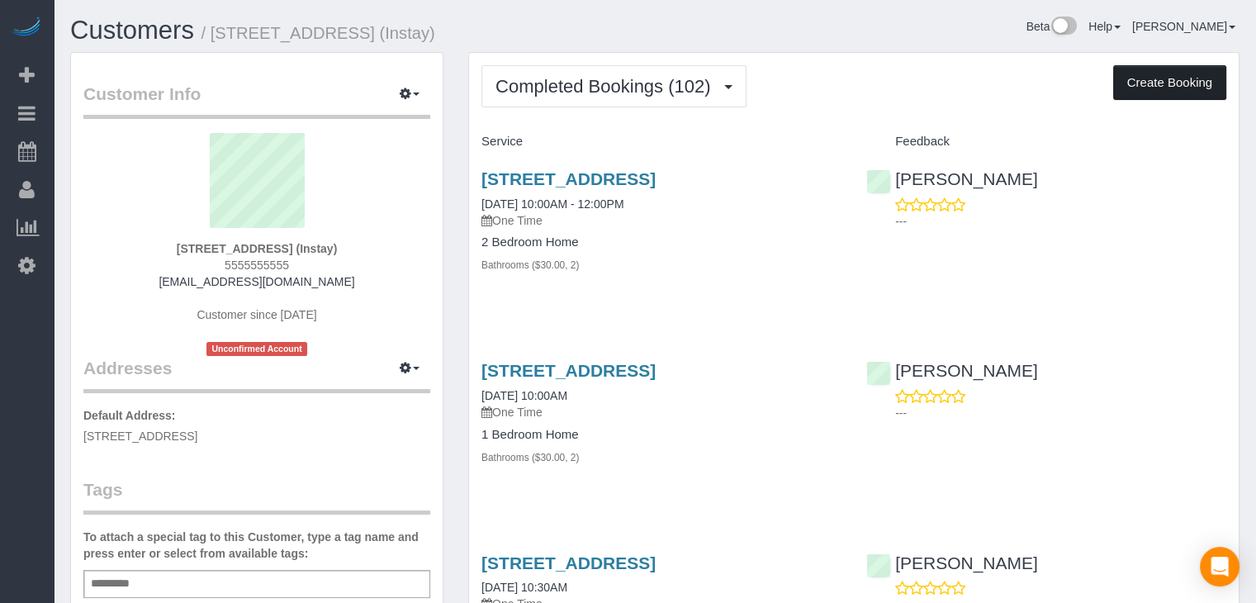
click at [1180, 95] on button "Create Booking" at bounding box center [1169, 82] width 113 height 35
select select "IA"
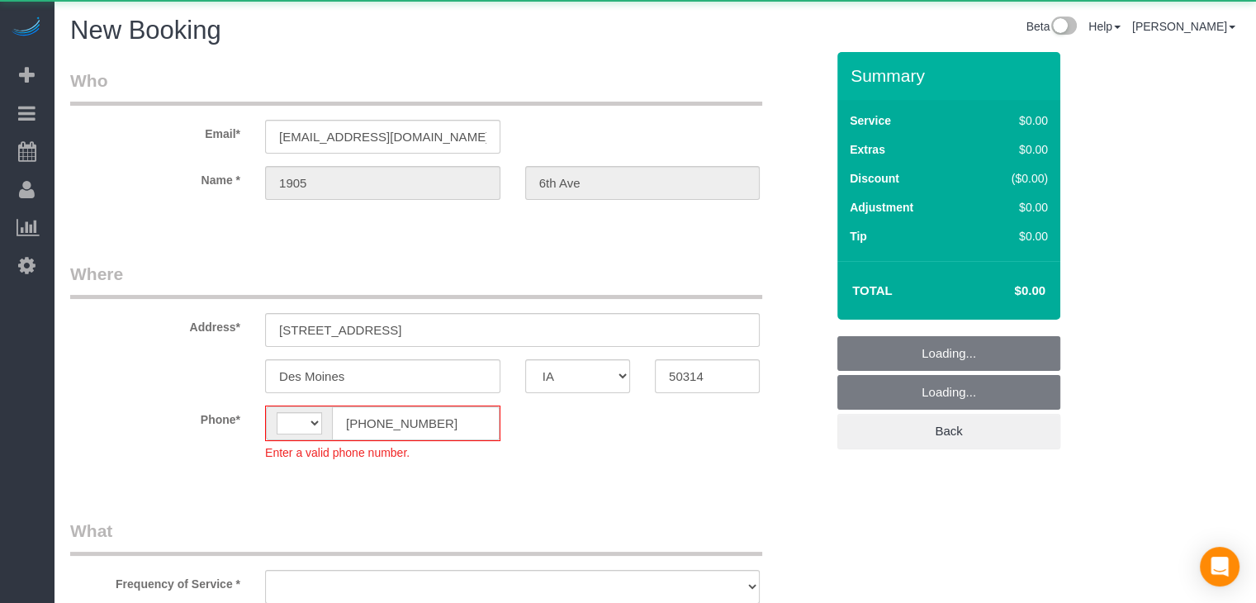
select select "string:[GEOGRAPHIC_DATA]"
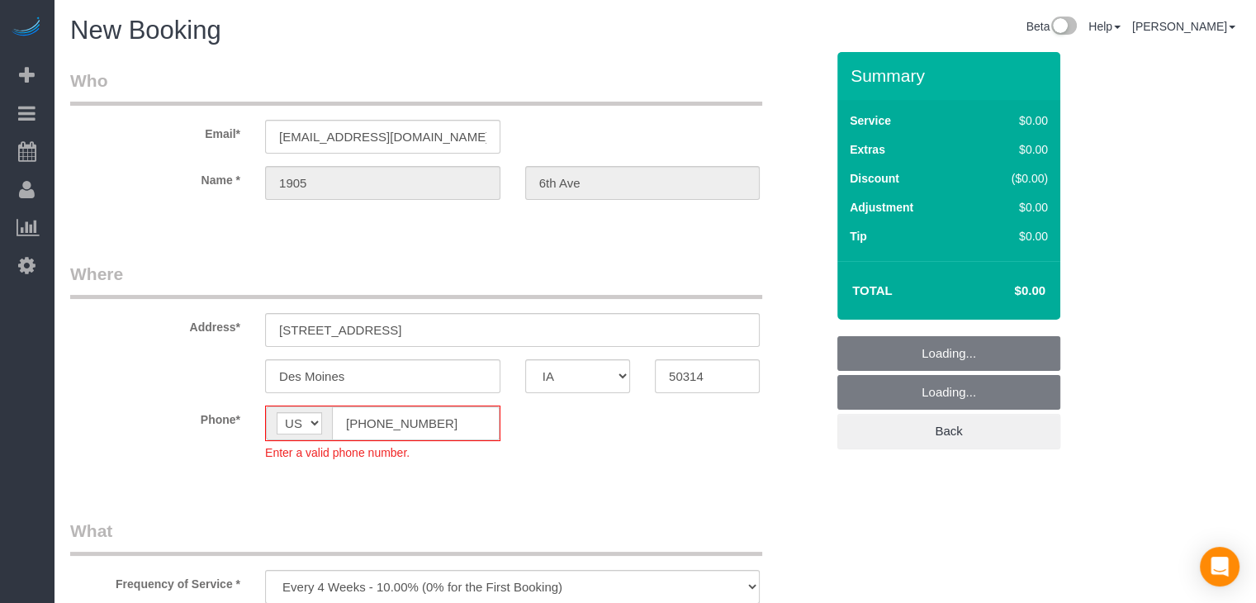
select select "object:1775"
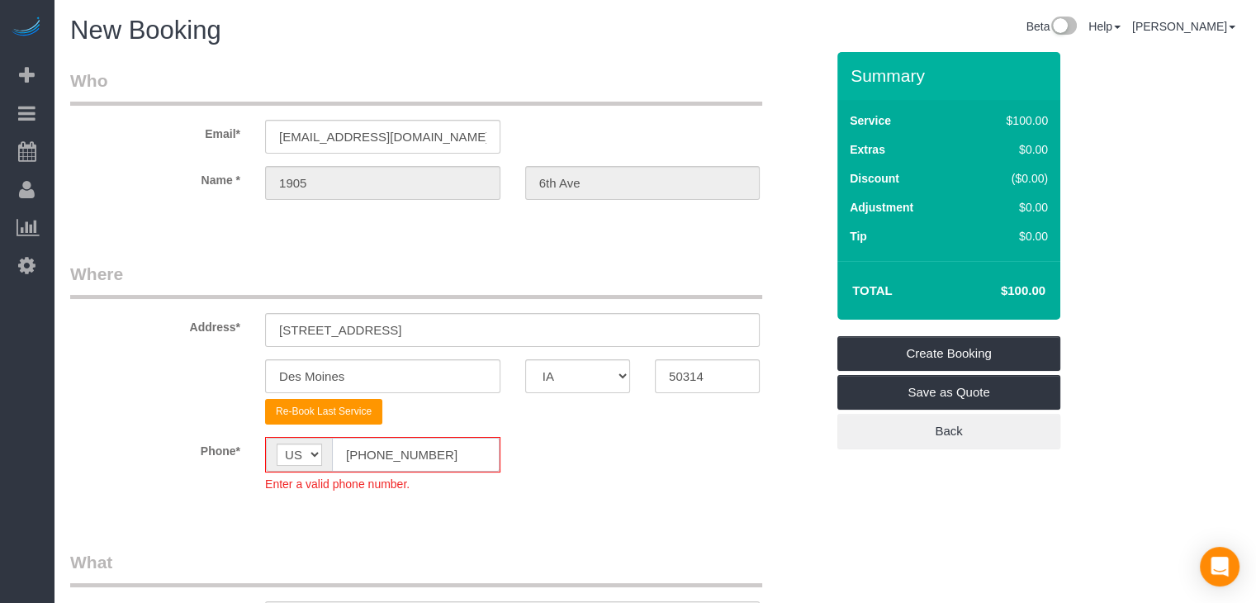
click at [363, 453] on input "[PHONE_NUMBER]" at bounding box center [416, 455] width 168 height 34
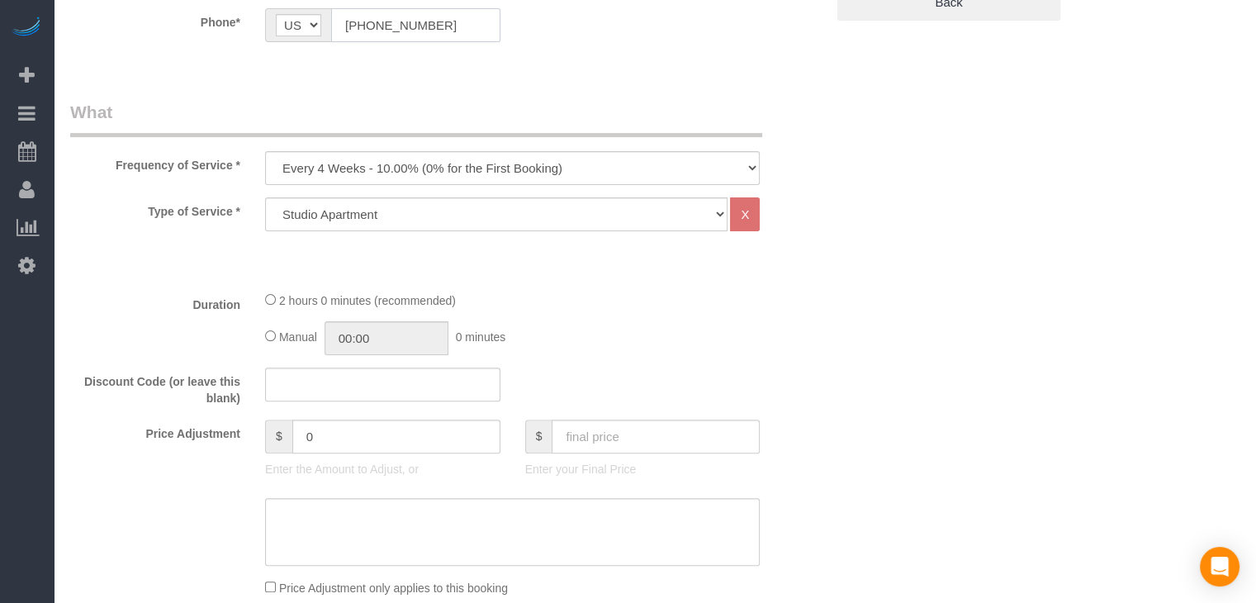
scroll to position [463, 0]
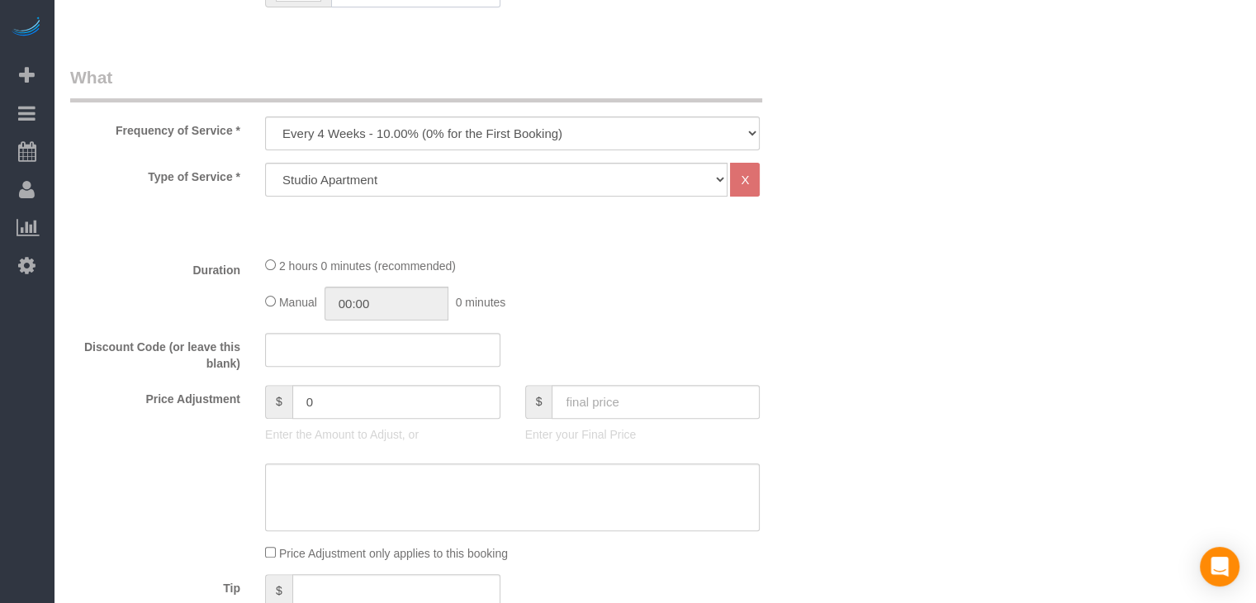
type input "[PHONE_NUMBER]"
click at [363, 145] on select "Every 6 Weeks (0% for the First Booking) One Time Every 8 Weeks (0% for the Fir…" at bounding box center [512, 133] width 495 height 34
select select "object:1777"
click at [265, 116] on select "Every 6 Weeks (0% for the First Booking) One Time Every 8 Weeks (0% for the Fir…" at bounding box center [512, 133] width 495 height 34
click at [440, 169] on select "Studio Apartment 1 Bedroom Home 2 Bedroom Home 3 Bedroom Home 4 Bedroom Home 5 …" at bounding box center [496, 180] width 462 height 34
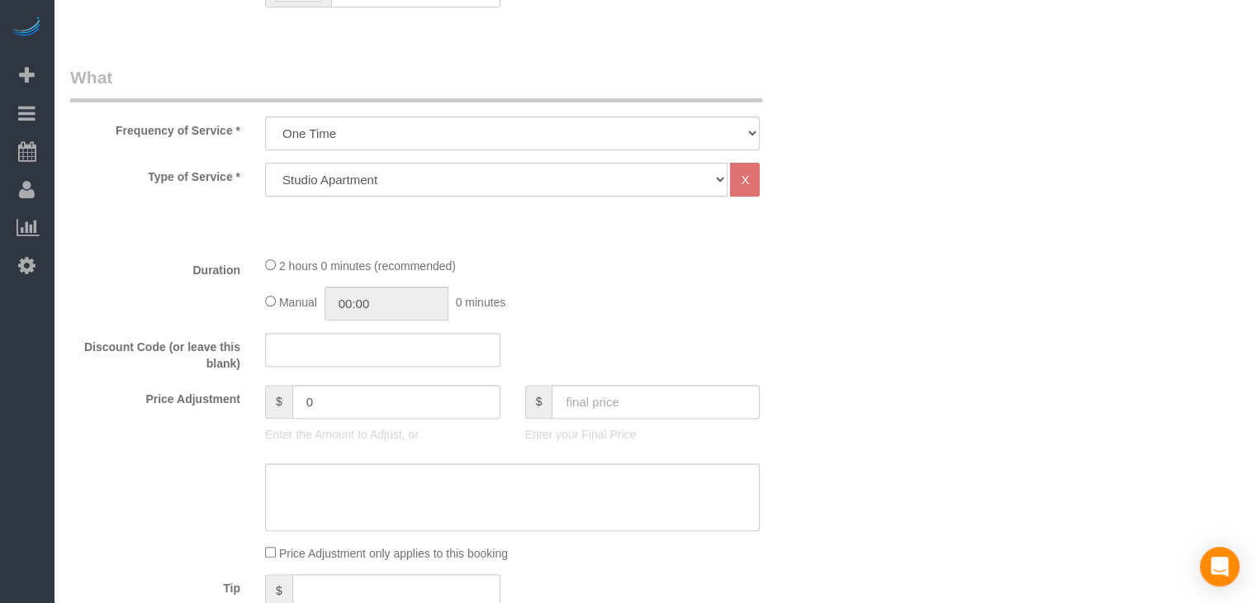
select select "25"
click at [265, 163] on select "Studio Apartment 1 Bedroom Home 2 Bedroom Home 3 Bedroom Home 4 Bedroom Home 5 …" at bounding box center [496, 180] width 462 height 34
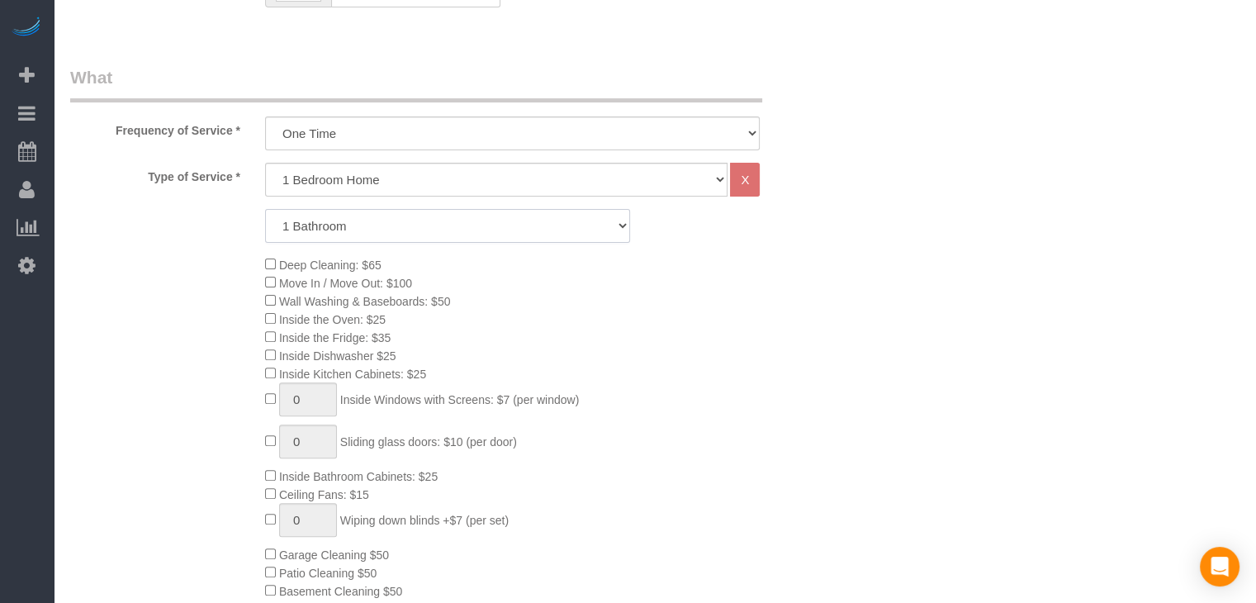
drag, startPoint x: 436, startPoint y: 222, endPoint x: 438, endPoint y: 235, distance: 13.3
click at [436, 222] on select "1 Bathroom 2 Bathrooms 3 Bathrooms 4 Bathrooms 5 Bathrooms 6 Bathrooms" at bounding box center [447, 226] width 365 height 34
select select "2"
click at [265, 209] on select "1 Bathroom 2 Bathrooms 3 Bathrooms 4 Bathrooms 5 Bathrooms 6 Bathrooms" at bounding box center [447, 226] width 365 height 34
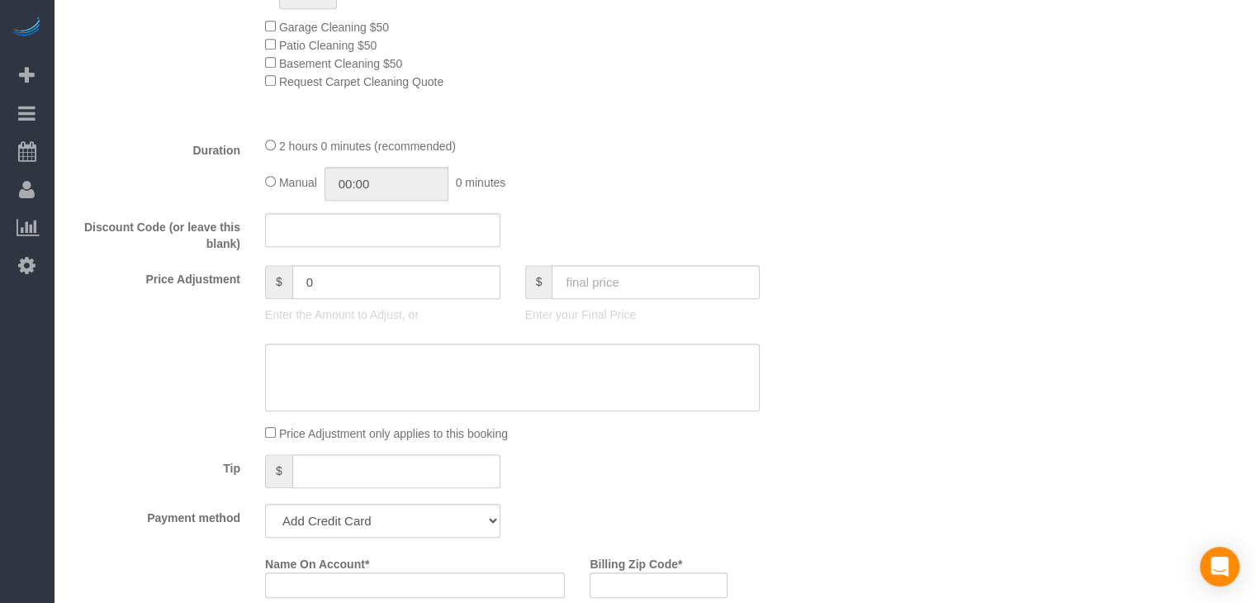
scroll to position [1166, 0]
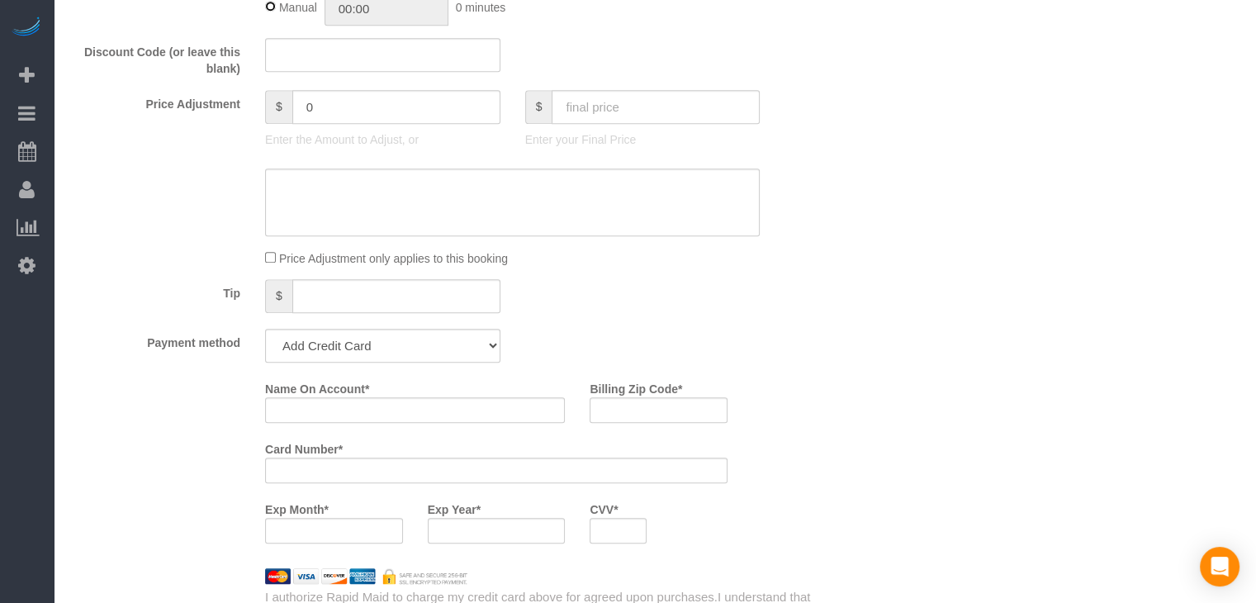
type input "02:30"
click at [658, 121] on input "text" at bounding box center [656, 107] width 208 height 34
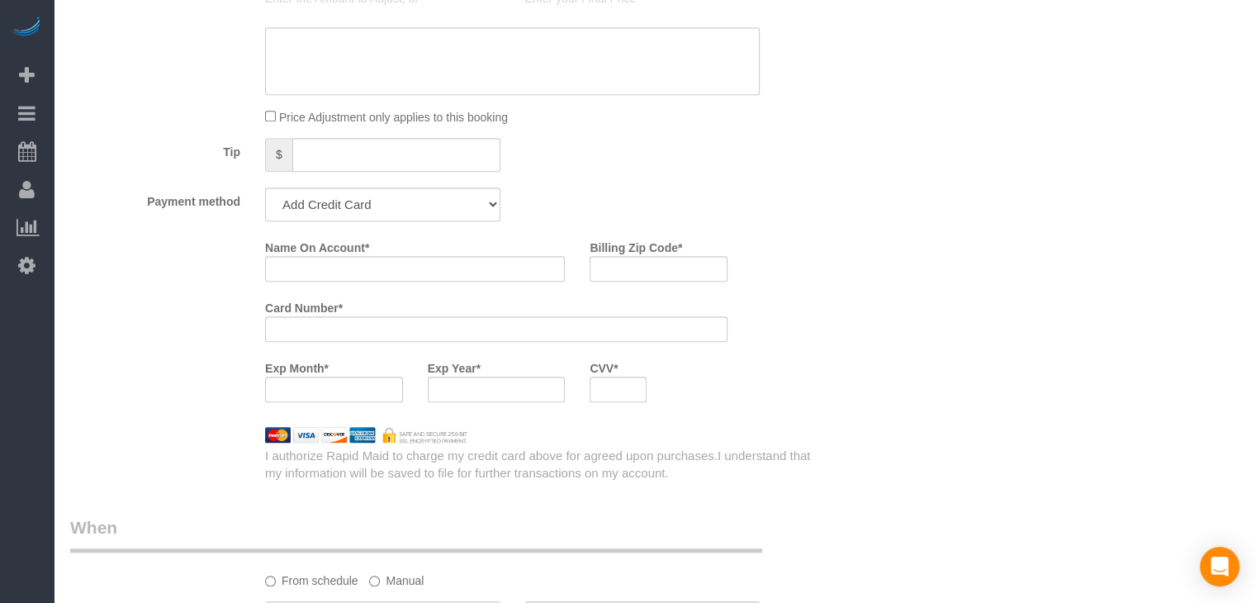
type input "95"
click at [379, 196] on select "Add Credit Card Cash Check Paypal" at bounding box center [382, 204] width 235 height 34
select select "string:check"
click at [265, 192] on select "Add Credit Card Cash Check Paypal" at bounding box center [382, 204] width 235 height 34
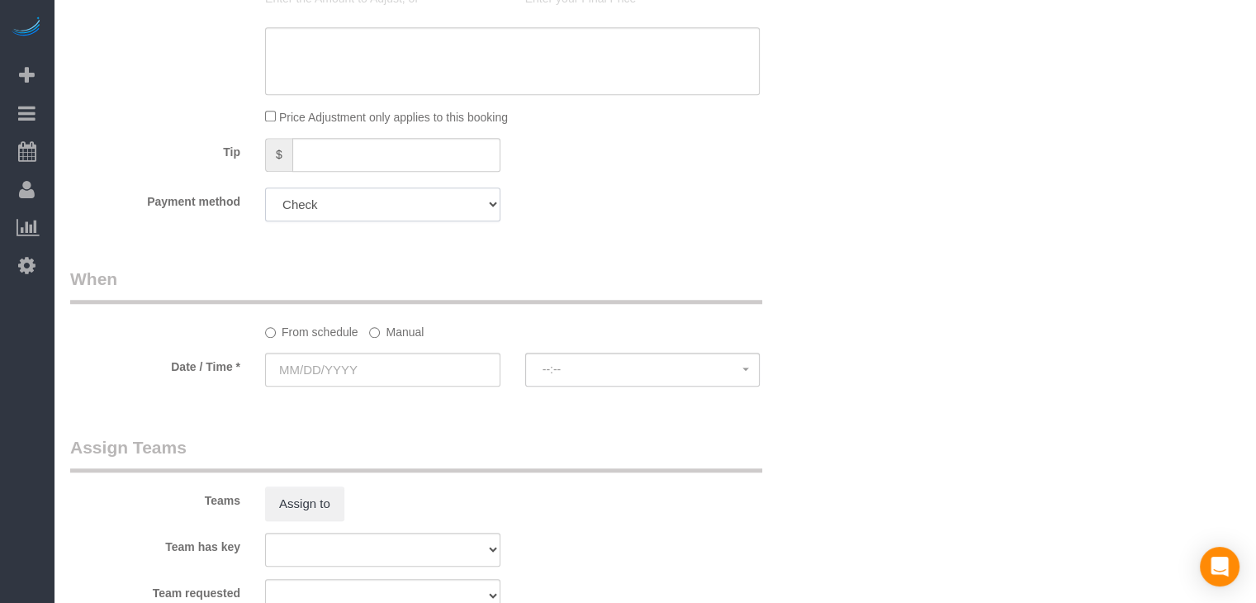
type input "-74"
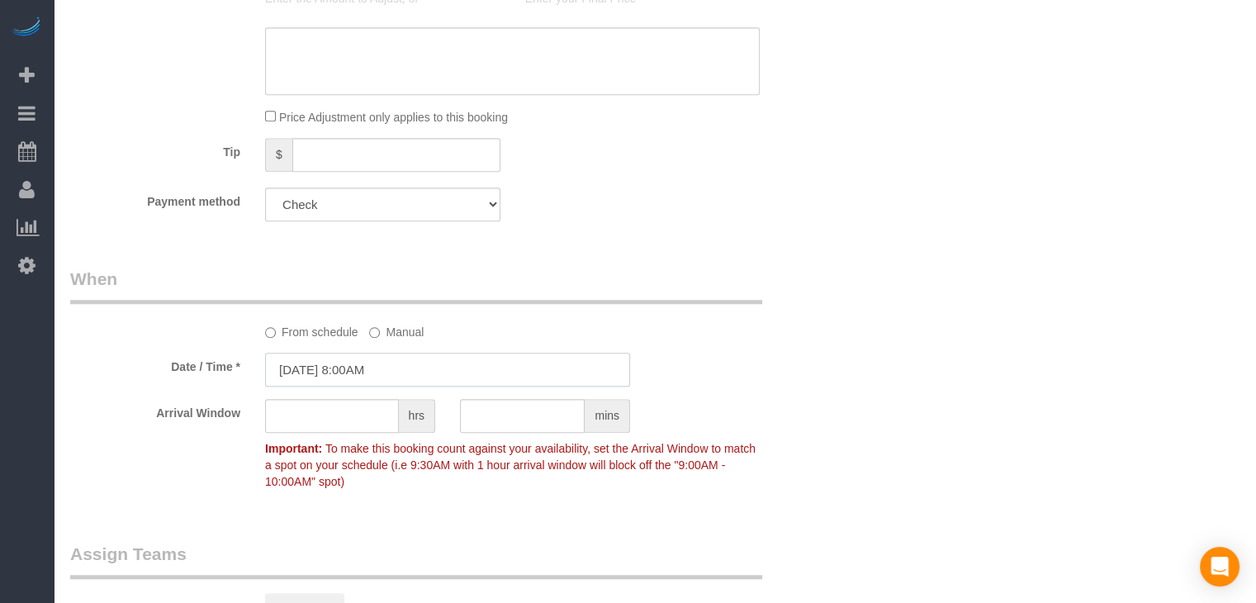
click at [372, 374] on input "[DATE] 8:00AM" at bounding box center [447, 370] width 365 height 34
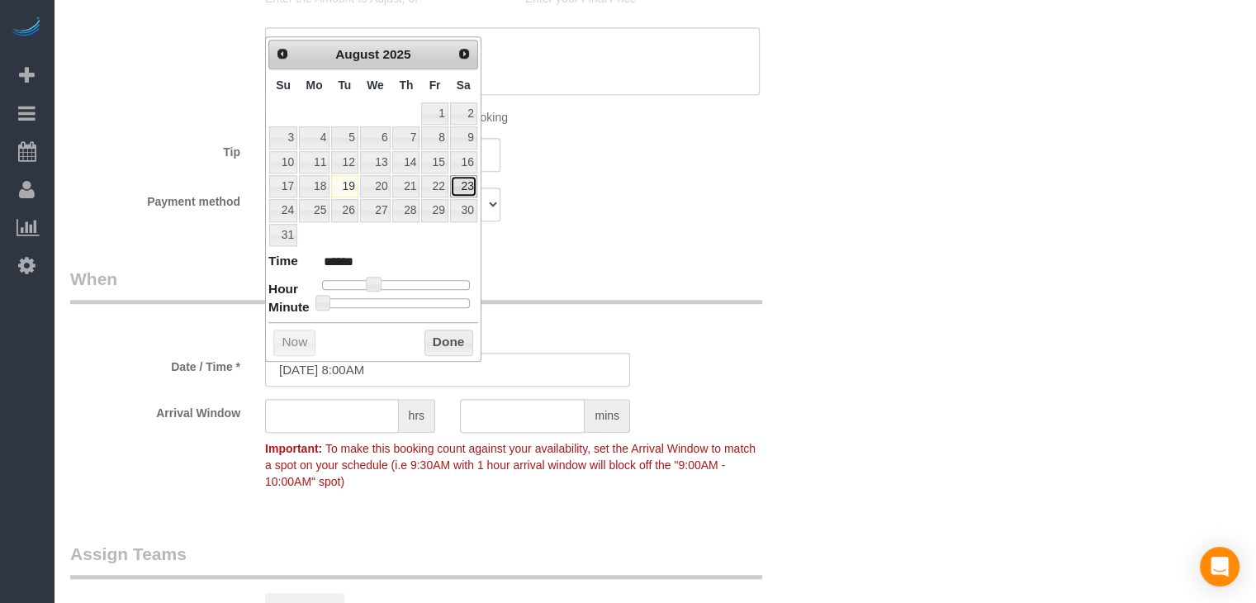
click at [457, 184] on link "23" at bounding box center [463, 186] width 27 height 22
type input "08/23/2025 9:00AM"
type input "******"
type input "08/23/2025 10:00AM"
type input "*******"
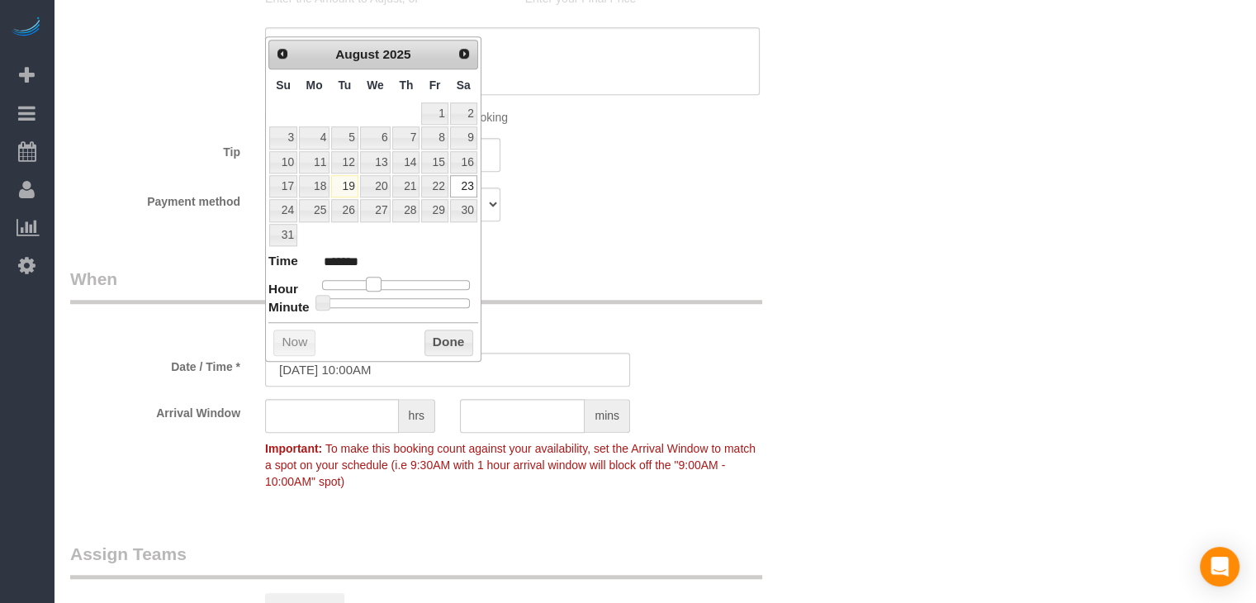
type input "08/23/2025 11:00AM"
type input "*******"
drag, startPoint x: 371, startPoint y: 283, endPoint x: 387, endPoint y: 283, distance: 15.7
click at [390, 283] on span at bounding box center [392, 284] width 15 height 15
type input "08/23/2025 10:00AM"
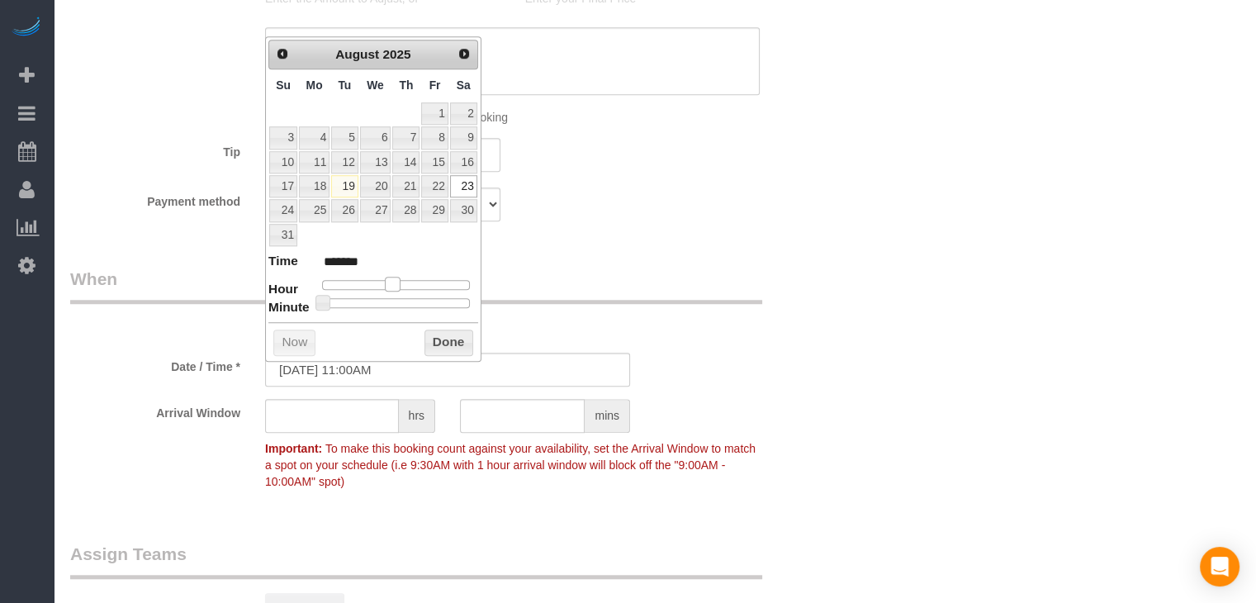
type input "*******"
type input "08/23/2025 9:00AM"
type input "******"
click at [380, 287] on span at bounding box center [386, 284] width 15 height 15
type input "08/23/2025 10:00AM"
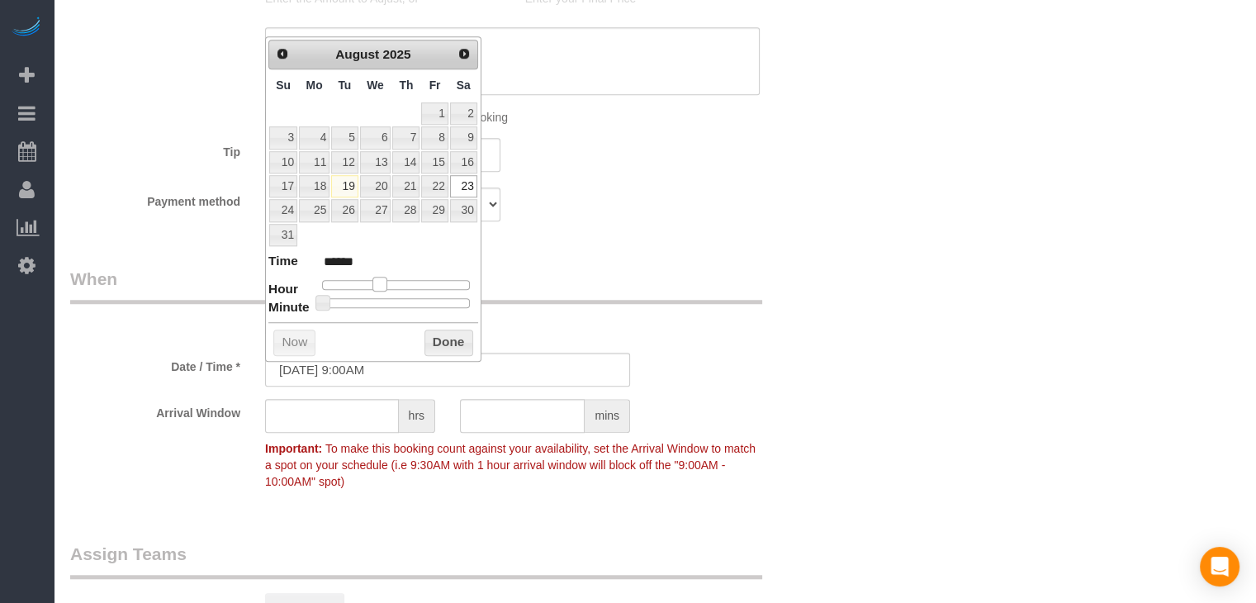
type input "*******"
click at [387, 282] on span at bounding box center [386, 284] width 15 height 15
click at [445, 340] on button "Done" at bounding box center [449, 343] width 49 height 26
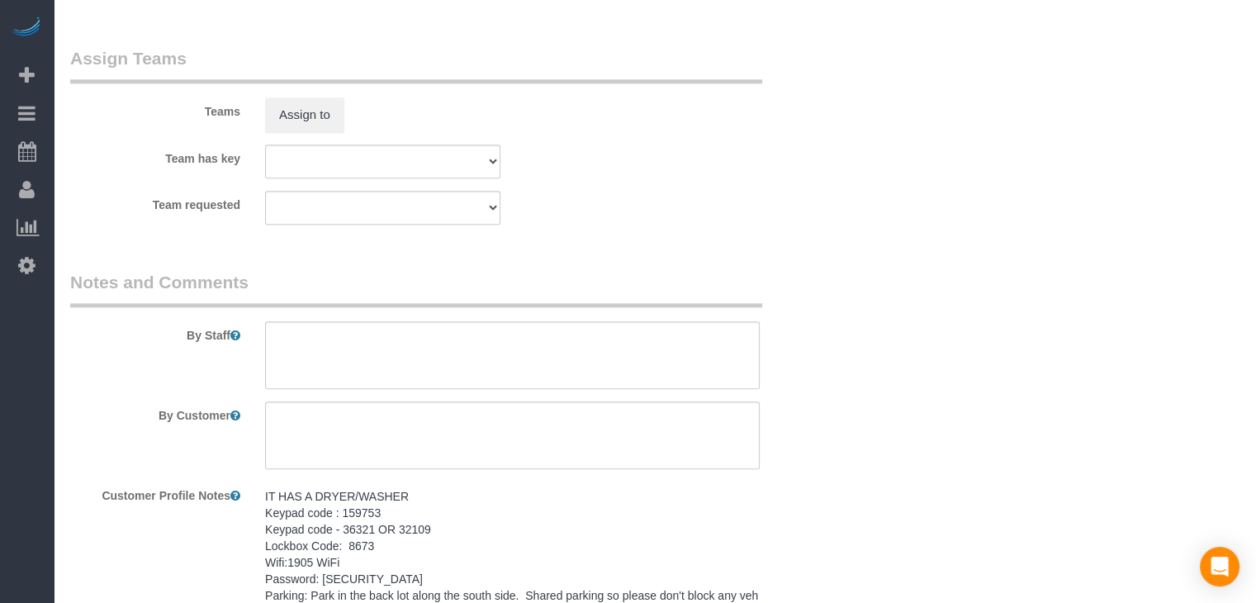
scroll to position [1946, 0]
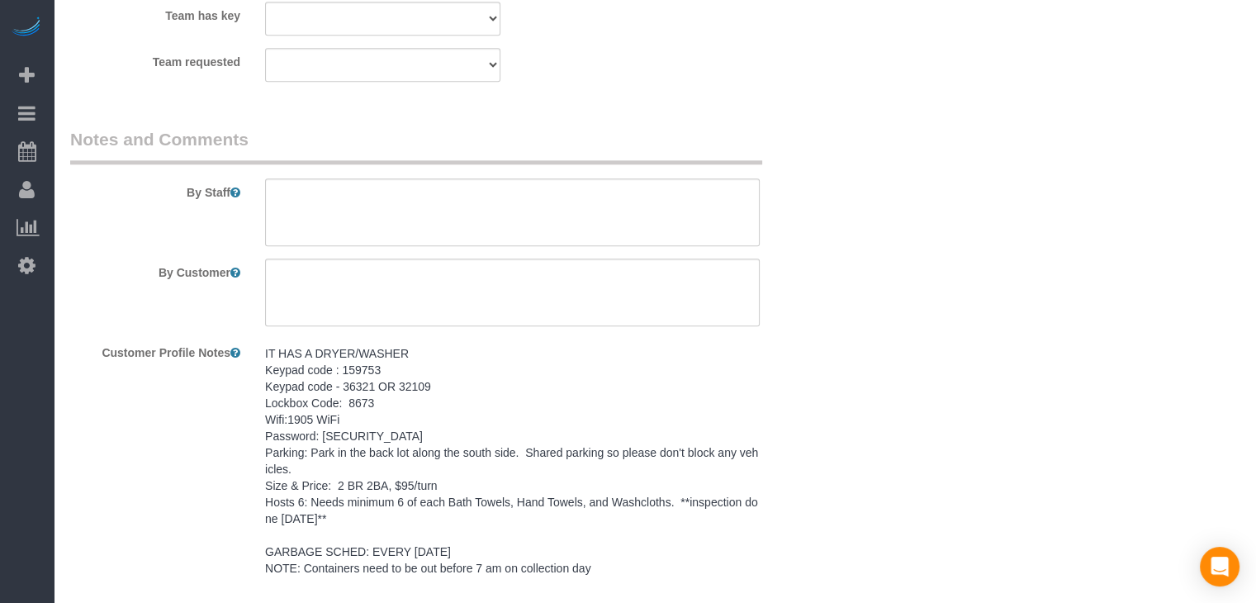
click at [505, 466] on pre "IT HAS A DRYER/WASHER Keypad code : 159753 Keypad code - 36321 OR 32109 Lockbox…" at bounding box center [512, 460] width 495 height 231
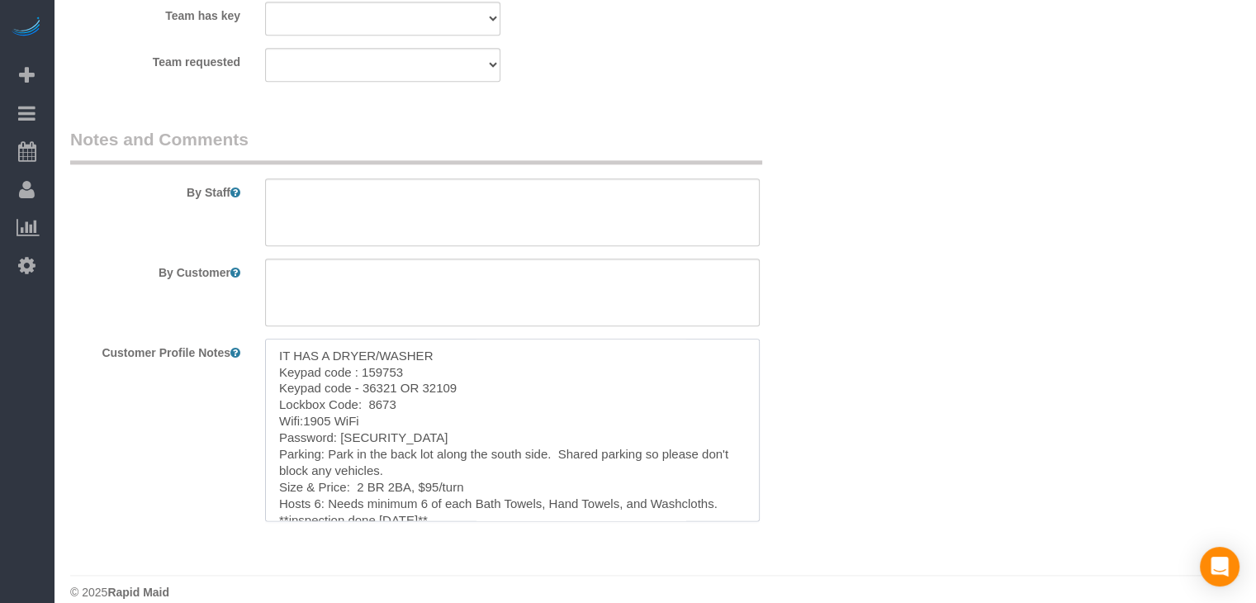
click at [401, 424] on textarea "IT HAS A DRYER/WASHER Keypad code : 159753 Keypad code - 36321 OR 32109 Lockbox…" at bounding box center [512, 430] width 495 height 183
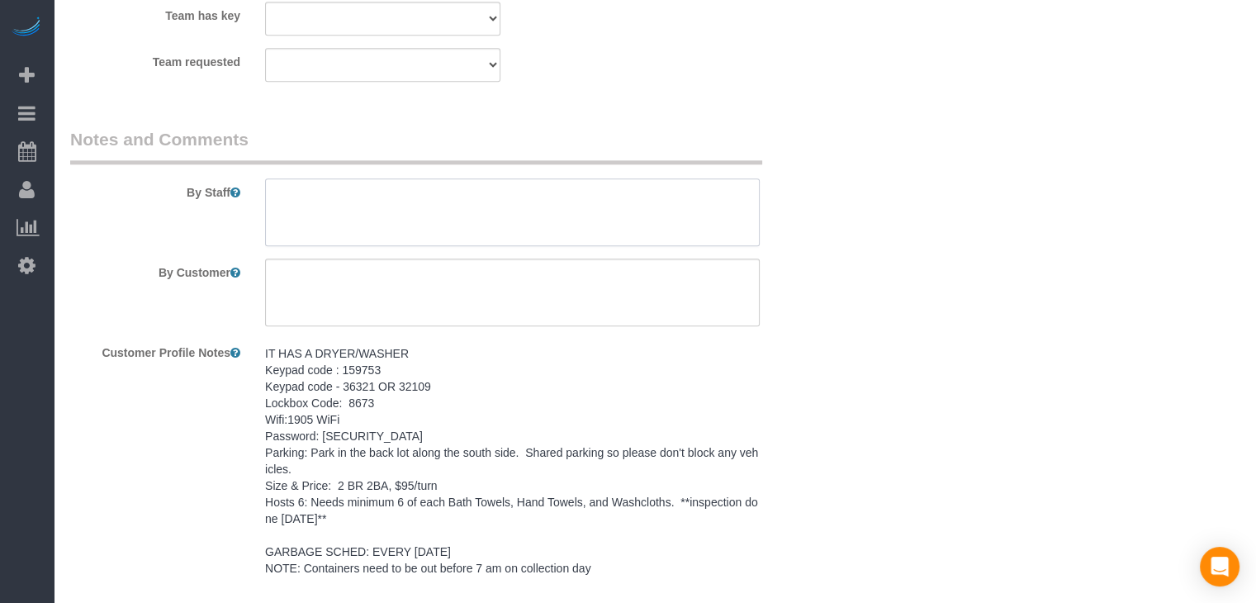
click at [440, 214] on textarea at bounding box center [512, 212] width 495 height 68
paste textarea "IT HAS A DRYER/WASHER Keypad code : 159753 Keypad code - 36321 OR 32109 Lockbox…"
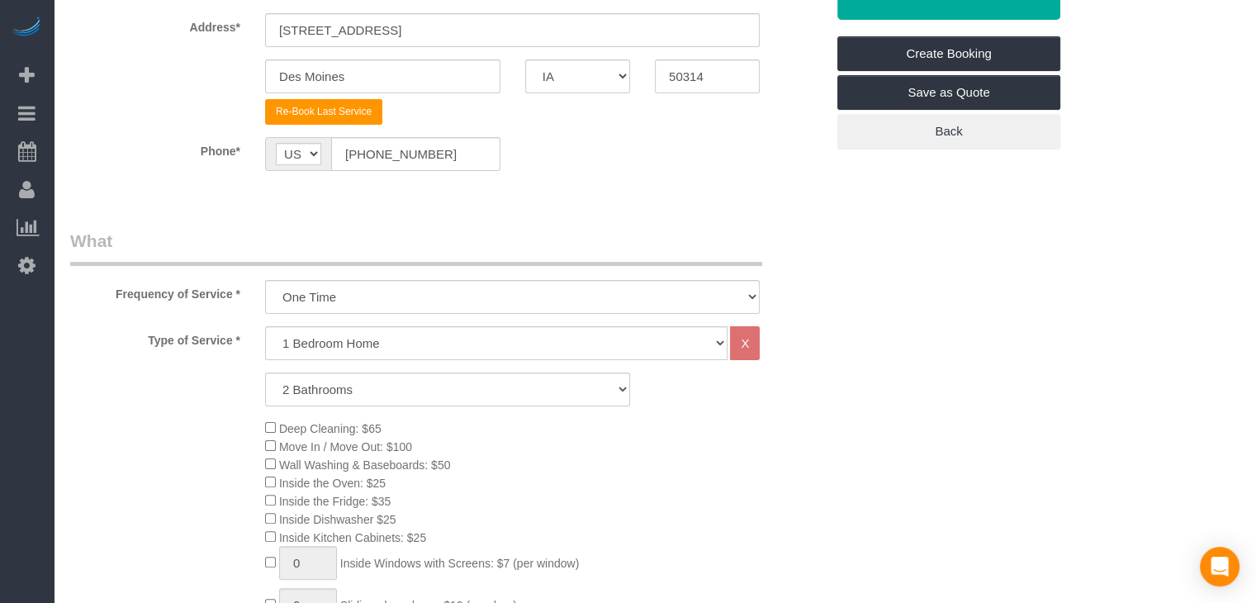
scroll to position [205, 0]
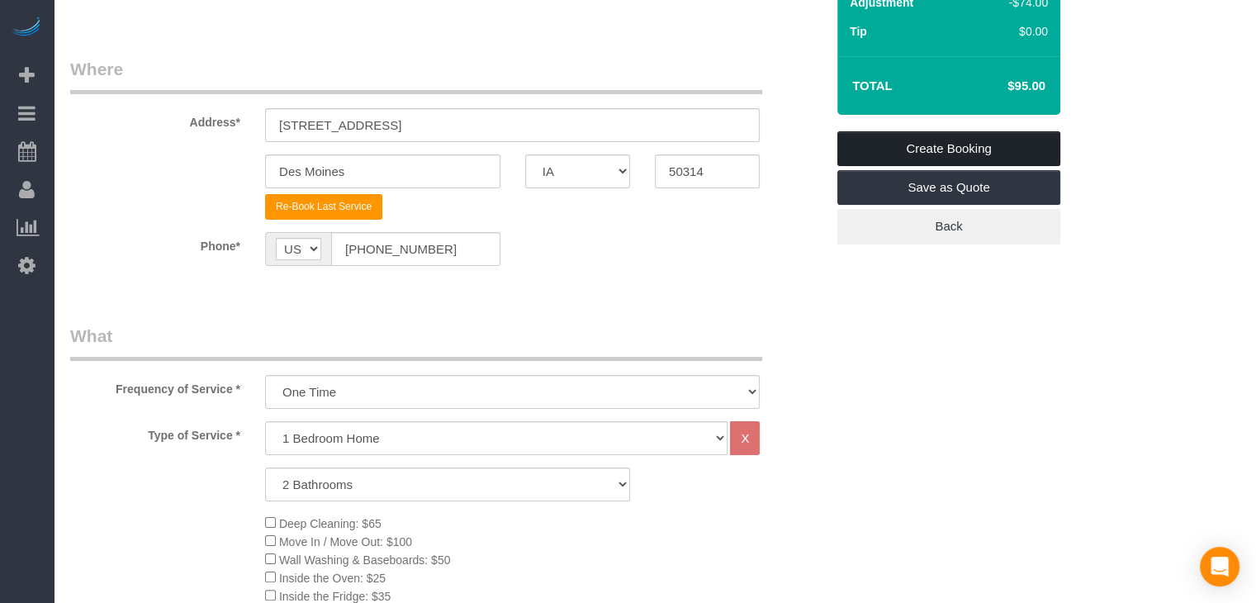
type textarea "IT HAS A DRYER/WASHER Keypad code : 159753 Keypad code - 36321 OR 32109 Lockbox…"
click at [1014, 153] on link "Create Booking" at bounding box center [948, 148] width 223 height 35
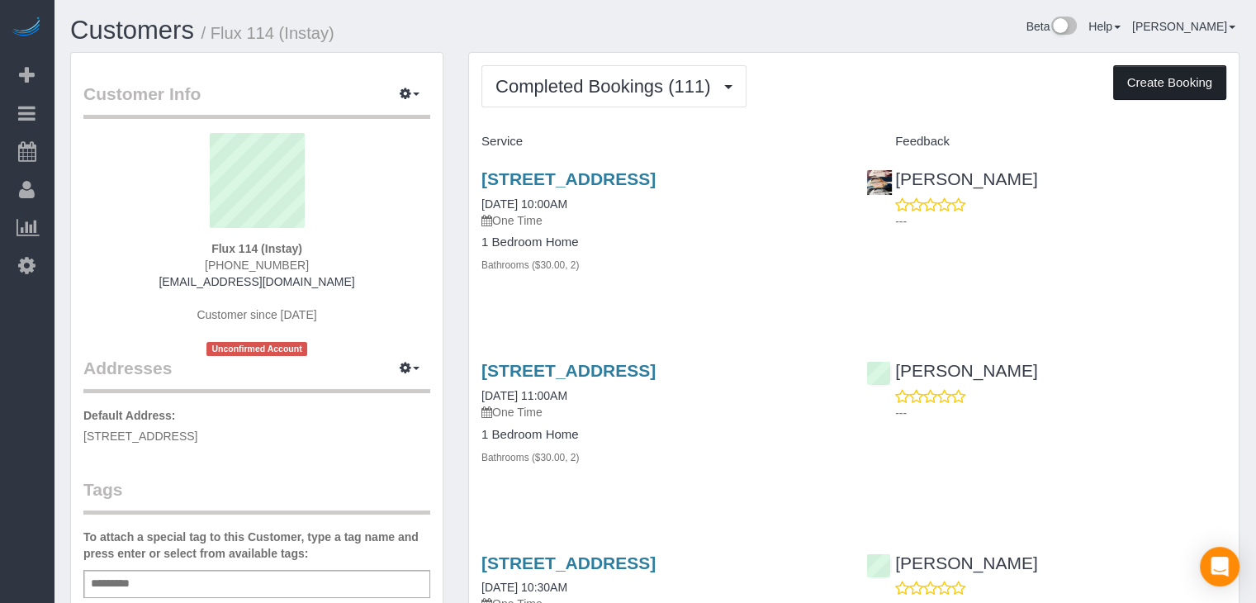
click at [1130, 85] on button "Create Booking" at bounding box center [1169, 82] width 113 height 35
select select "IA"
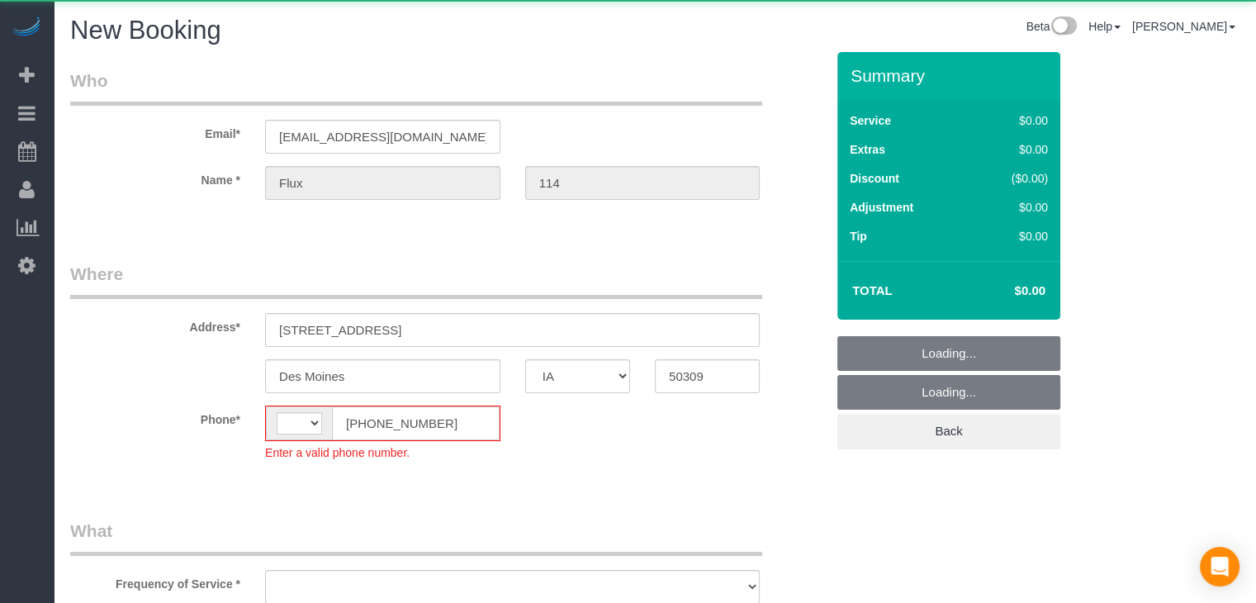
select select "object:1474"
select select "string:[GEOGRAPHIC_DATA]"
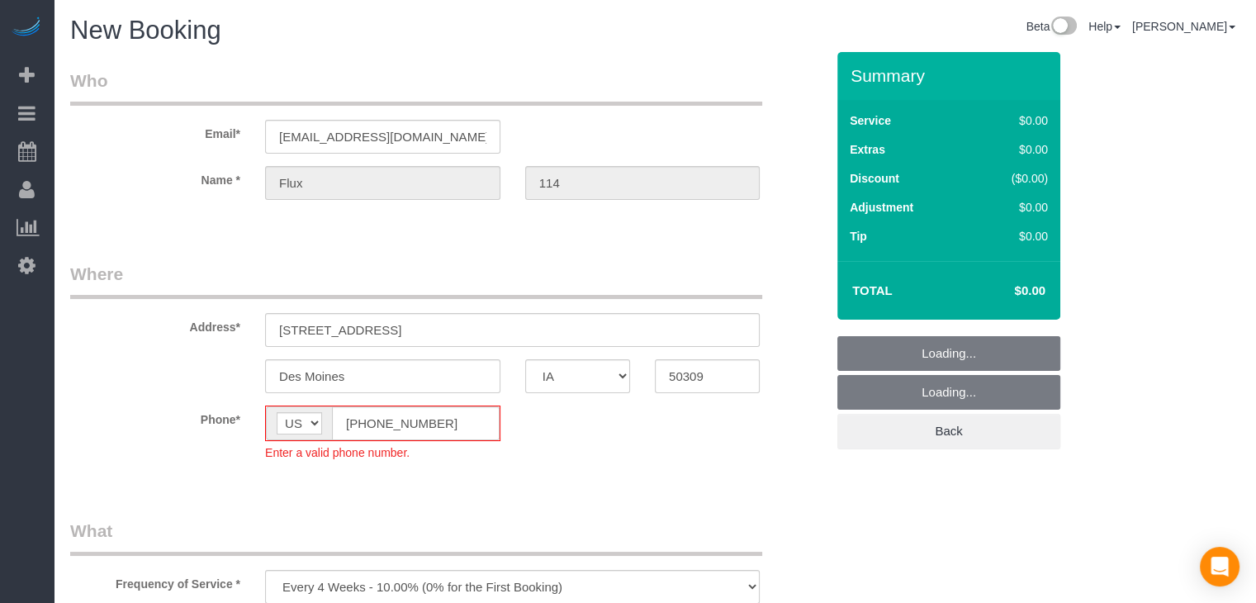
select select "object:1810"
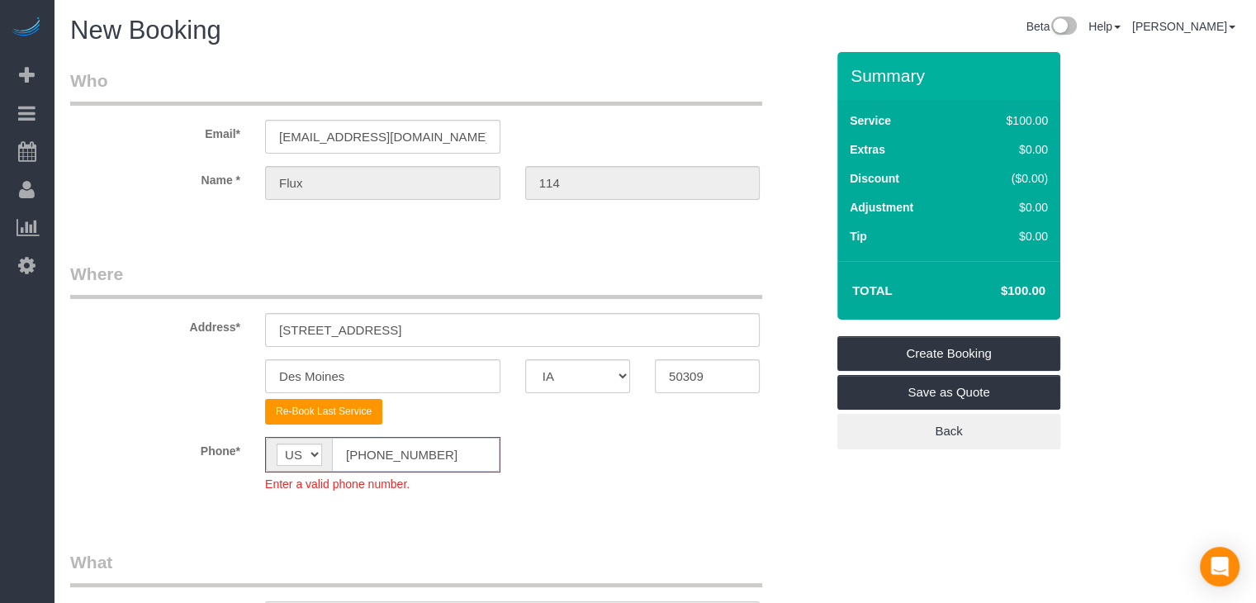
click at [363, 454] on input "[PHONE_NUMBER]" at bounding box center [416, 455] width 168 height 34
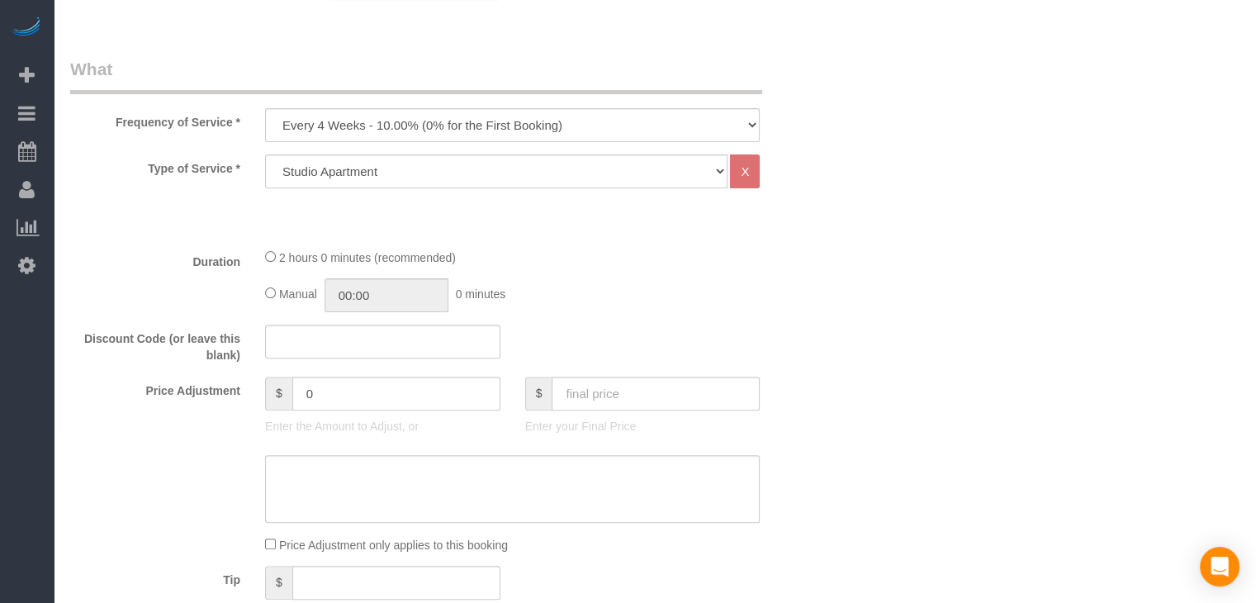
scroll to position [485, 0]
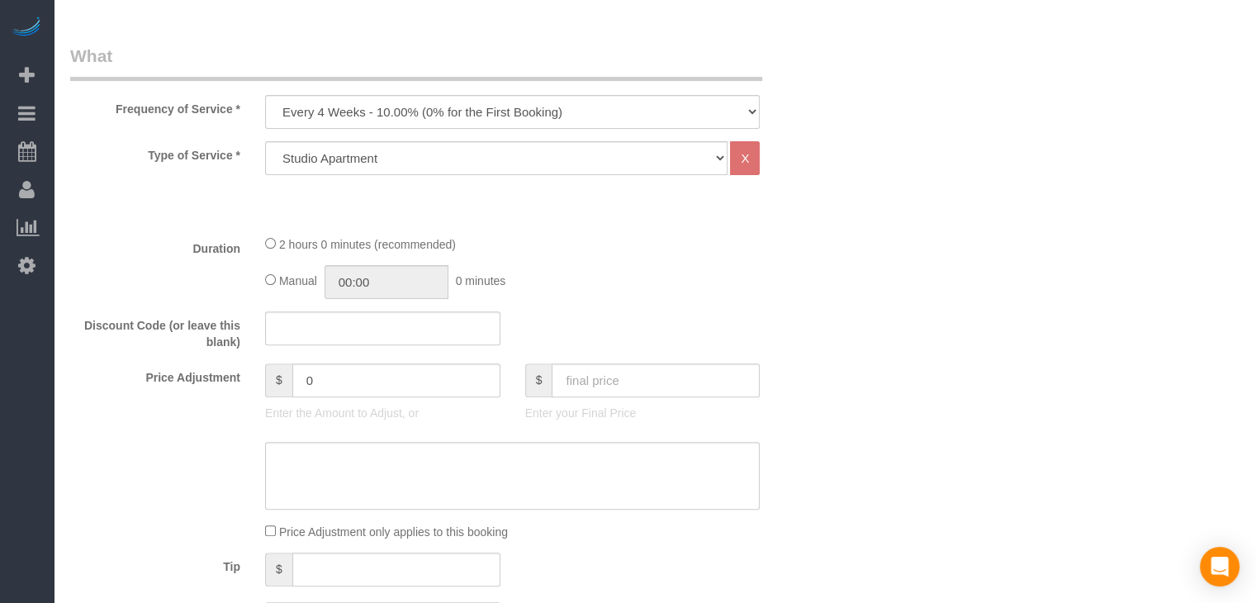
type input "[PHONE_NUMBER]"
click at [443, 115] on select "Every 6 Weeks (0% for the First Booking) One Time Every 8 Weeks (0% for the Fir…" at bounding box center [512, 112] width 495 height 34
select select "object:1812"
click at [265, 95] on select "Every 6 Weeks (0% for the First Booking) One Time Every 8 Weeks (0% for the Fir…" at bounding box center [512, 112] width 495 height 34
click at [414, 156] on select "Studio Apartment 1 Bedroom Home 2 Bedroom Home 3 Bedroom Home 4 Bedroom Home 5 …" at bounding box center [496, 158] width 462 height 34
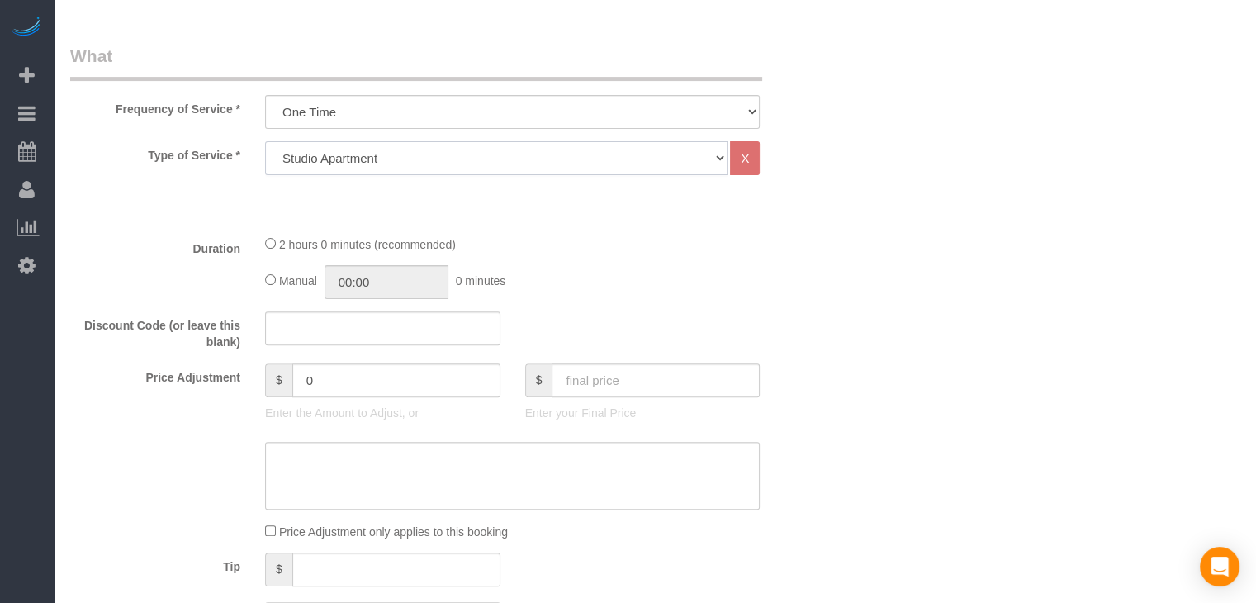
select select "25"
click at [265, 141] on select "Studio Apartment 1 Bedroom Home 2 Bedroom Home 3 Bedroom Home 4 Bedroom Home 5 …" at bounding box center [496, 158] width 462 height 34
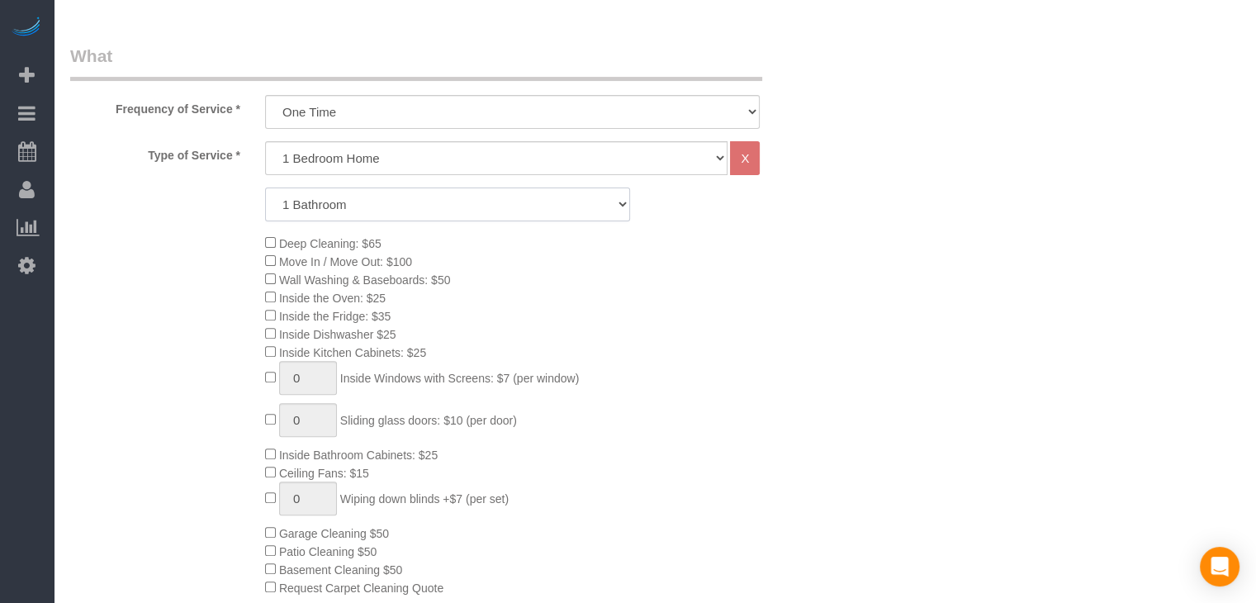
click at [410, 206] on select "1 Bathroom 2 Bathrooms 3 Bathrooms 4 Bathrooms 5 Bathrooms 6 Bathrooms" at bounding box center [447, 204] width 365 height 34
select select "2"
click at [265, 187] on select "1 Bathroom 2 Bathrooms 3 Bathrooms 4 Bathrooms 5 Bathrooms 6 Bathrooms" at bounding box center [447, 204] width 365 height 34
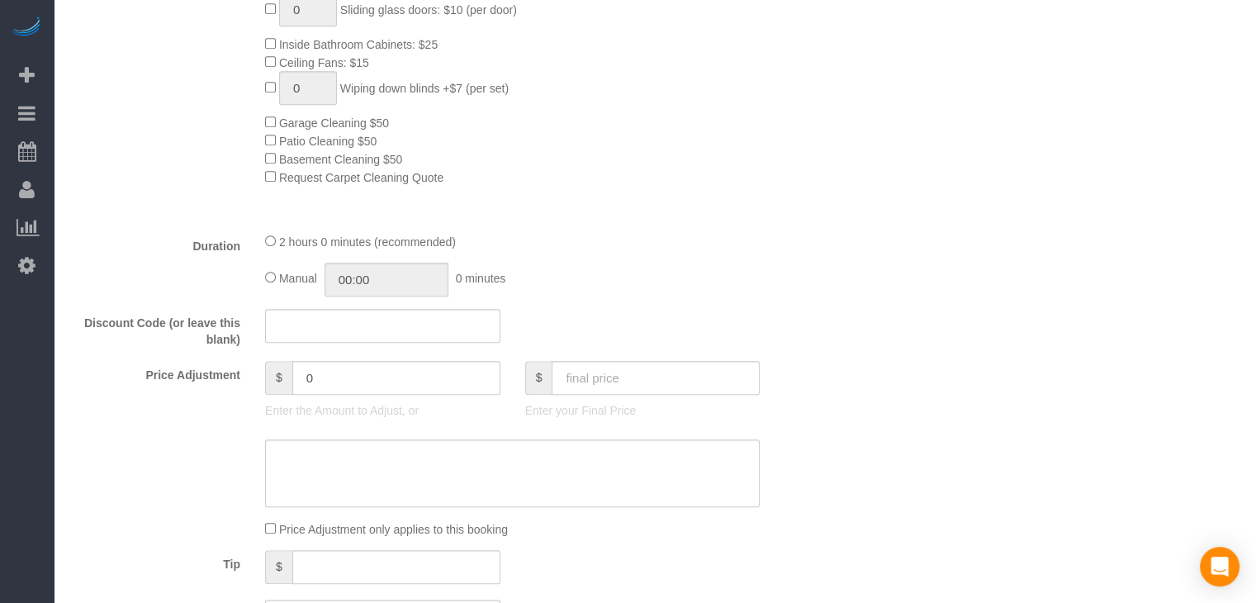
scroll to position [991, 0]
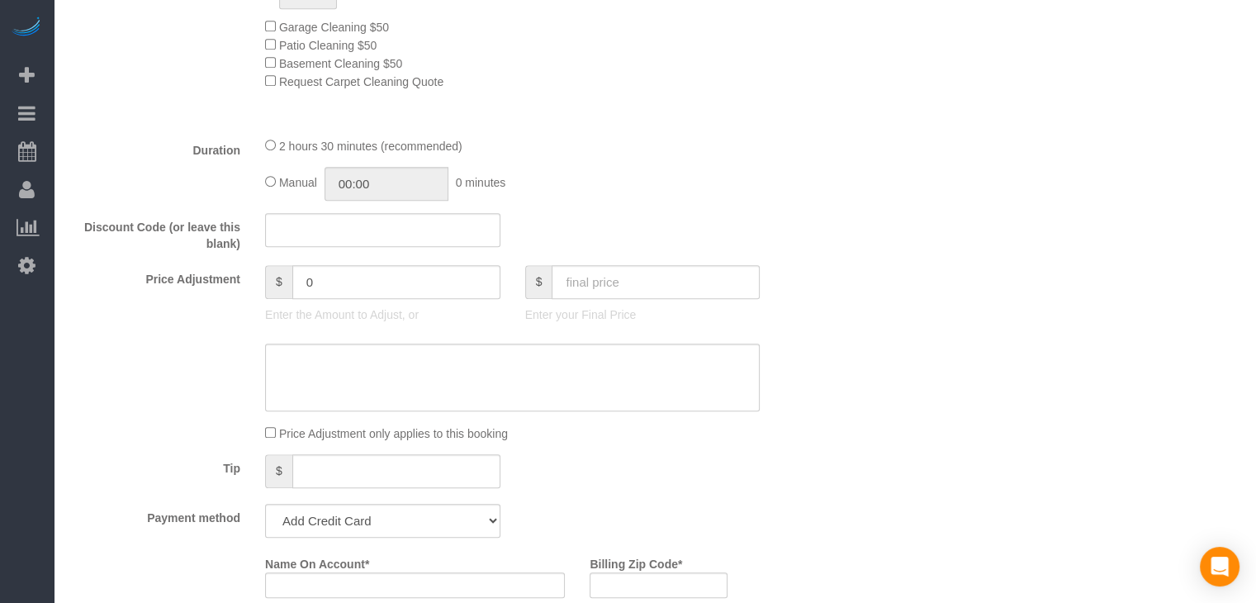
click at [264, 188] on div "2 hours 30 minutes (recommended) Manual 00:00 0 minutes" at bounding box center [512, 168] width 519 height 64
type input "02:30"
click at [609, 282] on input "text" at bounding box center [656, 282] width 208 height 34
type input "95"
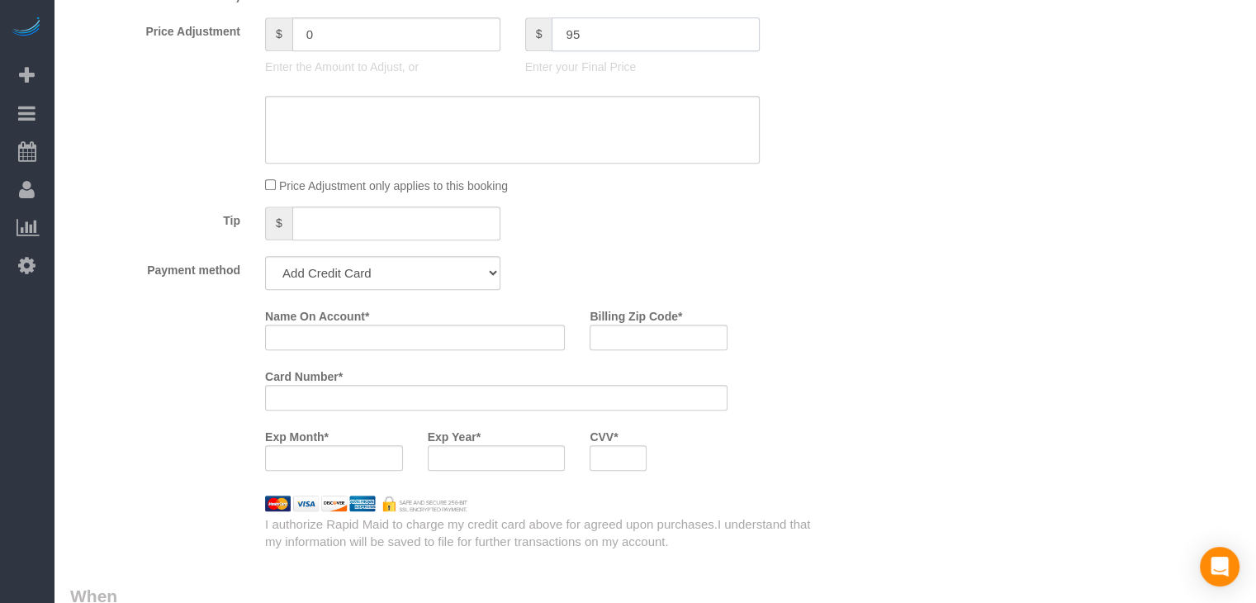
scroll to position [1345, 0]
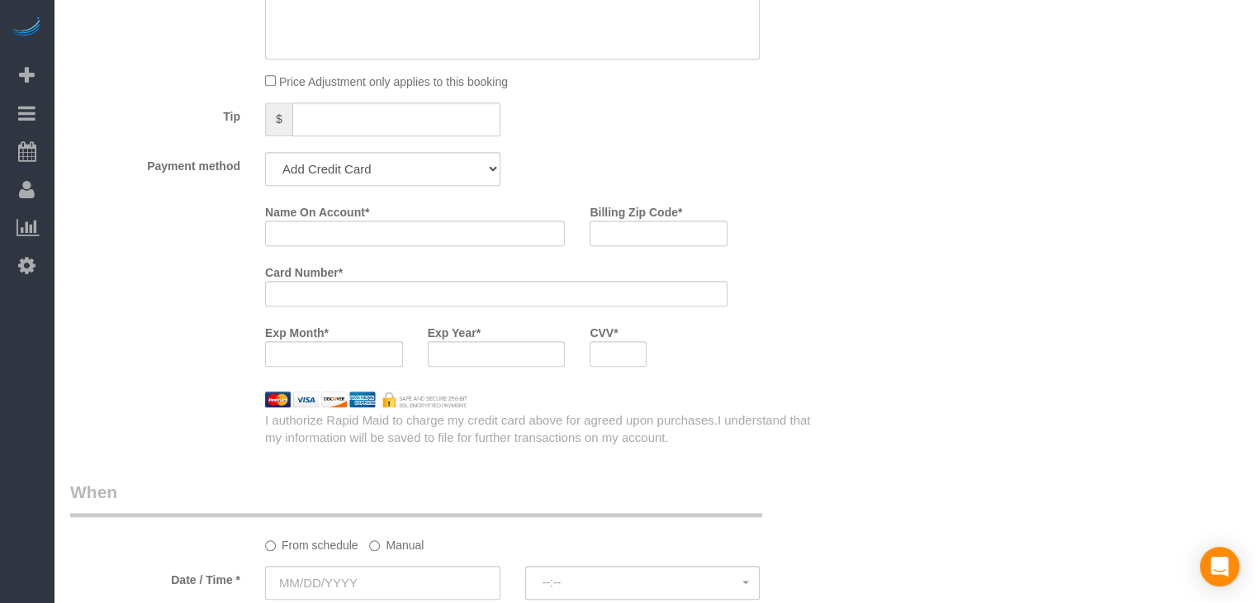
type input "-74"
click at [362, 179] on select "Add Credit Card Cash Check Paypal" at bounding box center [382, 166] width 235 height 34
click at [265, 154] on select "Add Credit Card Cash Check Paypal" at bounding box center [382, 166] width 235 height 34
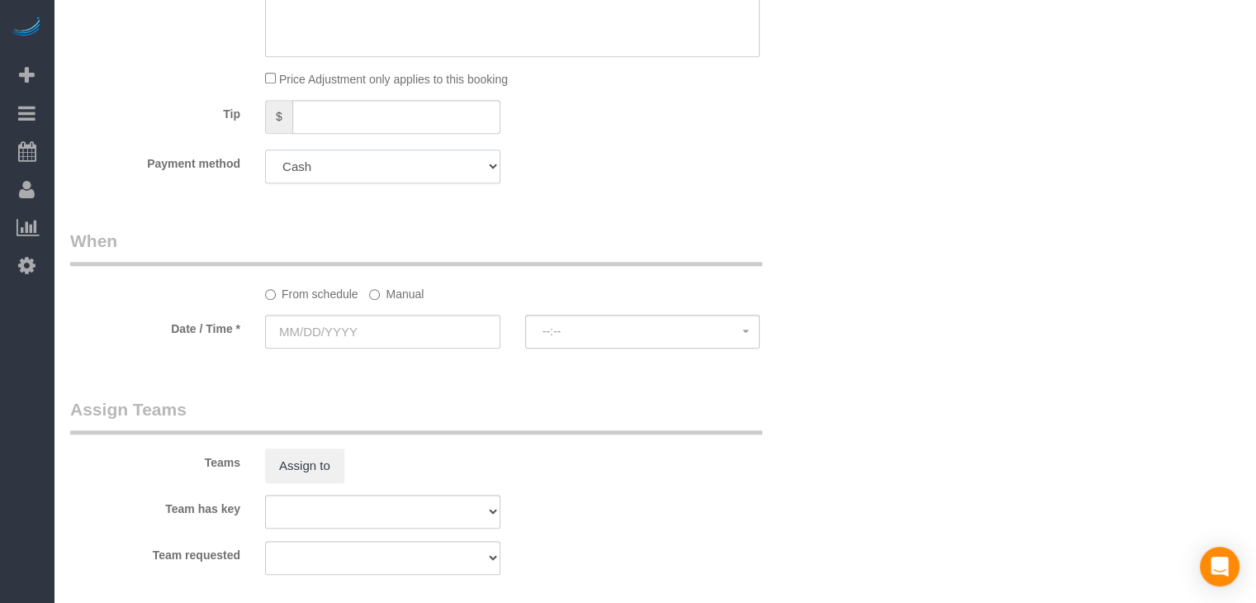
click at [374, 174] on select "Add Credit Card Cash Check Paypal" at bounding box center [382, 166] width 235 height 34
select select "string:check"
click at [265, 154] on select "Add Credit Card Cash Check Paypal" at bounding box center [382, 166] width 235 height 34
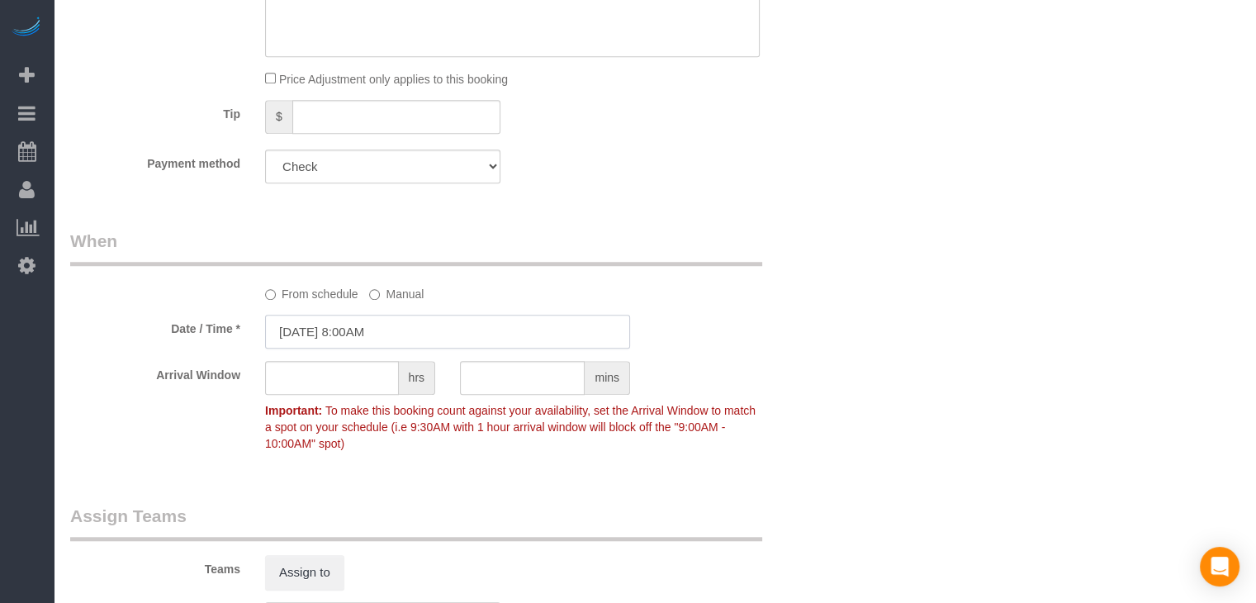
click at [337, 329] on input "[DATE] 8:00AM" at bounding box center [447, 332] width 365 height 34
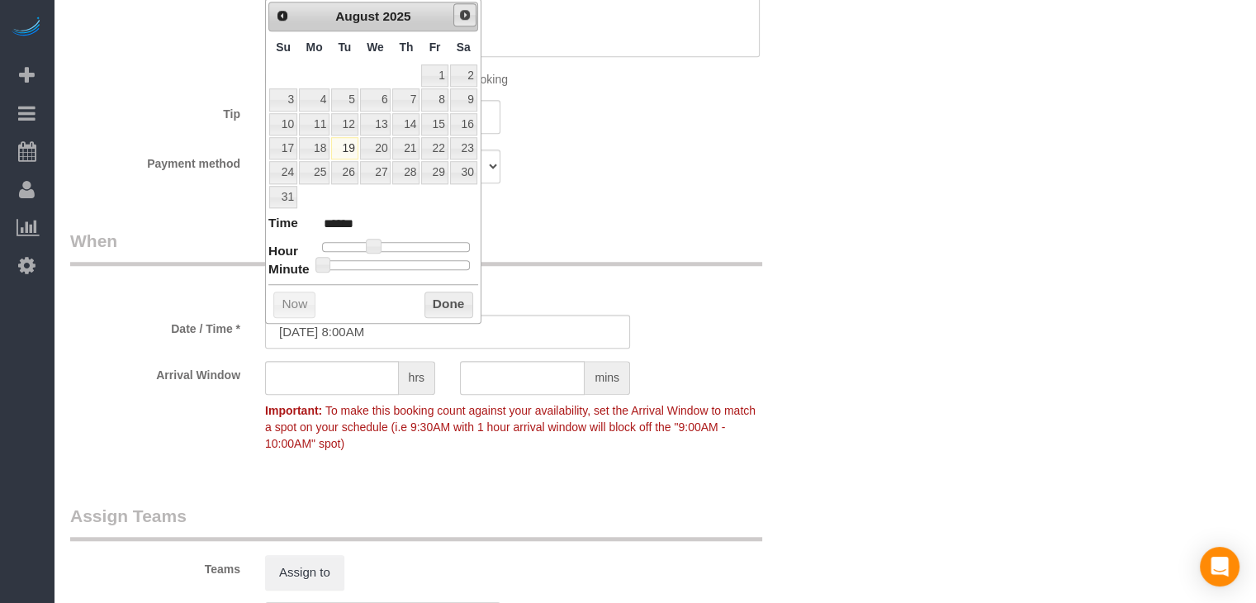
click at [465, 15] on span "Next" at bounding box center [464, 14] width 13 height 13
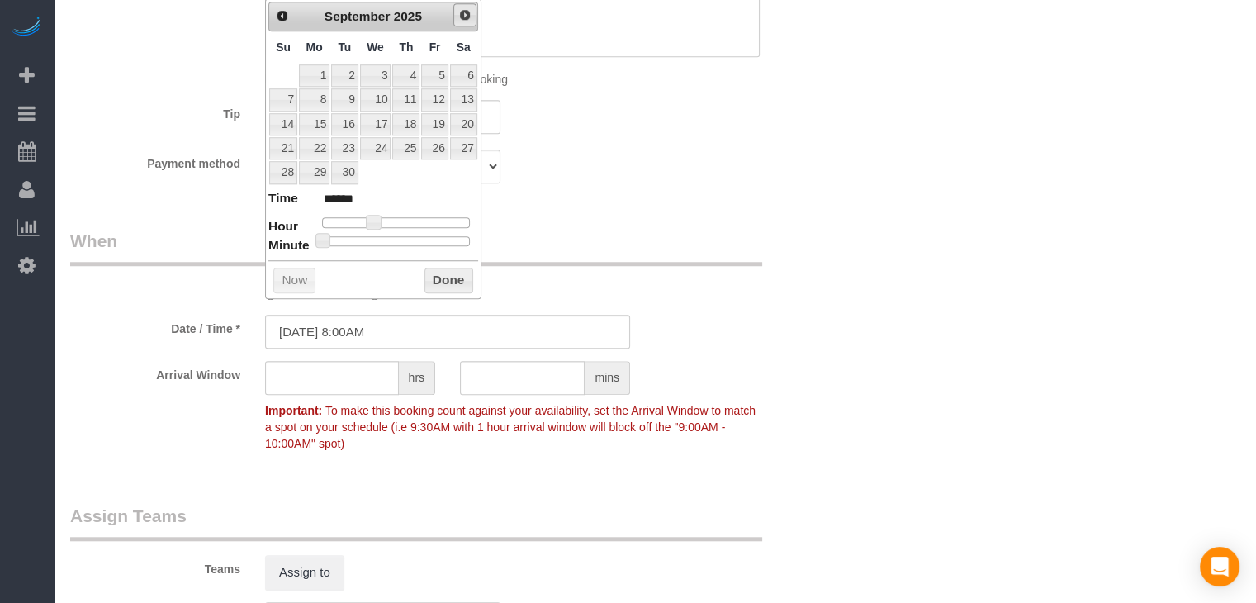
click at [465, 14] on span "Next" at bounding box center [464, 14] width 13 height 13
click at [287, 100] on link "5" at bounding box center [283, 99] width 28 height 22
type input "[DATE] 9:00AM"
type input "******"
type input "[DATE] 10:00AM"
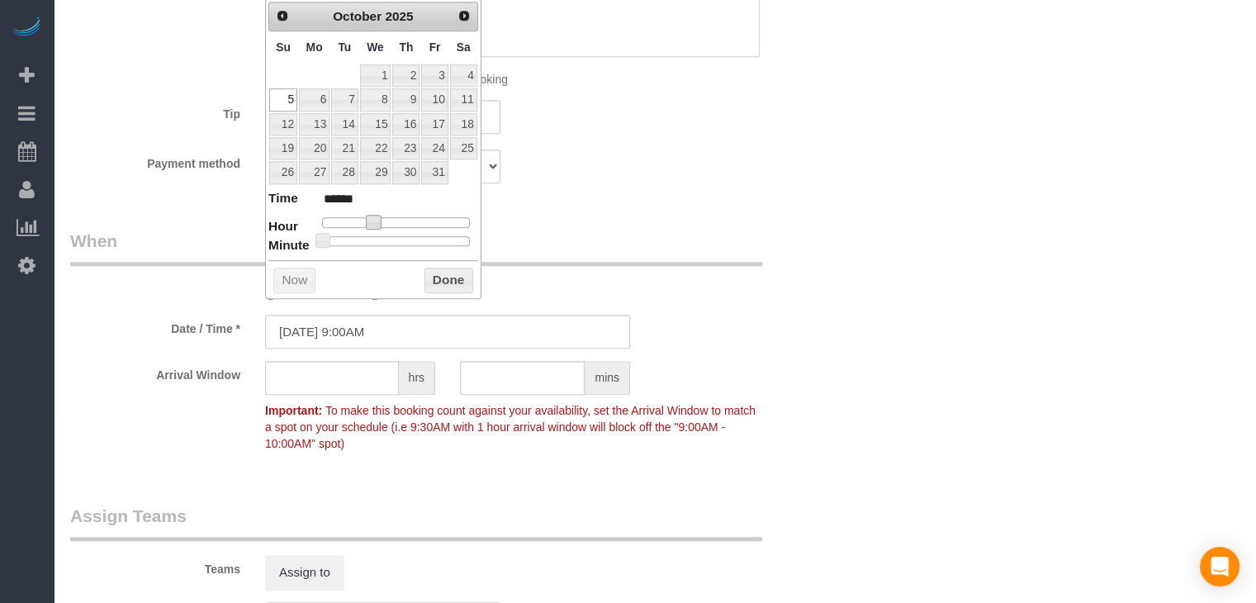
type input "*******"
drag, startPoint x: 372, startPoint y: 222, endPoint x: 387, endPoint y: 222, distance: 14.9
click at [387, 222] on span at bounding box center [386, 222] width 15 height 15
drag, startPoint x: 415, startPoint y: 274, endPoint x: 436, endPoint y: 277, distance: 20.8
click at [417, 274] on div "Prev Next [DATE] Su Mo Tu We Th Fr Sa 1 2 3 4 5 6 7 8 9 10 11 12 13 14 15 16 17…" at bounding box center [373, 148] width 216 height 301
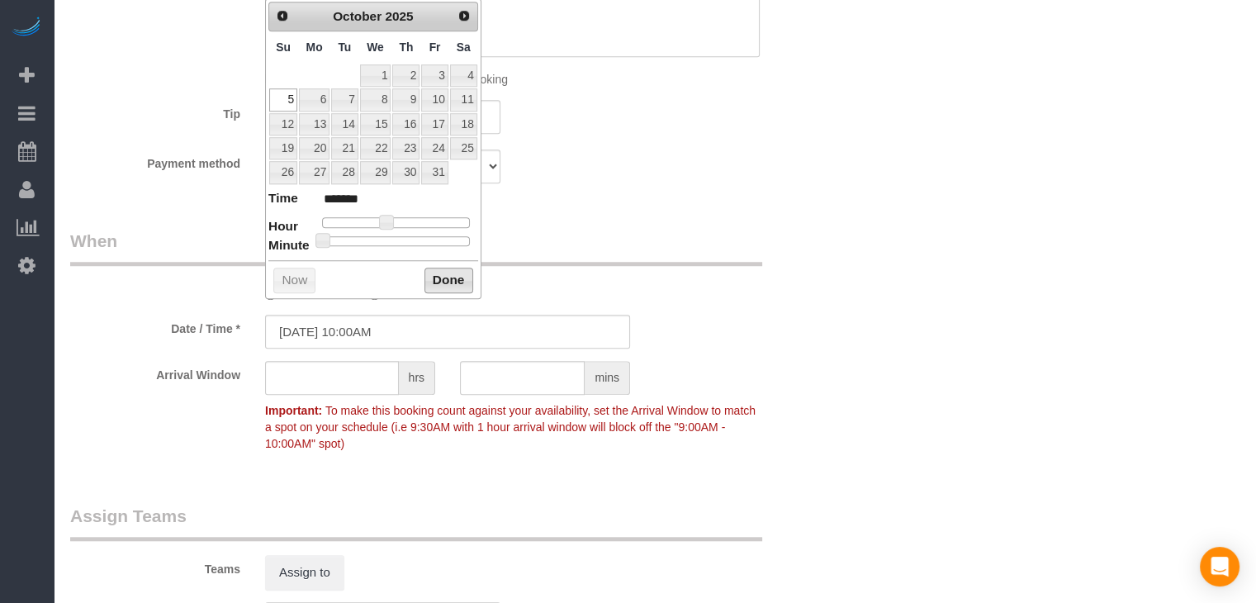
click at [436, 277] on button "Done" at bounding box center [449, 281] width 49 height 26
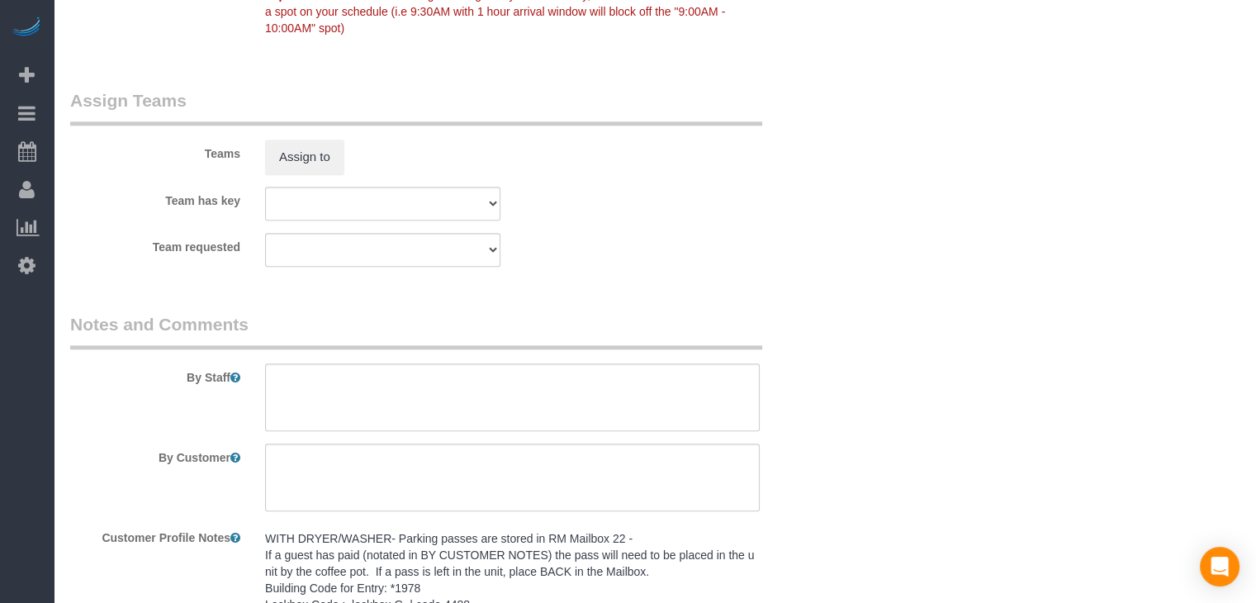
scroll to position [1810, 0]
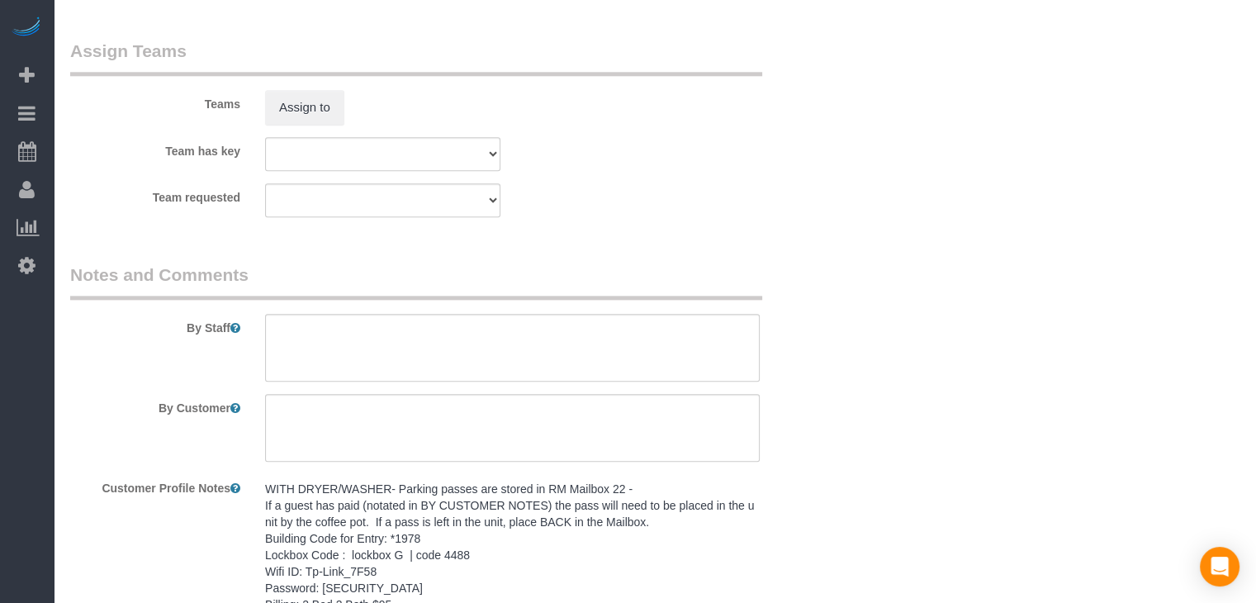
click at [467, 533] on pre "WITH DRYER/WASHER- Parking passes are stored in RM Mailbox 22 - If a guest has …" at bounding box center [512, 555] width 495 height 149
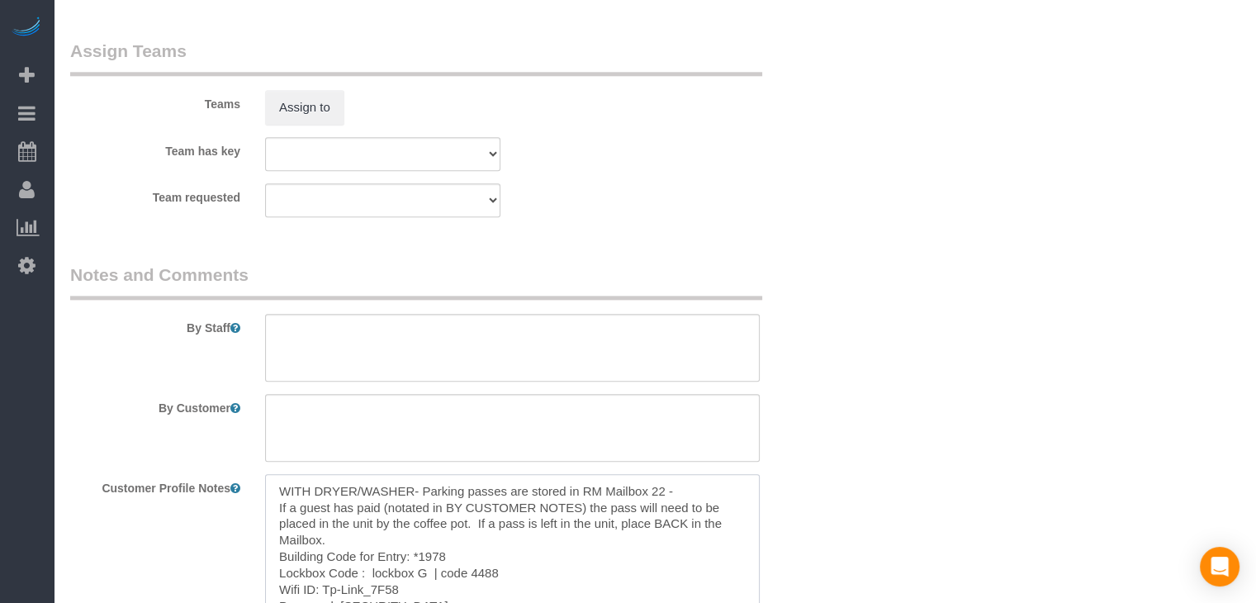
click at [469, 531] on textarea "WITH DRYER/WASHER- Parking passes are stored in RM Mailbox 22 - If a guest has …" at bounding box center [512, 565] width 495 height 183
click at [474, 547] on textarea "WITH DRYER/WASHER- Parking passes are stored in RM Mailbox 22 - If a guest has …" at bounding box center [512, 565] width 495 height 183
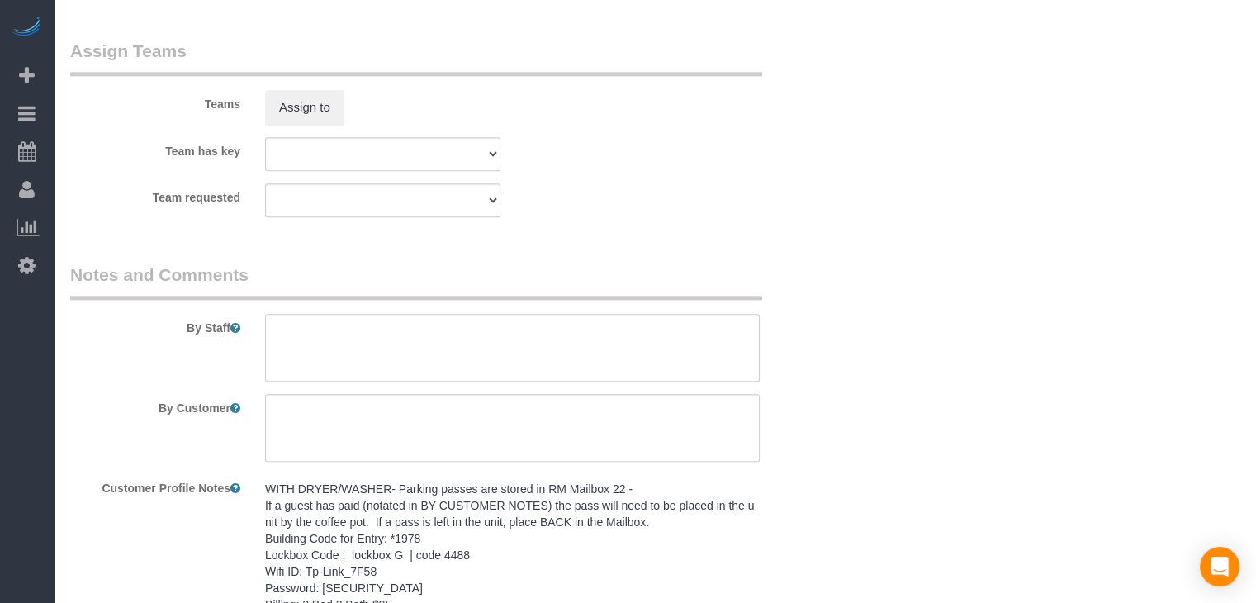
click at [521, 354] on textarea at bounding box center [512, 348] width 495 height 68
paste textarea "WITH DRYER/WASHER- Parking passes are stored in RM Mailbox 22 - If a guest has …"
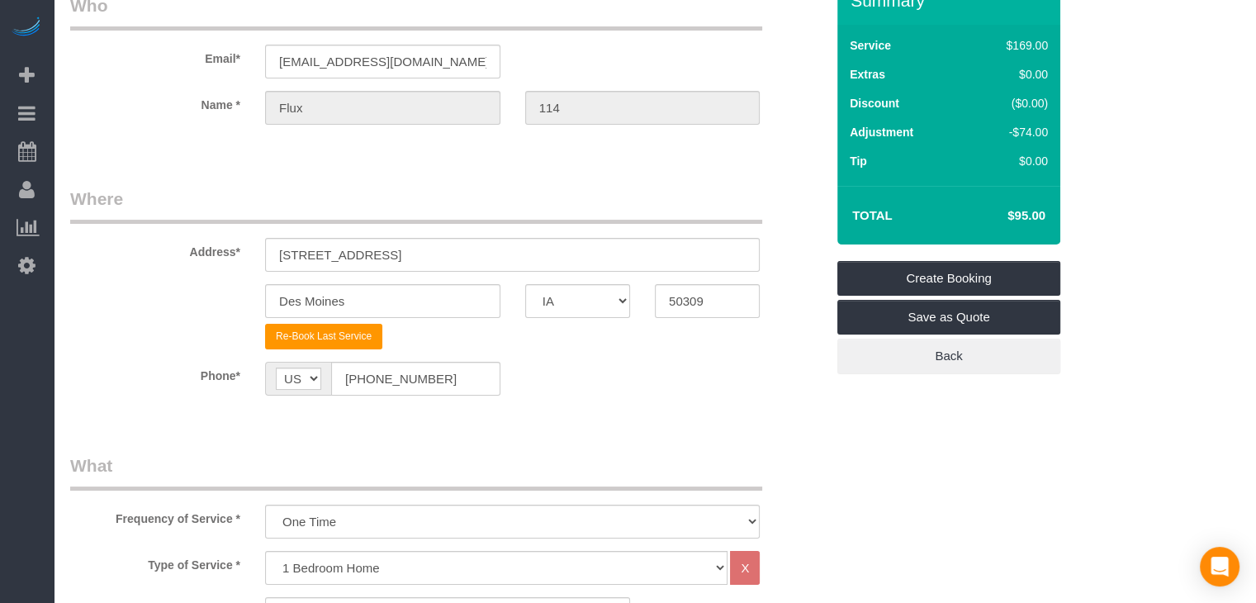
scroll to position [73, 0]
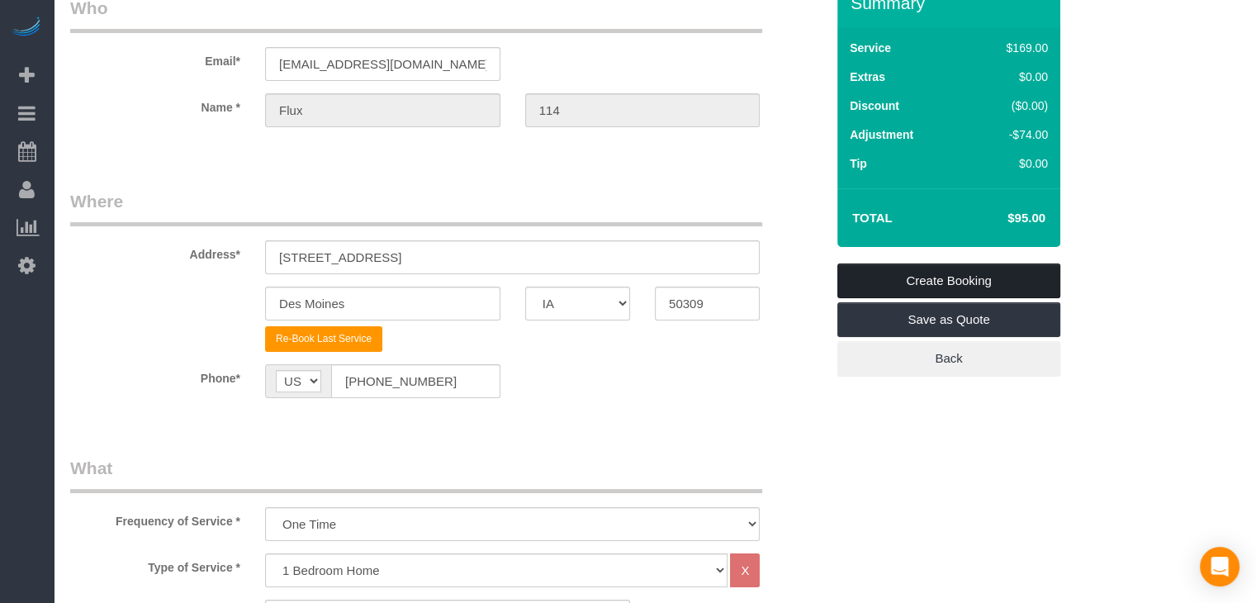
type textarea "WITH DRYER/WASHER- Parking passes are stored in RM Mailbox 22 - If a guest has …"
click at [1032, 284] on link "Create Booking" at bounding box center [948, 280] width 223 height 35
